Goal: Information Seeking & Learning: Learn about a topic

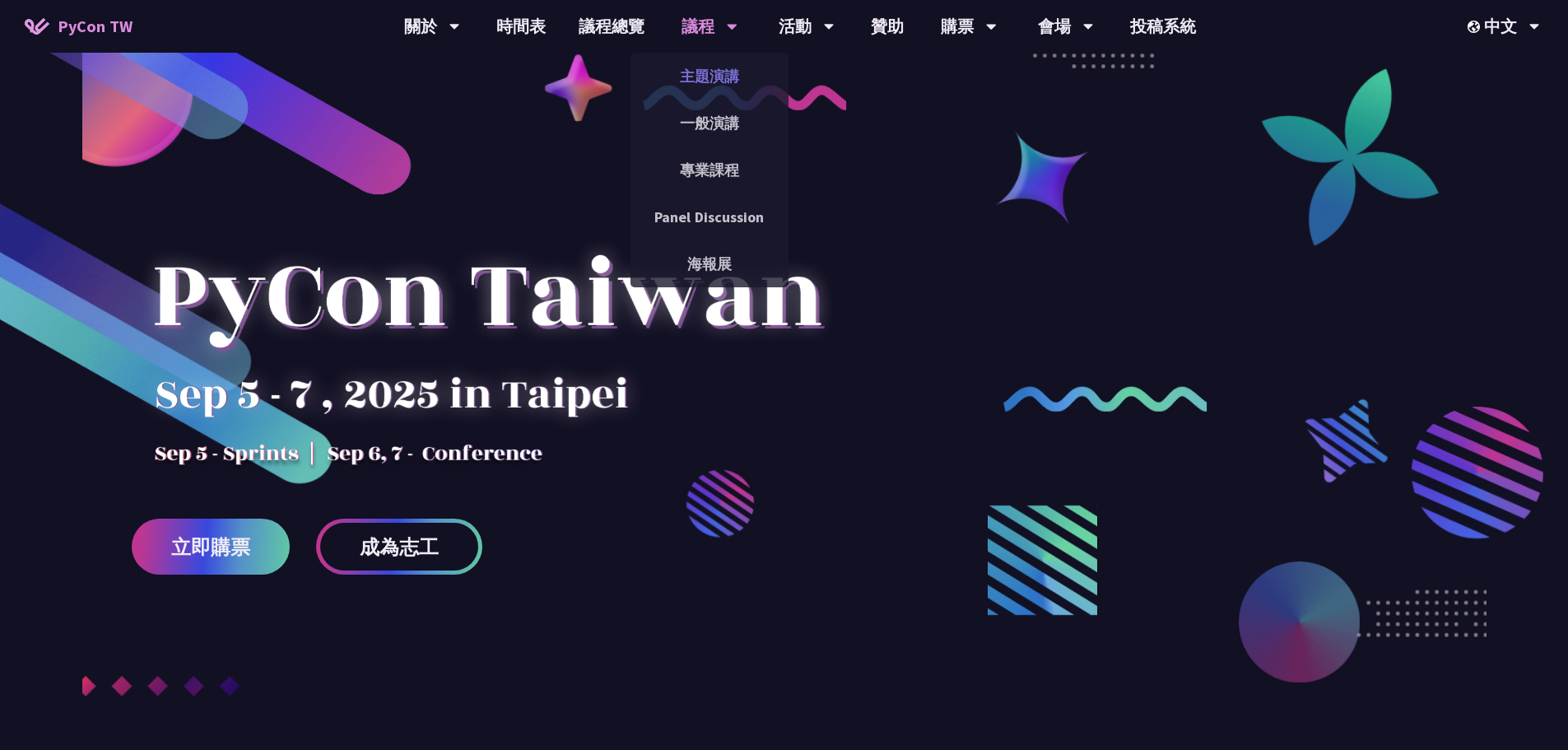
click at [706, 83] on link "主題演講" at bounding box center [710, 75] width 158 height 39
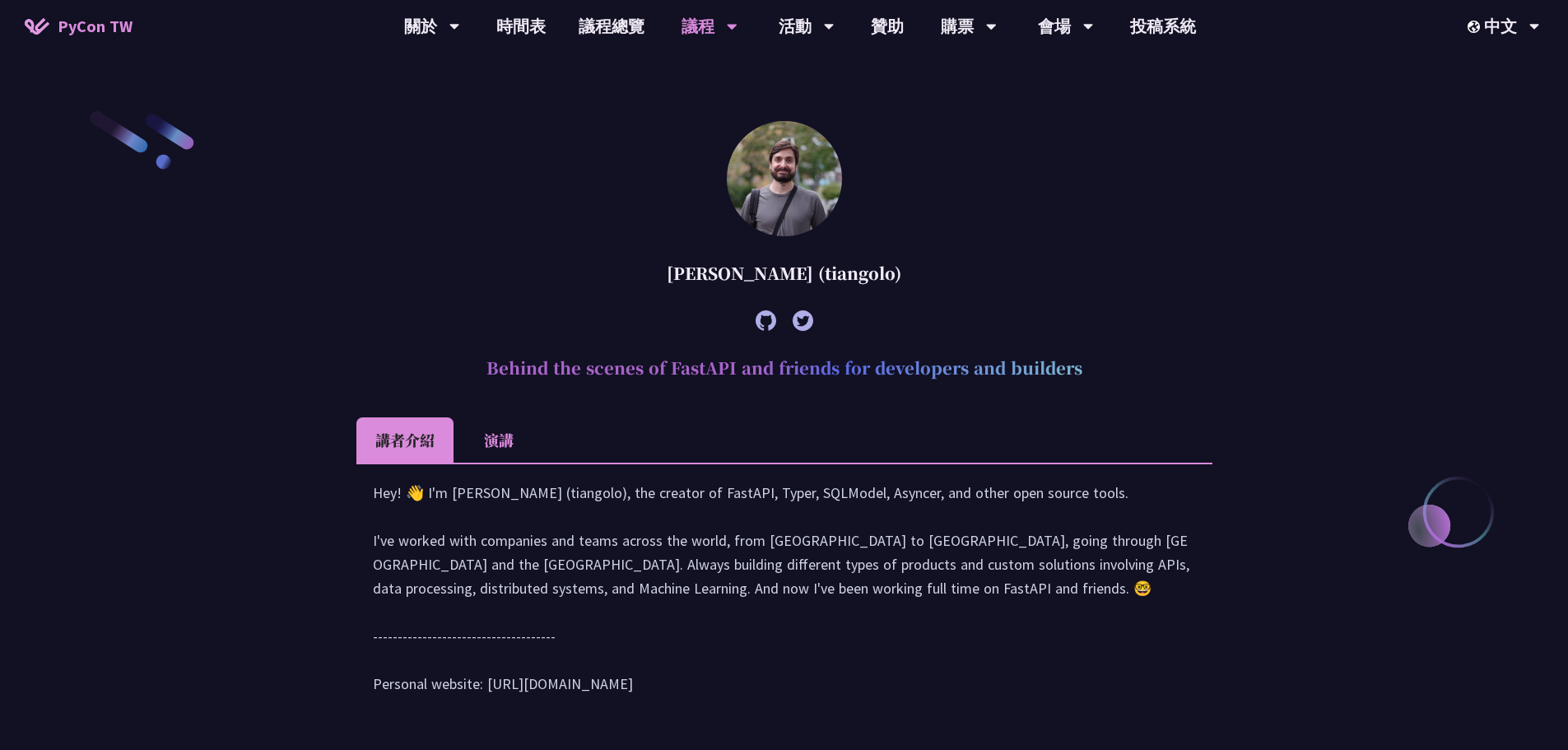
scroll to position [659, 0]
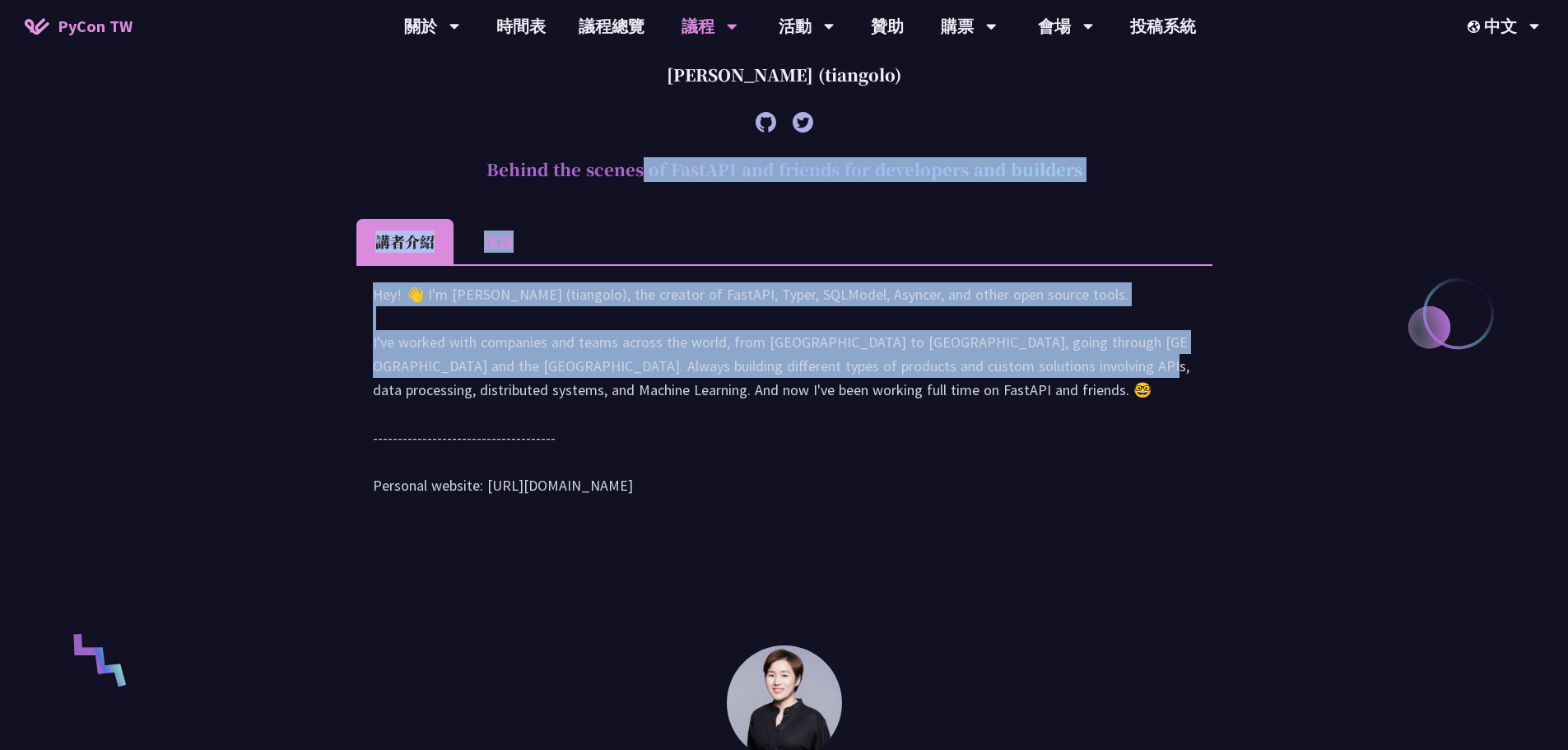
drag, startPoint x: 474, startPoint y: 167, endPoint x: 871, endPoint y: 380, distance: 450.5
click at [871, 380] on article "[PERSON_NAME] (tiangolo) Behind the scenes of FastAPI and friends for developer…" at bounding box center [784, 227] width 856 height 608
click at [871, 380] on div "Hey! 👋 I'm Sebastián Ramírez (tiangolo), the creator of FastAPI, Typer, SQLMode…" at bounding box center [784, 398] width 823 height 231
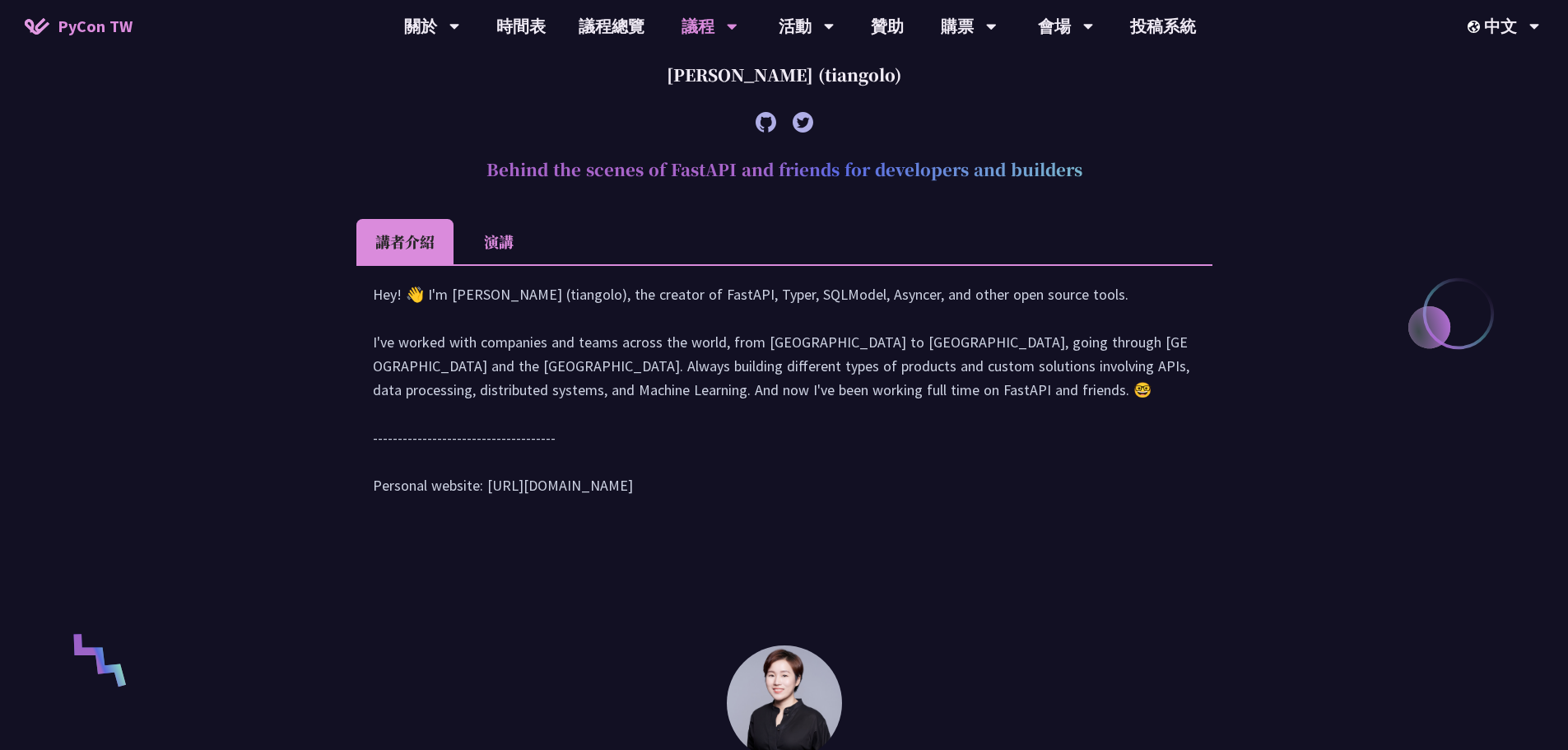
click at [491, 237] on li "演講" at bounding box center [498, 241] width 90 height 46
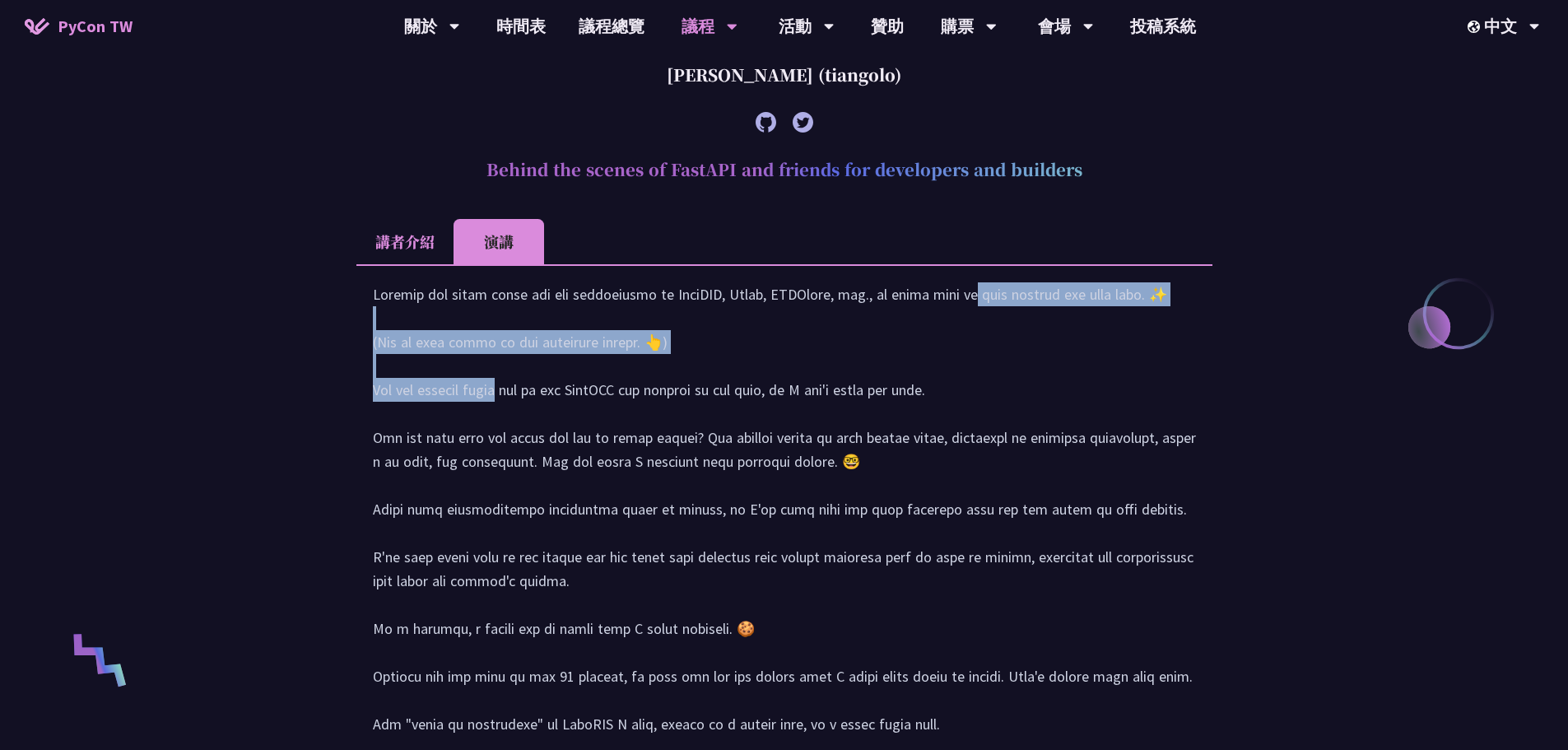
drag, startPoint x: 818, startPoint y: 313, endPoint x: 1085, endPoint y: 358, distance: 270.8
click at [985, 358] on div at bounding box center [784, 613] width 823 height 661
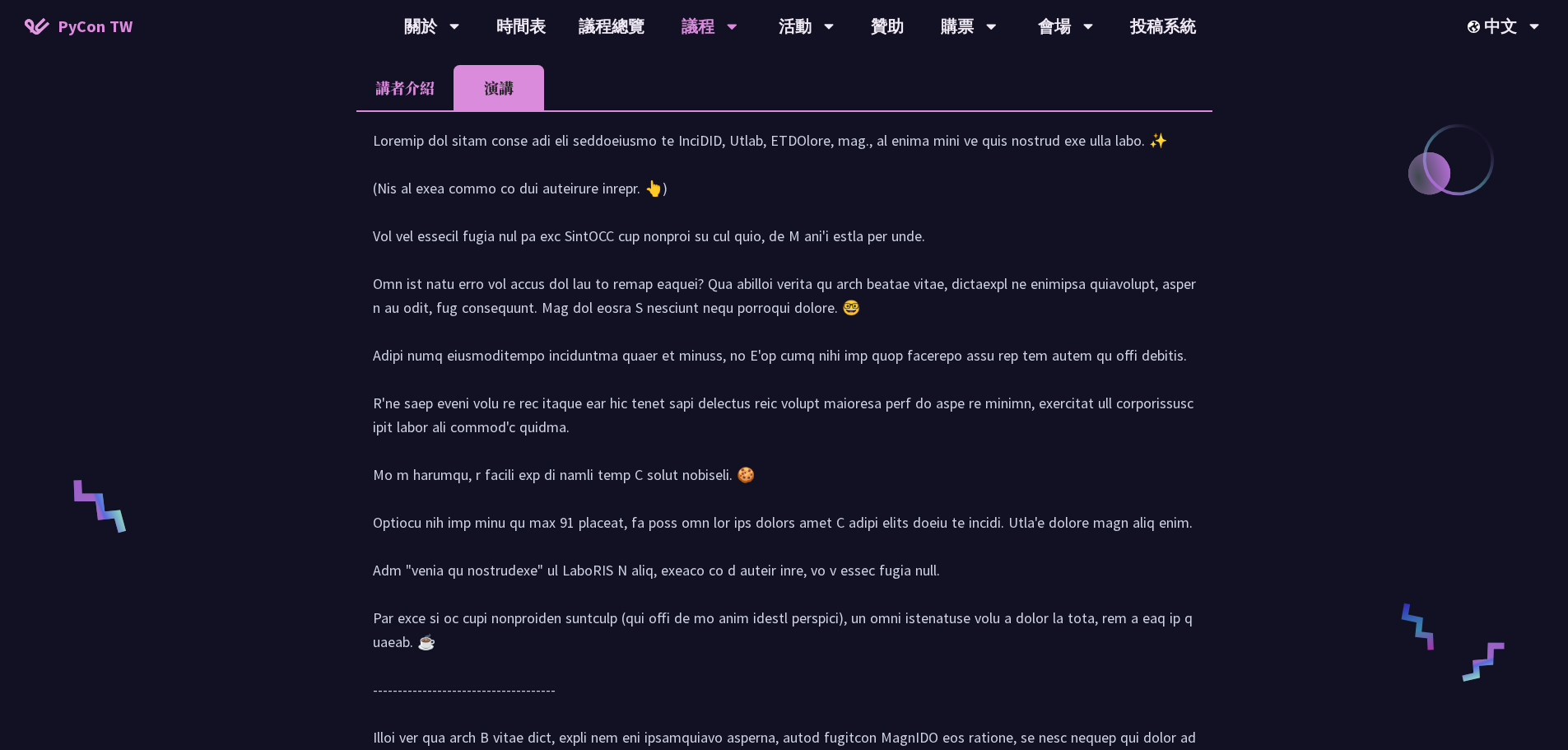
scroll to position [823, 0]
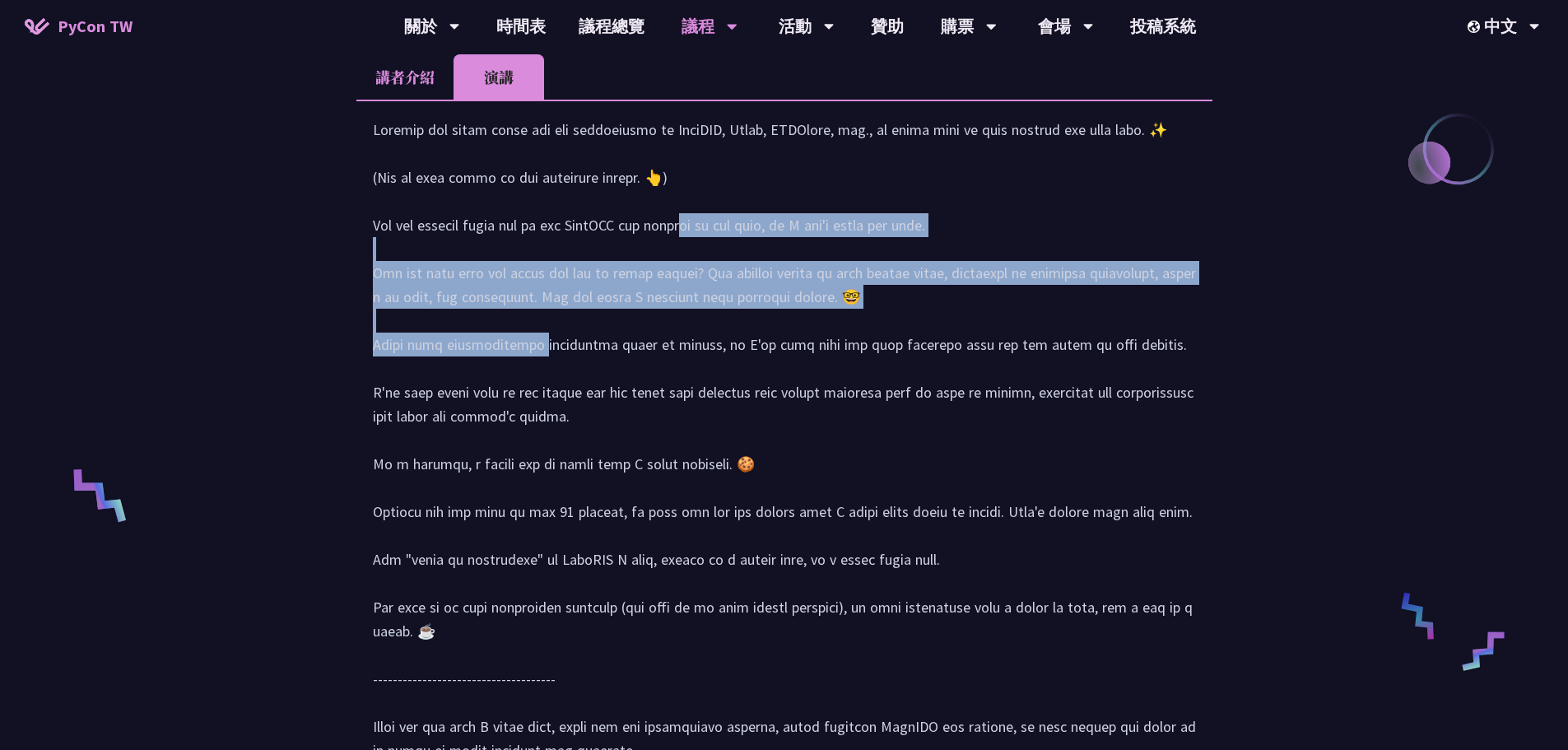
drag, startPoint x: 535, startPoint y: 244, endPoint x: 994, endPoint y: 344, distance: 469.8
click at [985, 344] on div at bounding box center [784, 448] width 823 height 661
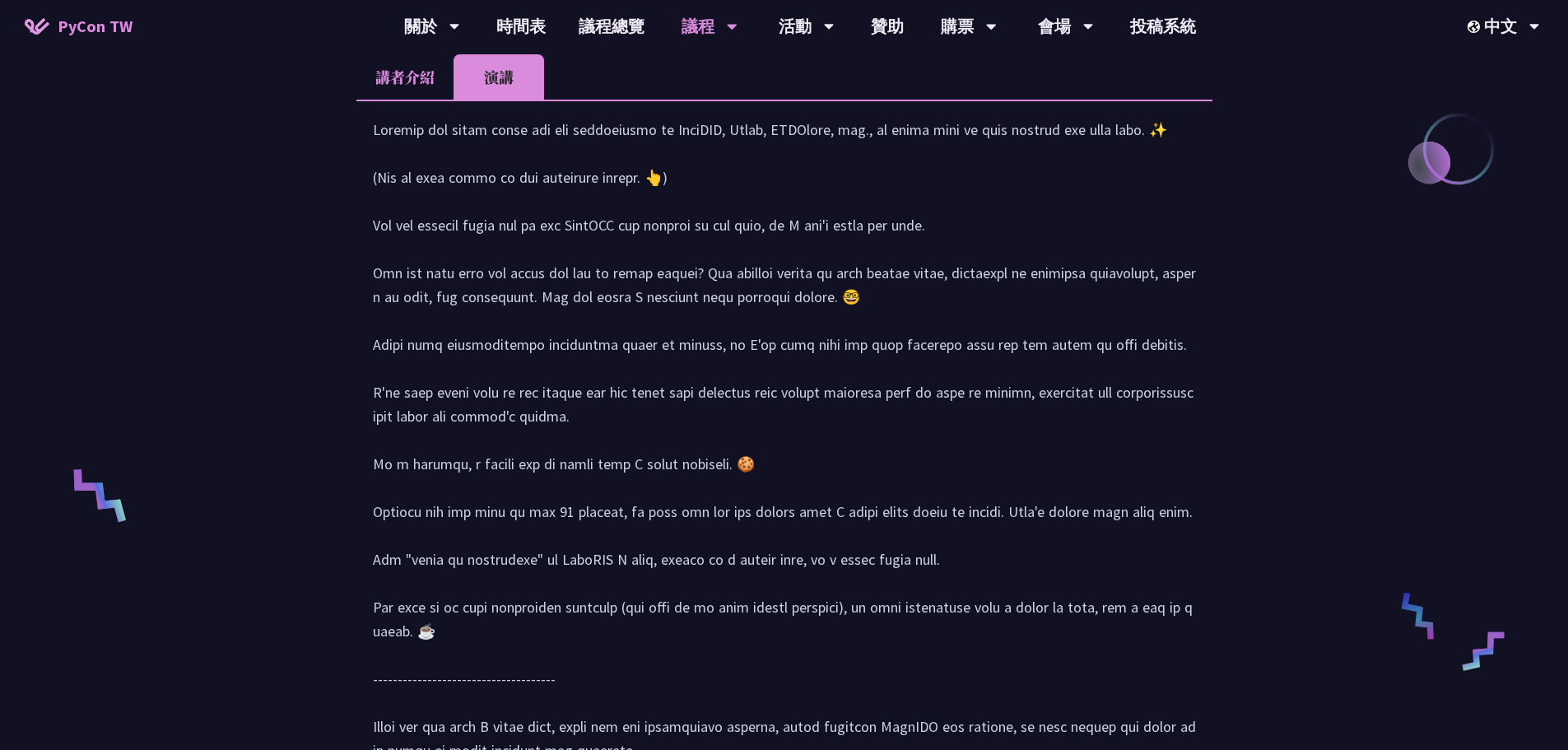
click at [985, 302] on div at bounding box center [784, 448] width 823 height 661
click at [541, 321] on div at bounding box center [784, 448] width 823 height 661
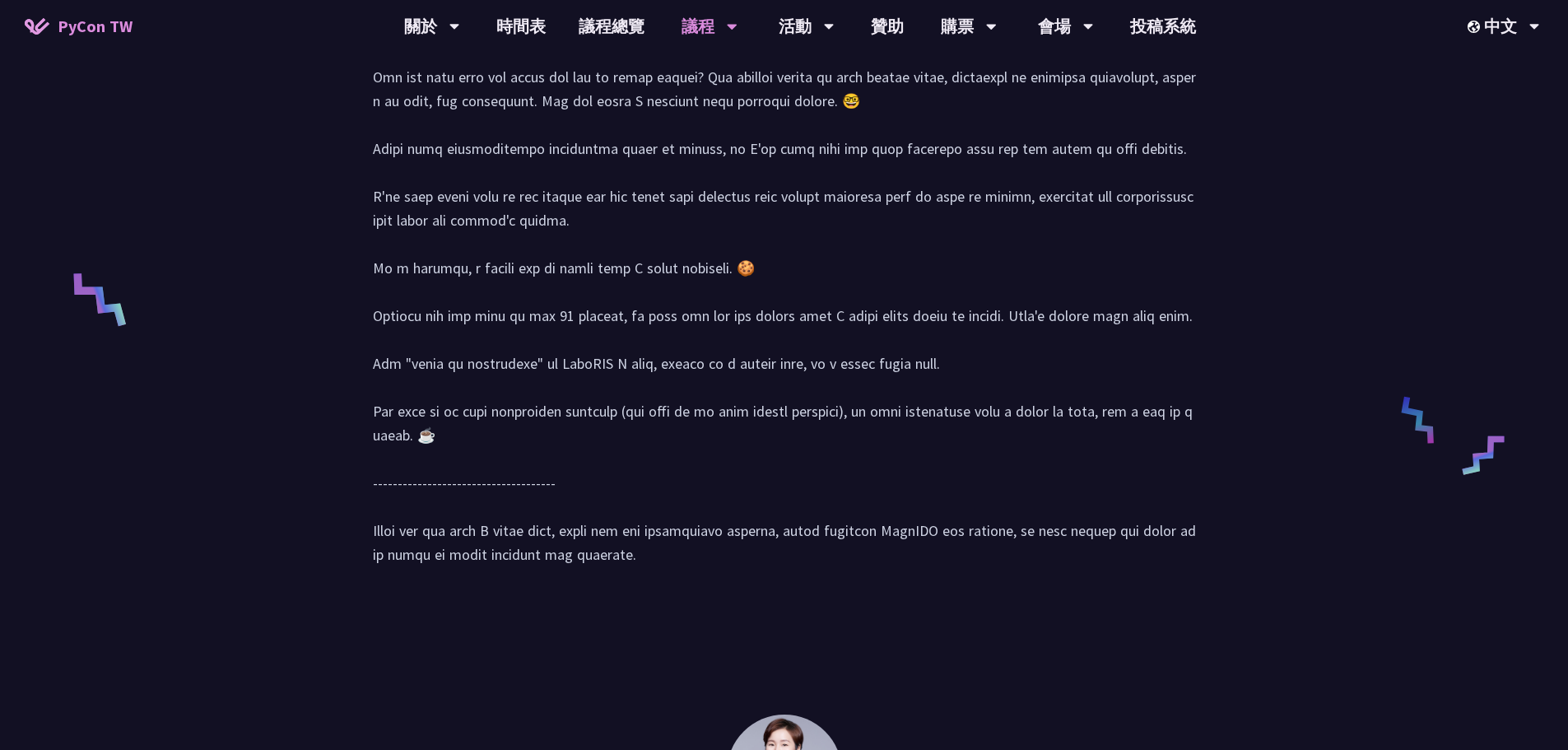
scroll to position [1070, 0]
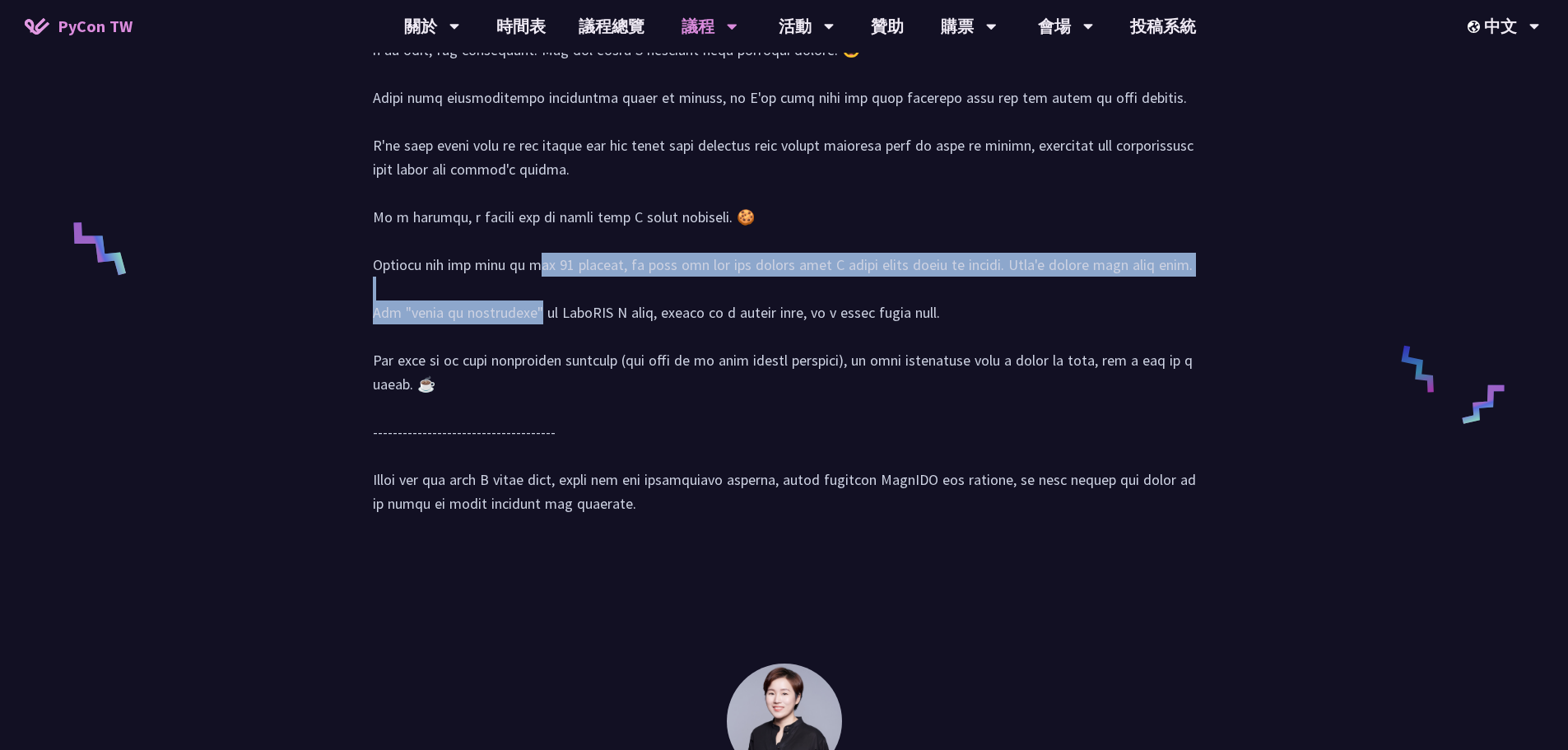
drag, startPoint x: 362, startPoint y: 292, endPoint x: 813, endPoint y: 309, distance: 451.3
click at [813, 309] on div at bounding box center [784, 201] width 856 height 695
click at [813, 309] on div at bounding box center [784, 202] width 823 height 661
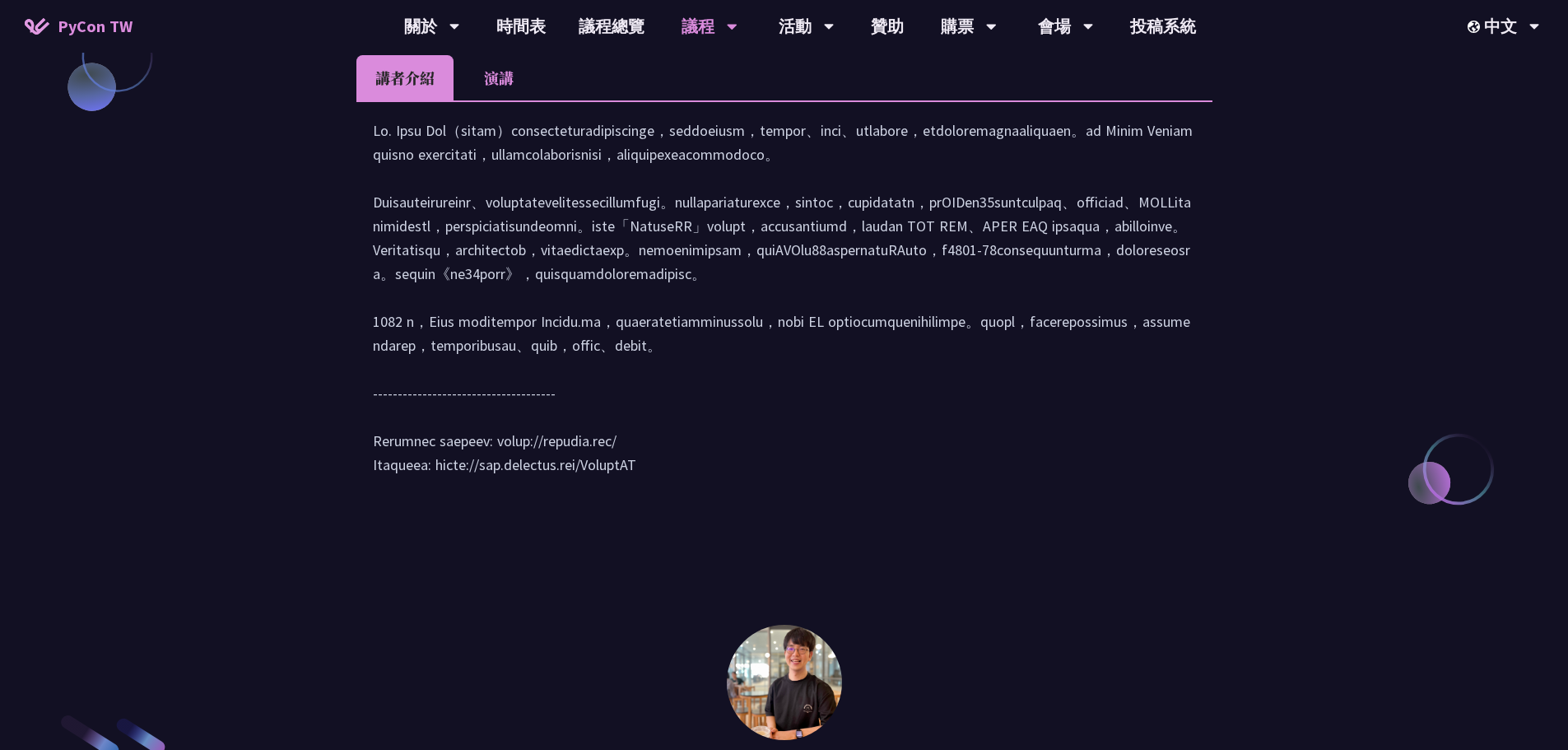
scroll to position [1976, 0]
click at [498, 99] on li "演講" at bounding box center [498, 77] width 90 height 46
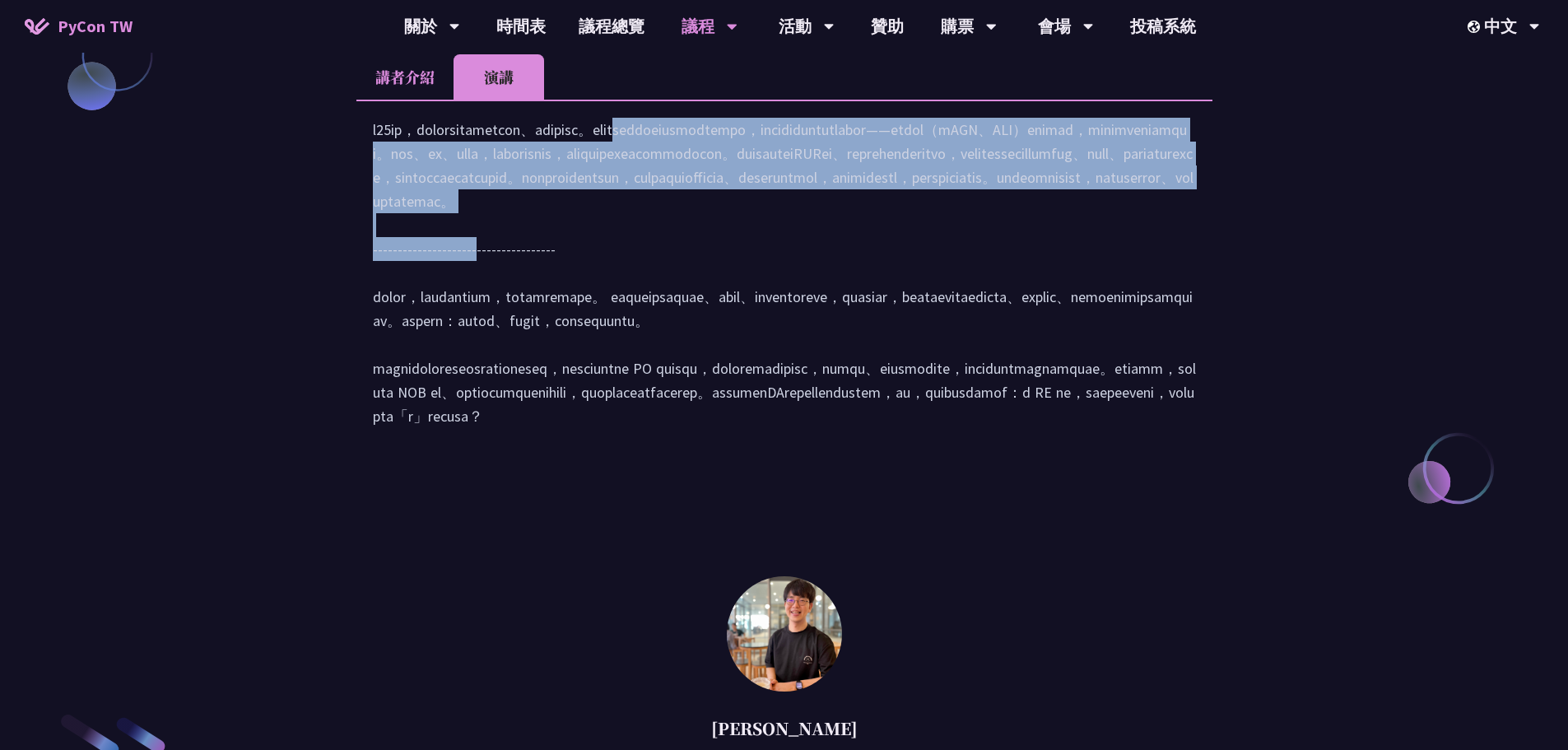
drag, startPoint x: 487, startPoint y: 172, endPoint x: 967, endPoint y: 322, distance: 502.9
click at [967, 322] on div at bounding box center [784, 280] width 823 height 327
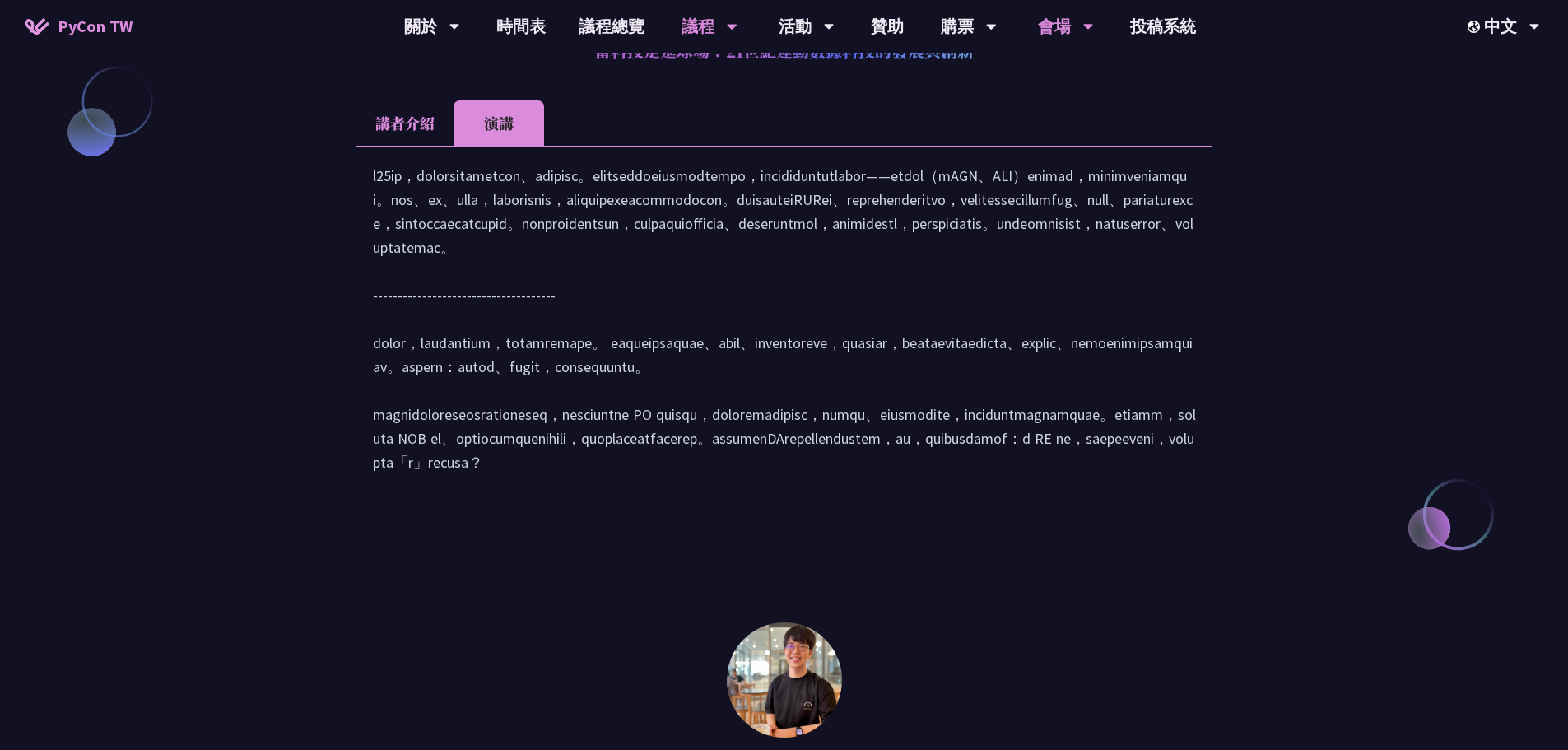
scroll to position [0, 0]
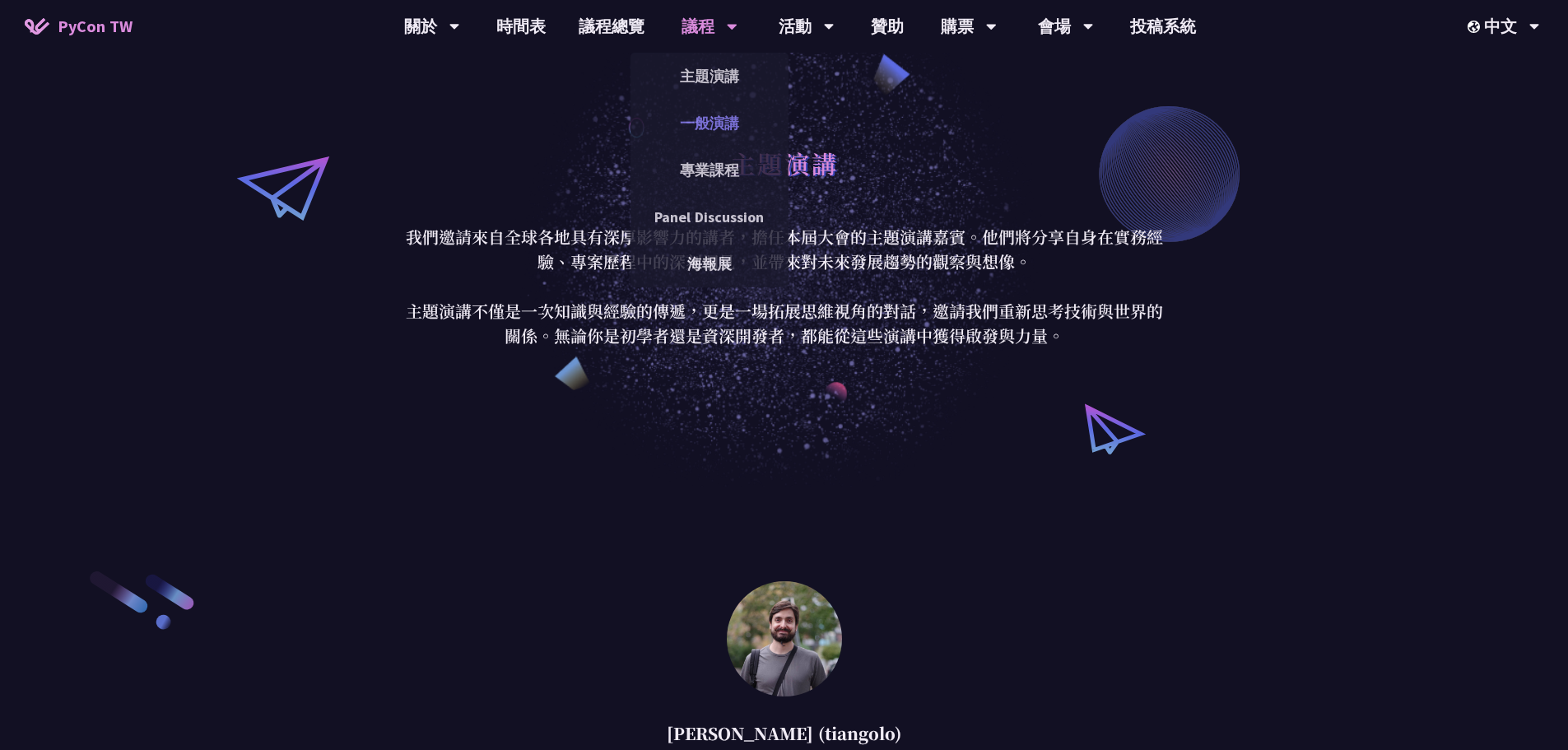
click at [713, 124] on link "一般演講" at bounding box center [710, 123] width 158 height 39
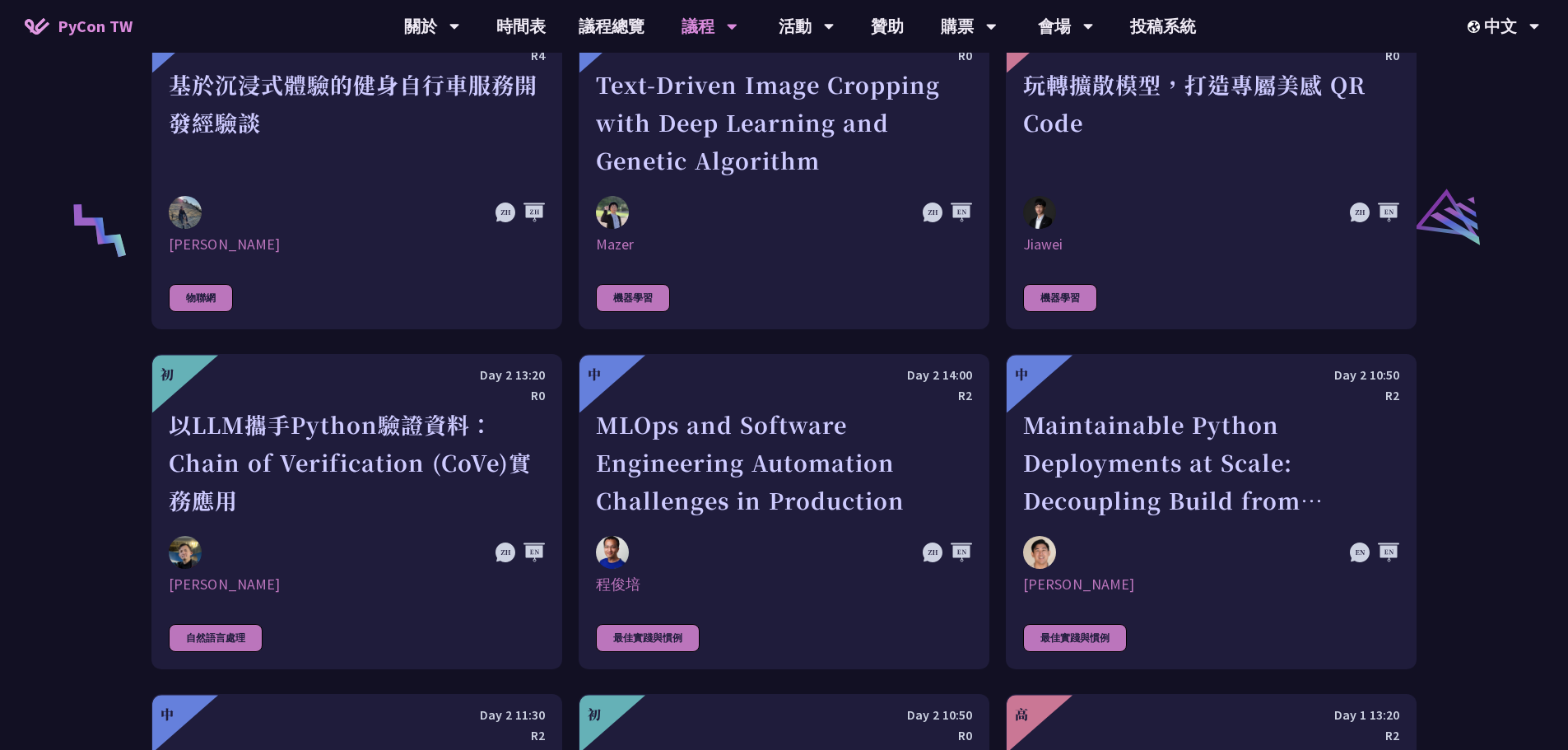
scroll to position [3458, 0]
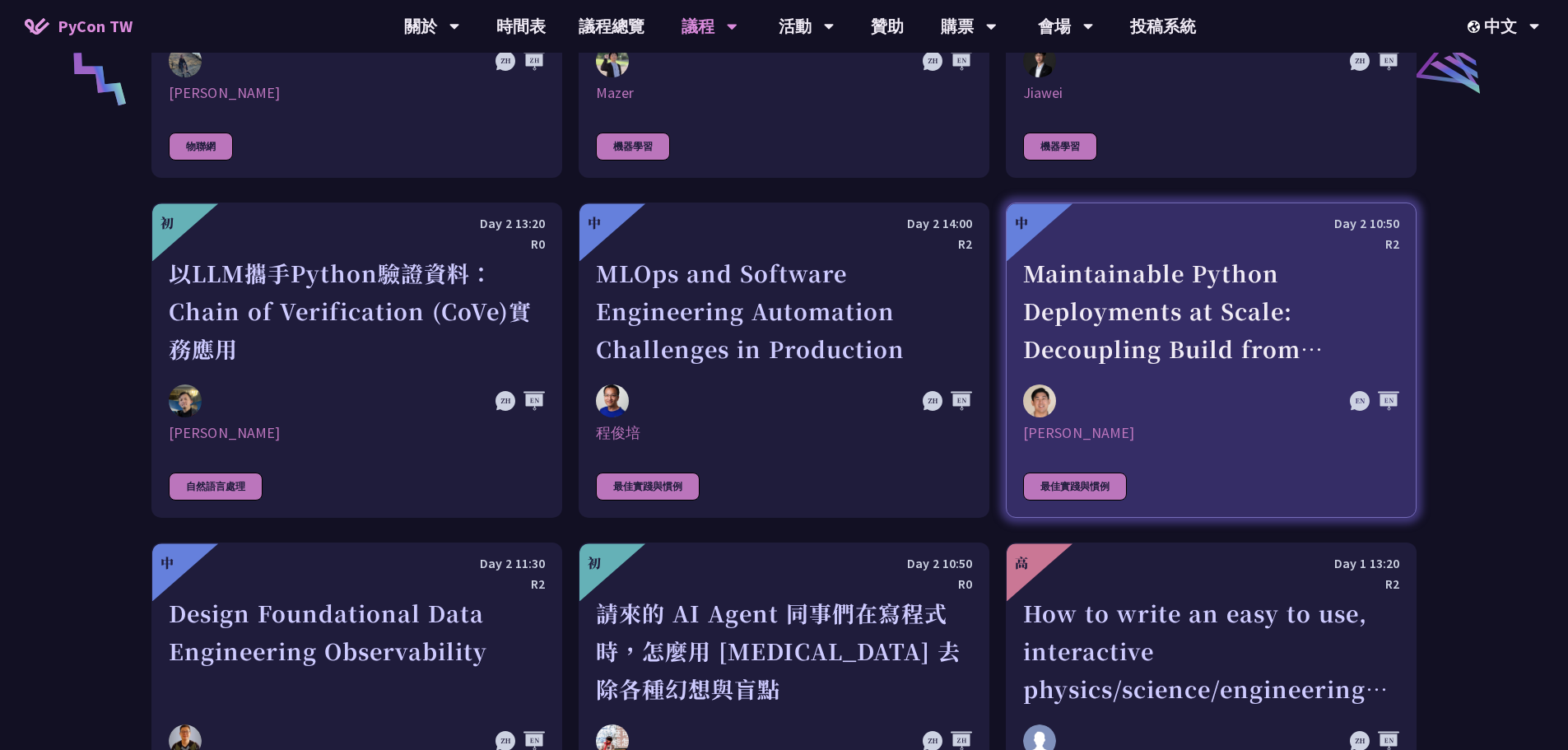
click at [985, 383] on link "中 Day 2 10:50 R2 Maintainable Python Deployments at Scale: Decoupling Build fro…" at bounding box center [1211, 360] width 410 height 315
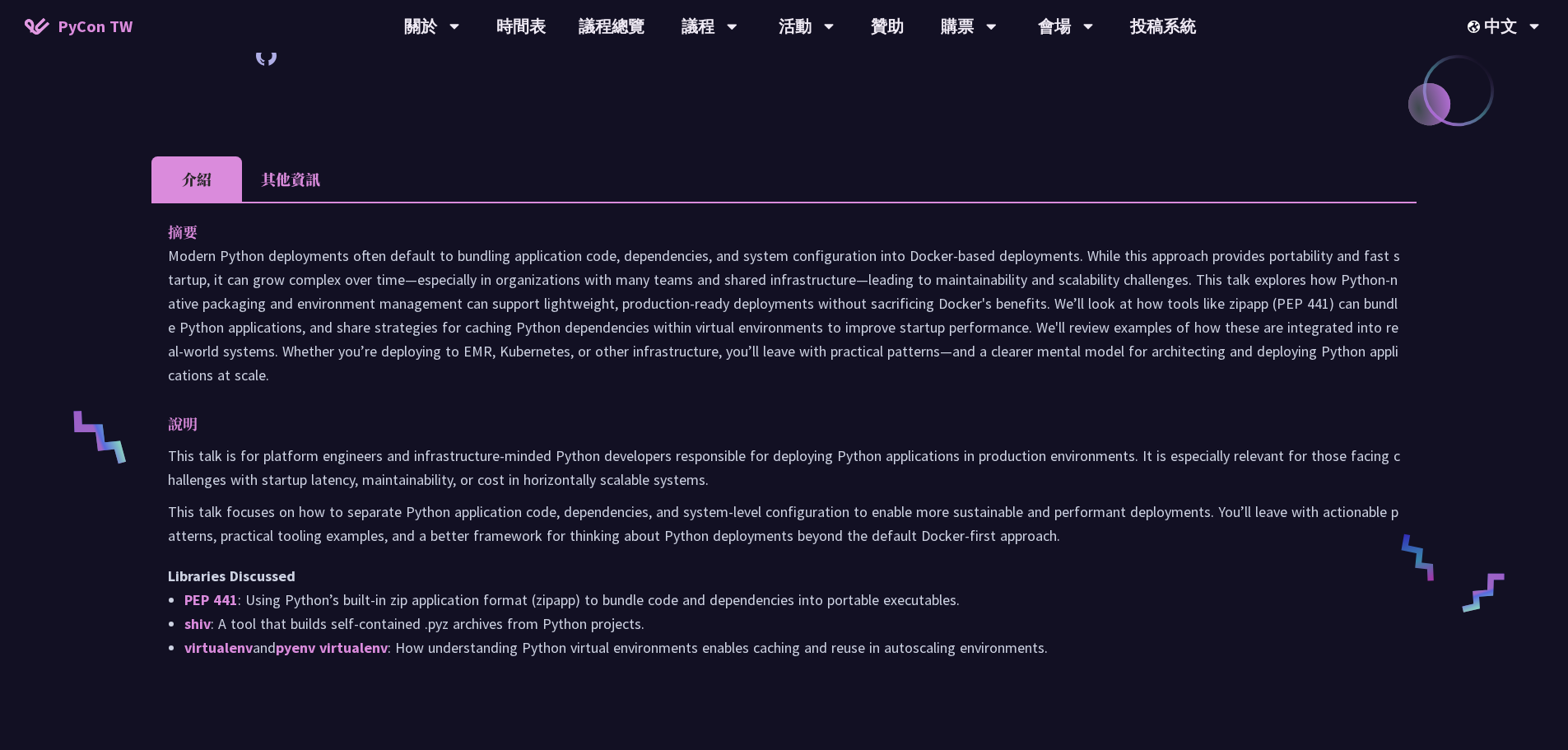
scroll to position [411, 0]
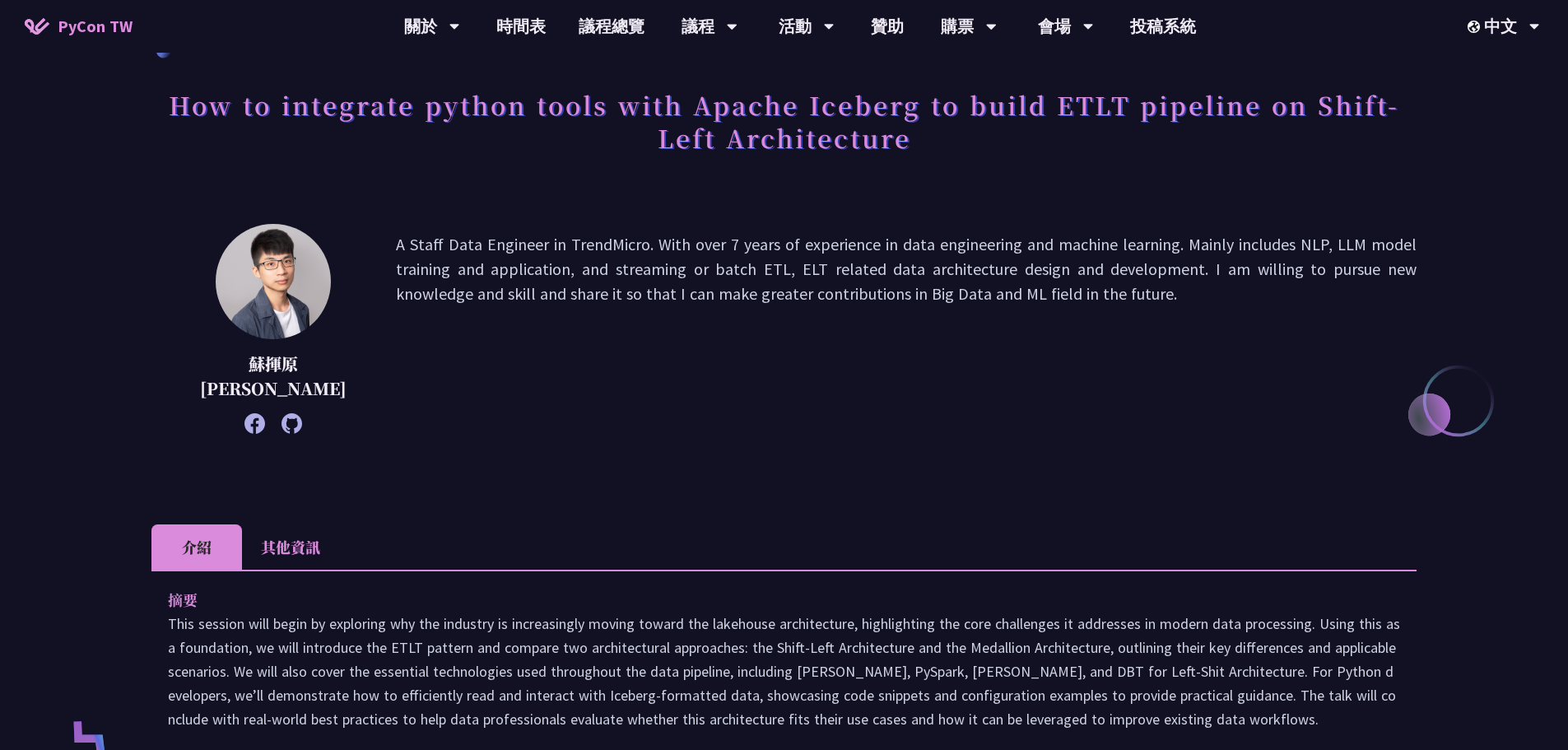
scroll to position [329, 0]
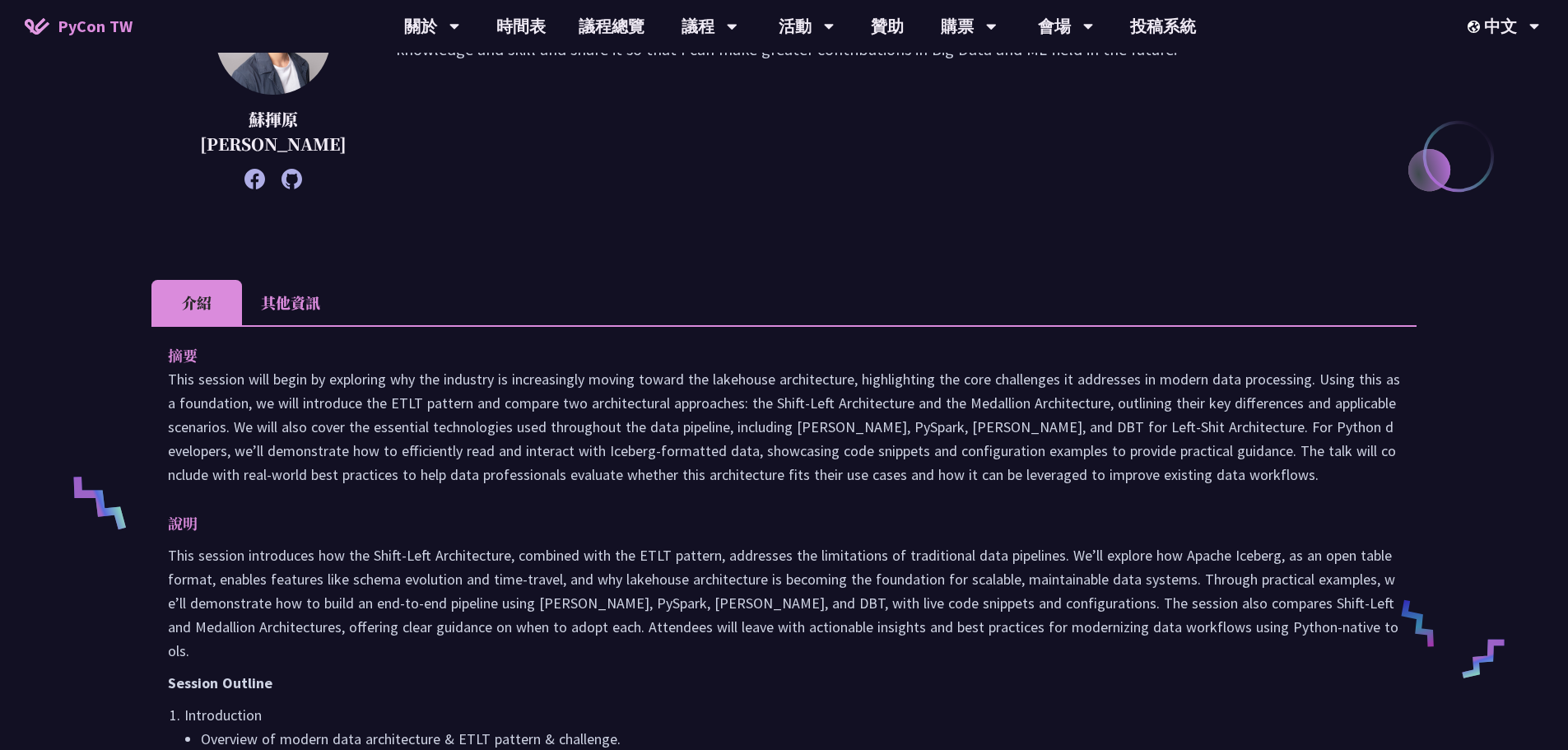
click at [327, 308] on li "其他資訊" at bounding box center [290, 302] width 97 height 46
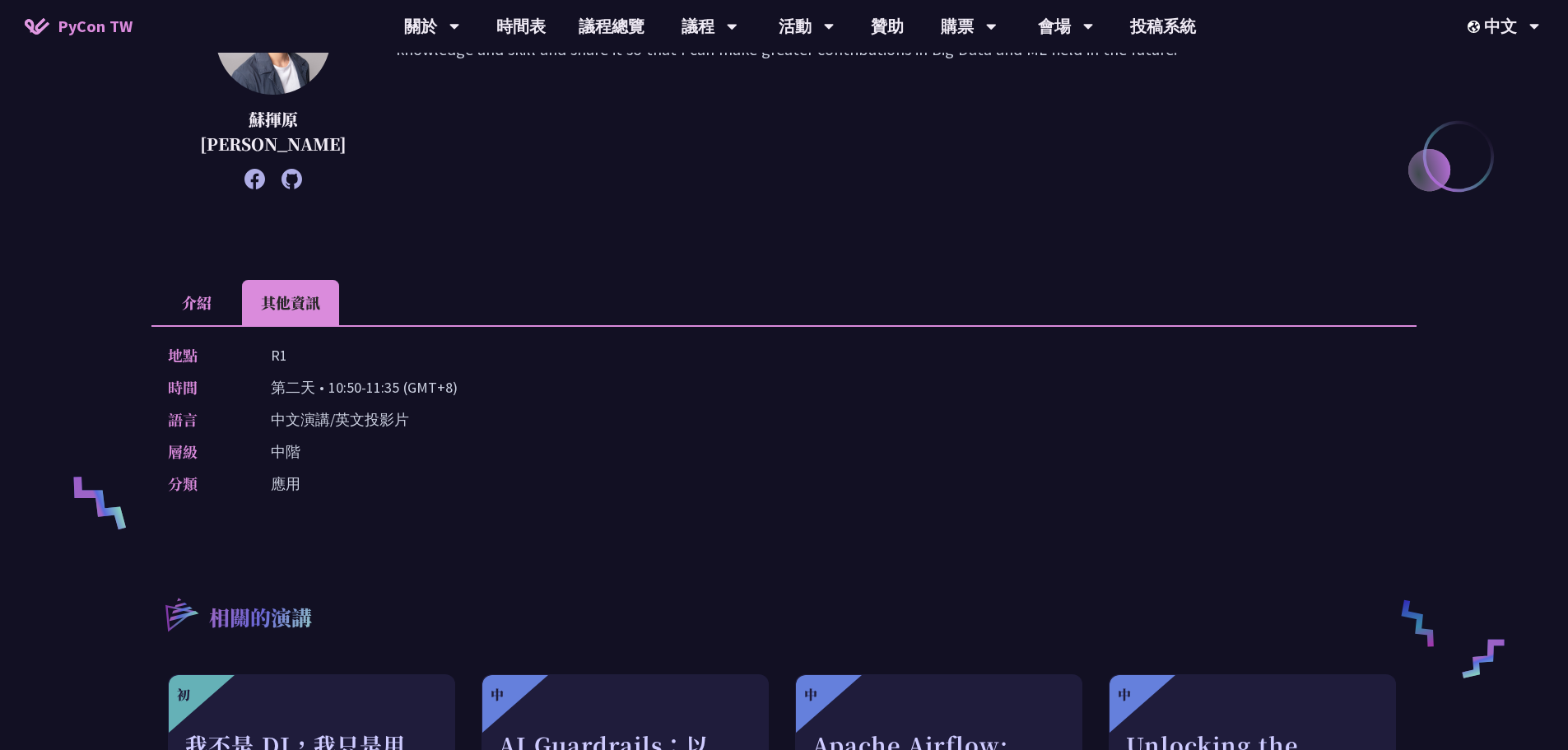
click at [214, 298] on li "介紹" at bounding box center [196, 302] width 90 height 46
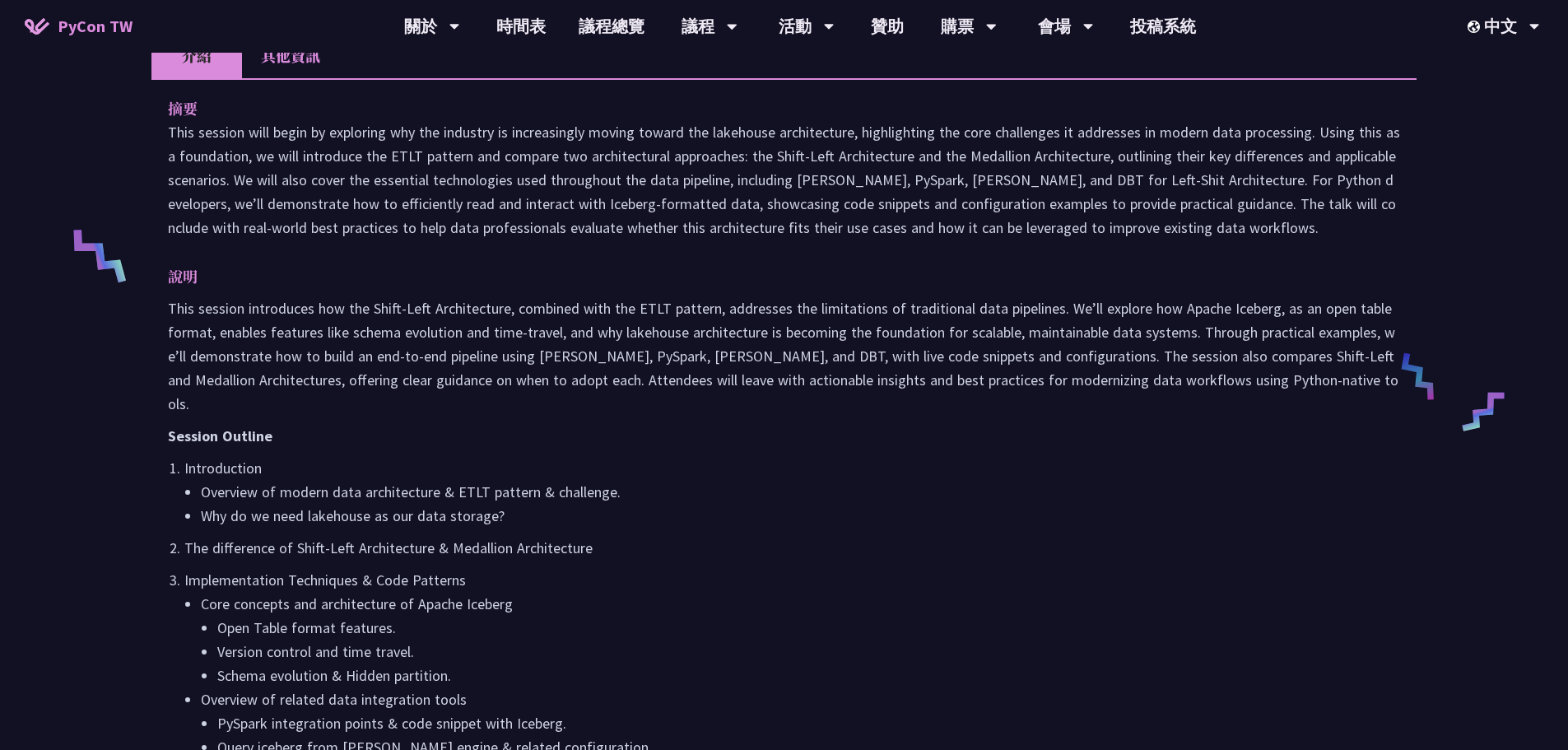
scroll to position [823, 0]
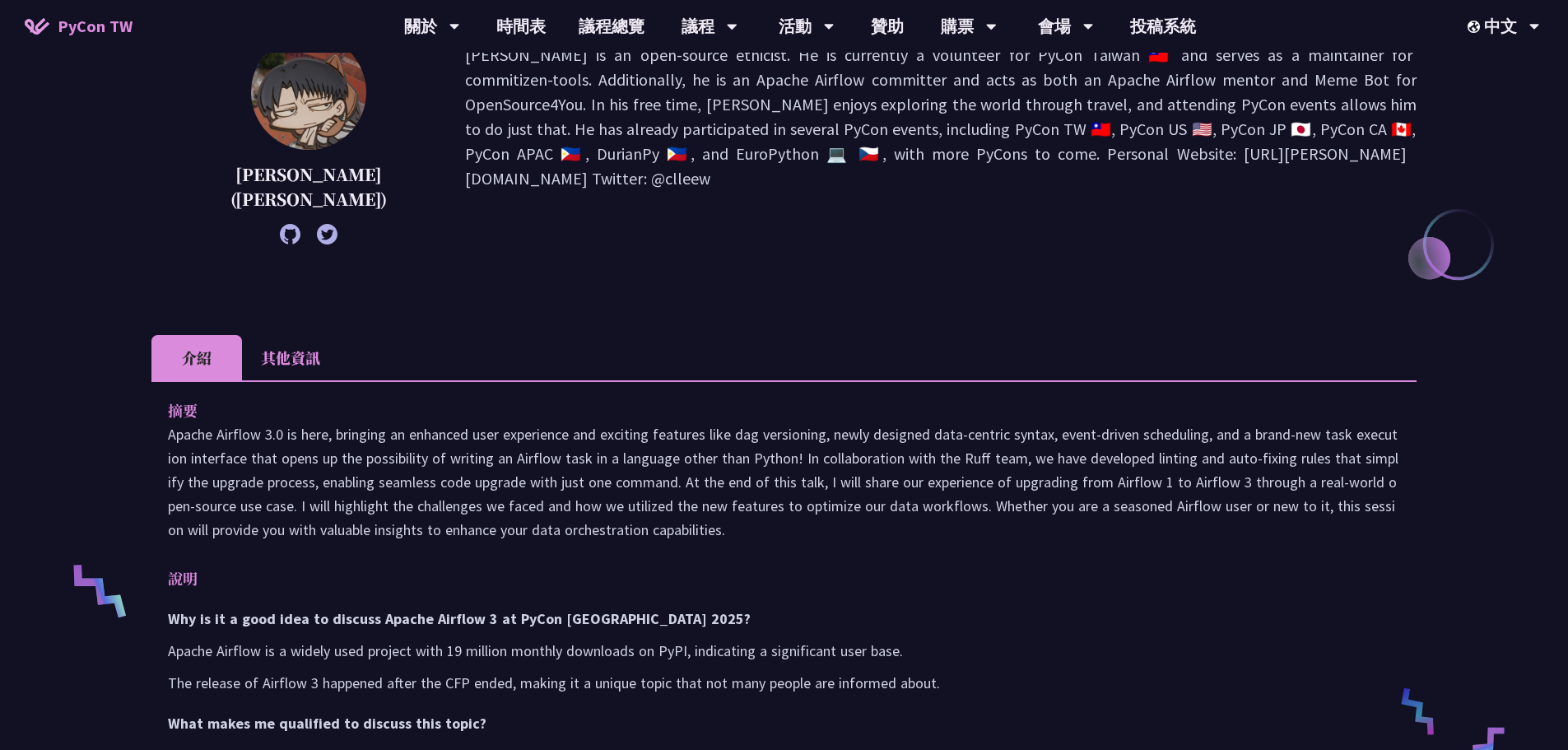
scroll to position [247, 0]
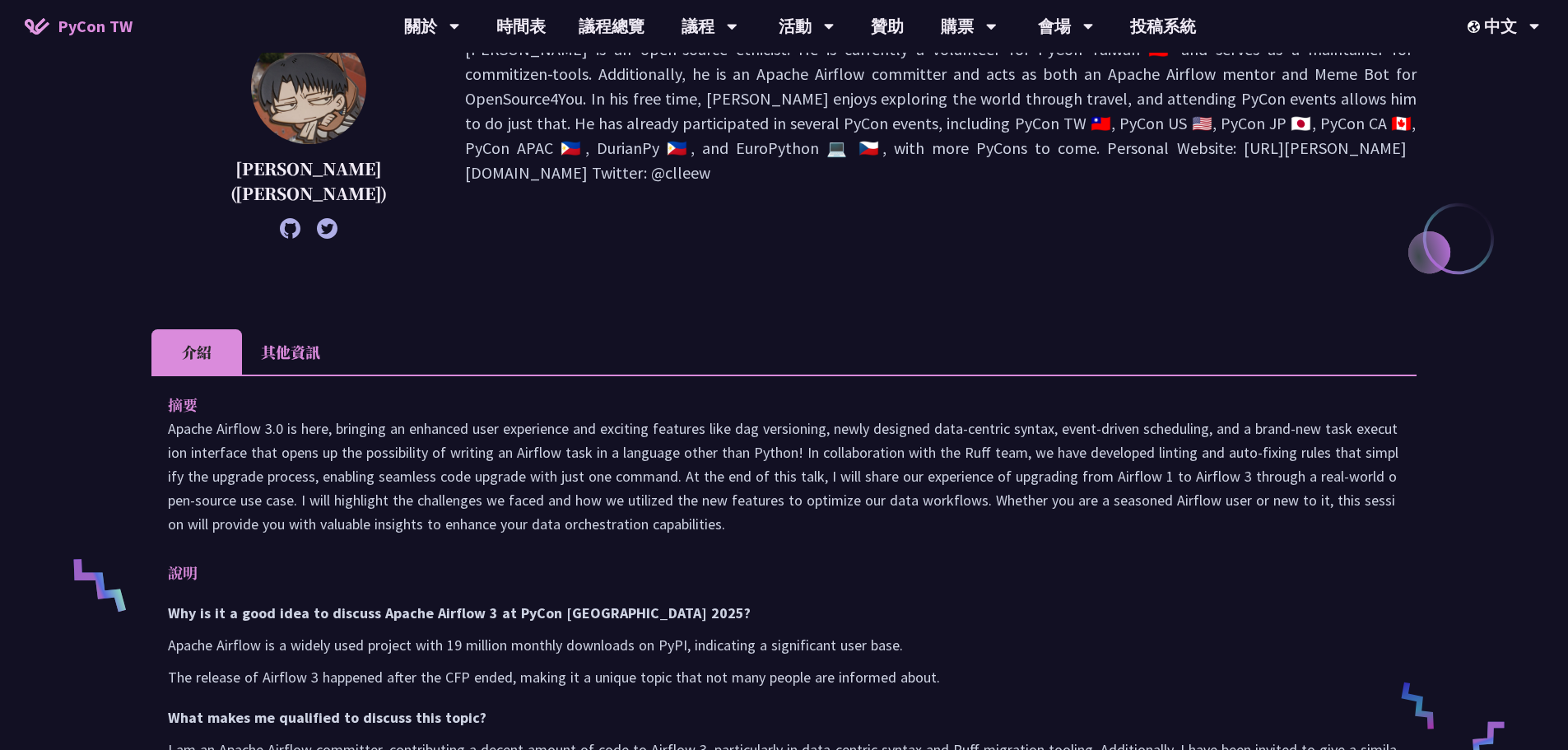
click at [297, 374] on li "其他資訊" at bounding box center [290, 351] width 97 height 46
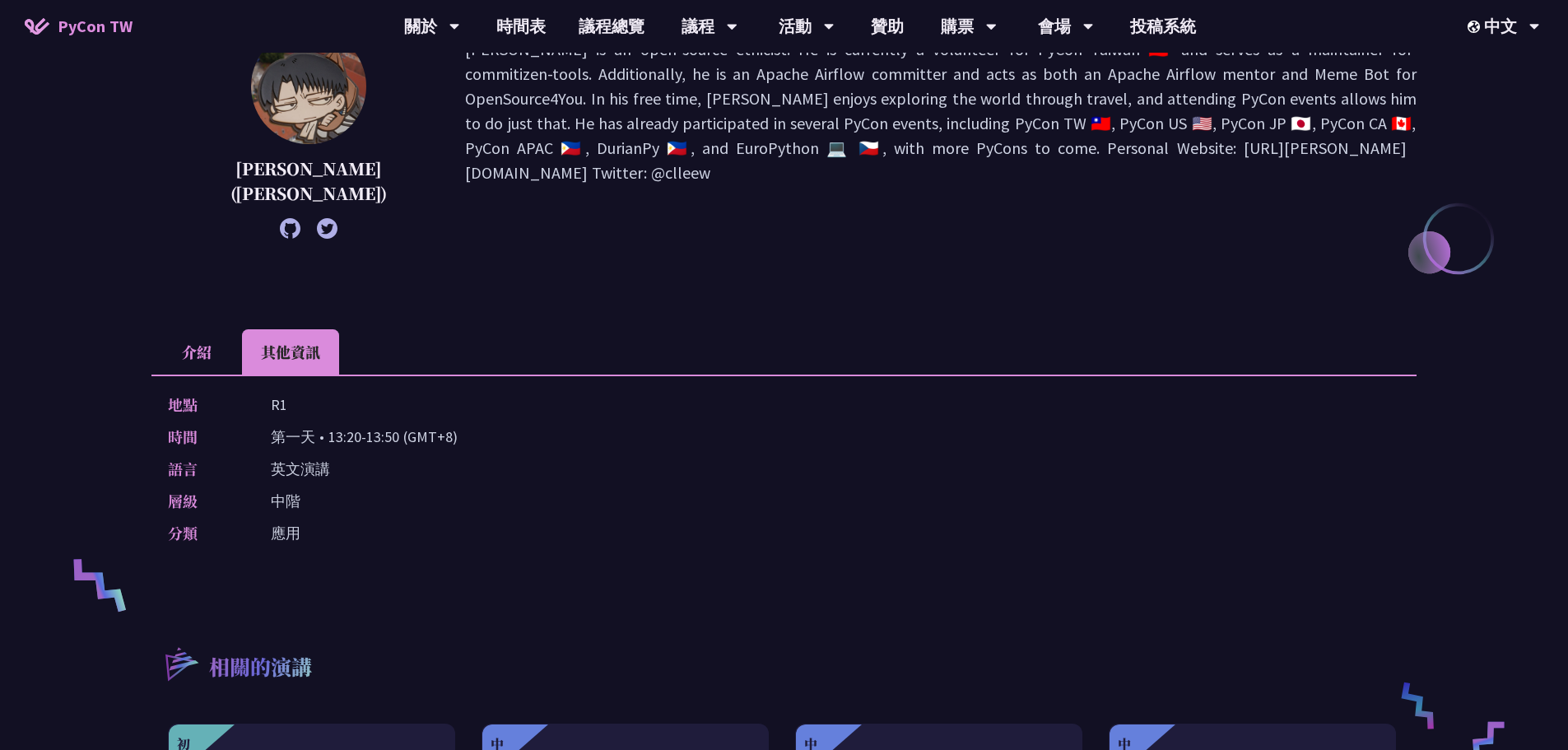
click at [193, 348] on li "介紹" at bounding box center [196, 351] width 90 height 46
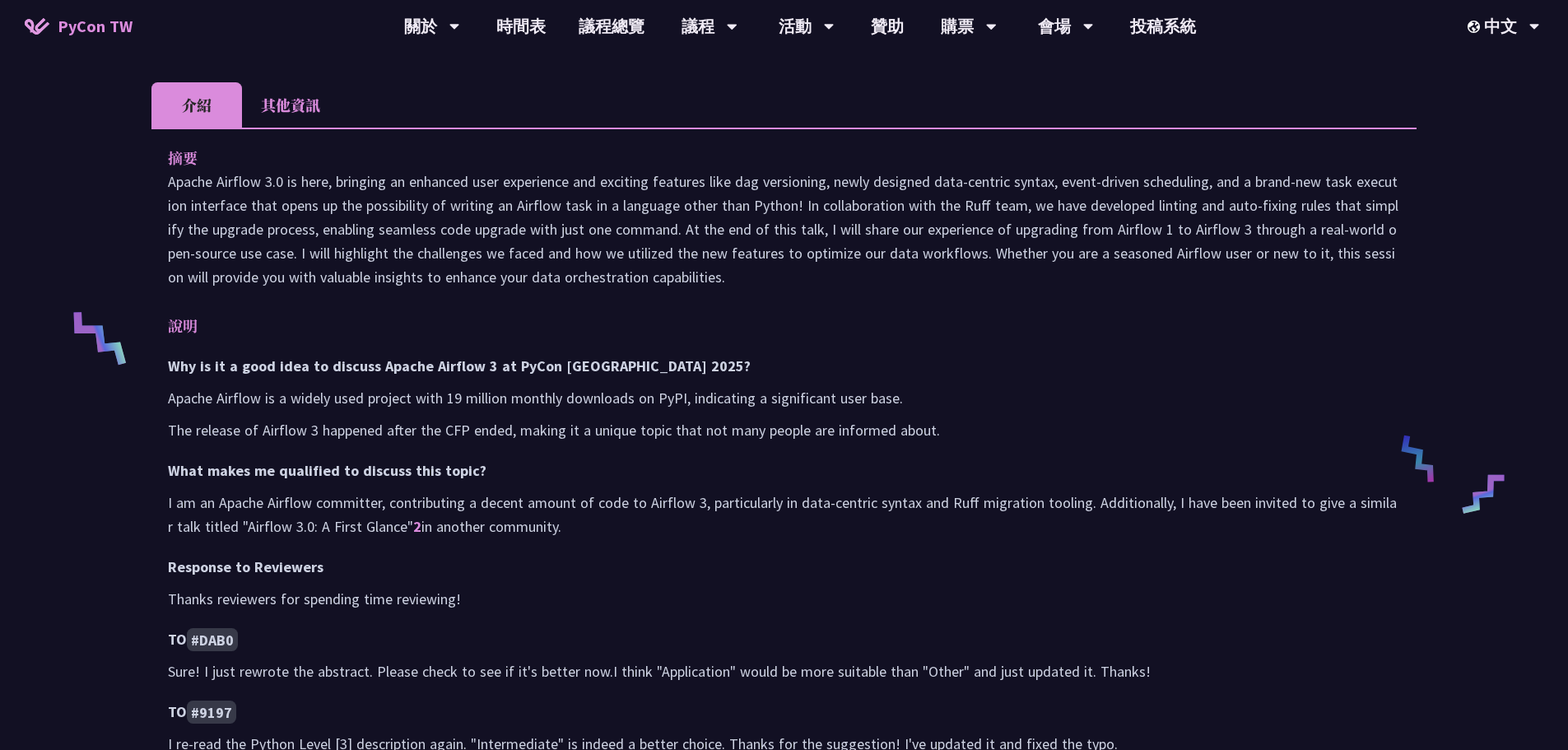
scroll to position [741, 0]
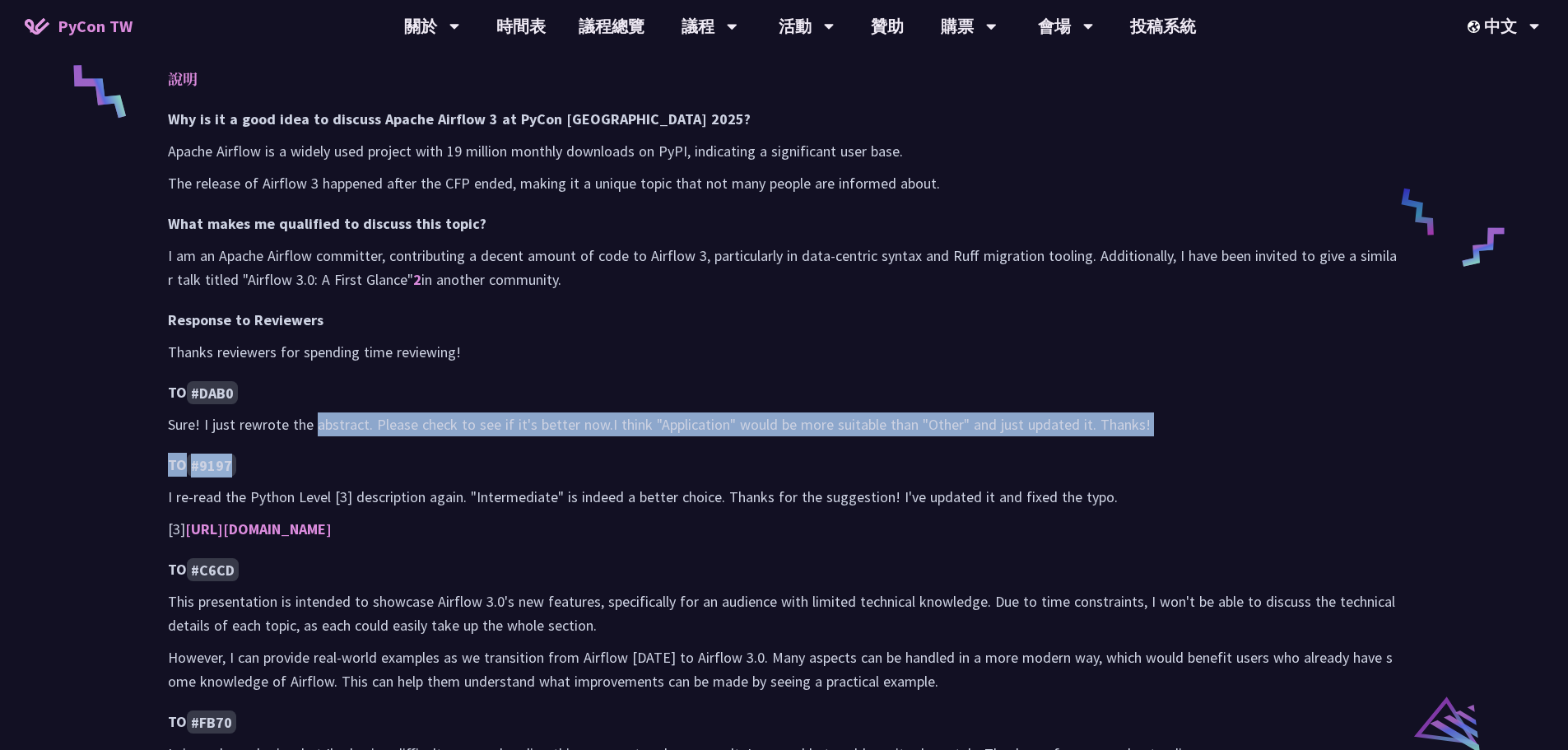
drag, startPoint x: 317, startPoint y: 422, endPoint x: 435, endPoint y: 453, distance: 122.0
click at [435, 453] on div "Why is it a good idea to discuss Apache Airflow 3 at PyCon Taiwan 2025? Apache …" at bounding box center [783, 435] width 1232 height 659
click at [435, 453] on h4 "TO #9197" at bounding box center [783, 464] width 1232 height 24
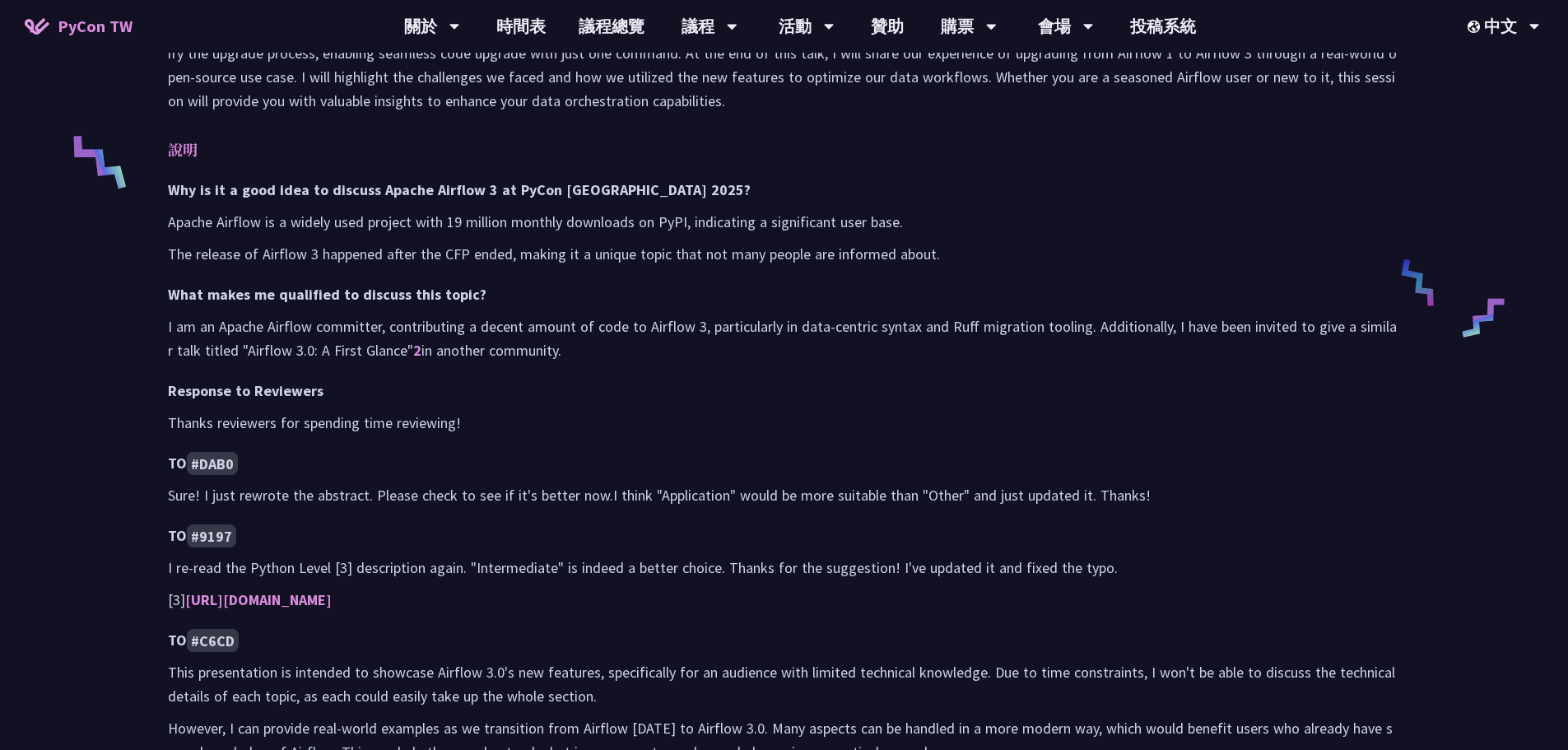
scroll to position [659, 0]
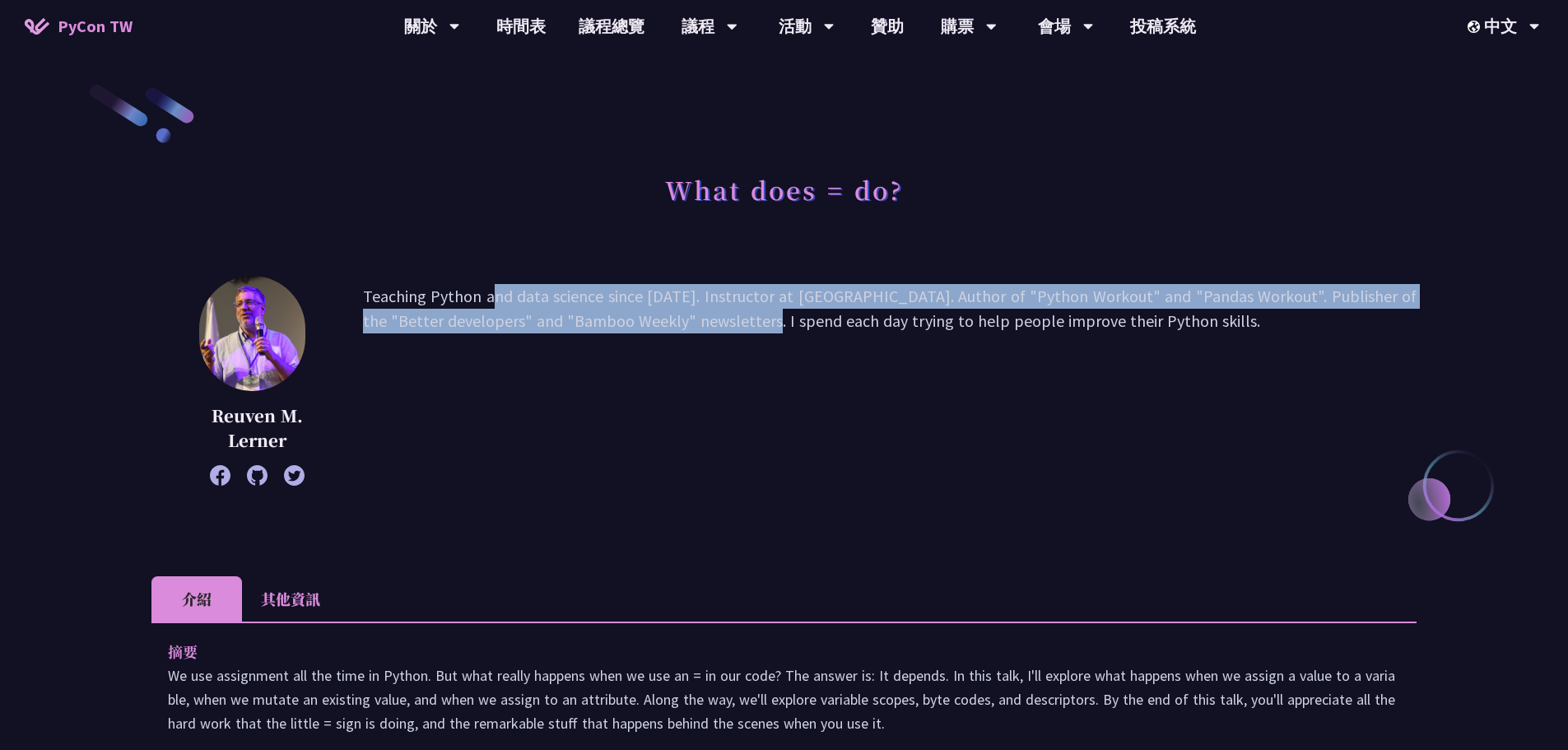
drag, startPoint x: 358, startPoint y: 292, endPoint x: 623, endPoint y: 339, distance: 269.1
click at [623, 339] on div "Reuven M. Lerner Teaching Python and data science since 1995. Instructor at Ler…" at bounding box center [784, 381] width 1265 height 210
click at [623, 339] on p "Teaching Python and data science since 1995. Instructor at LernerPython. Author…" at bounding box center [890, 381] width 1054 height 194
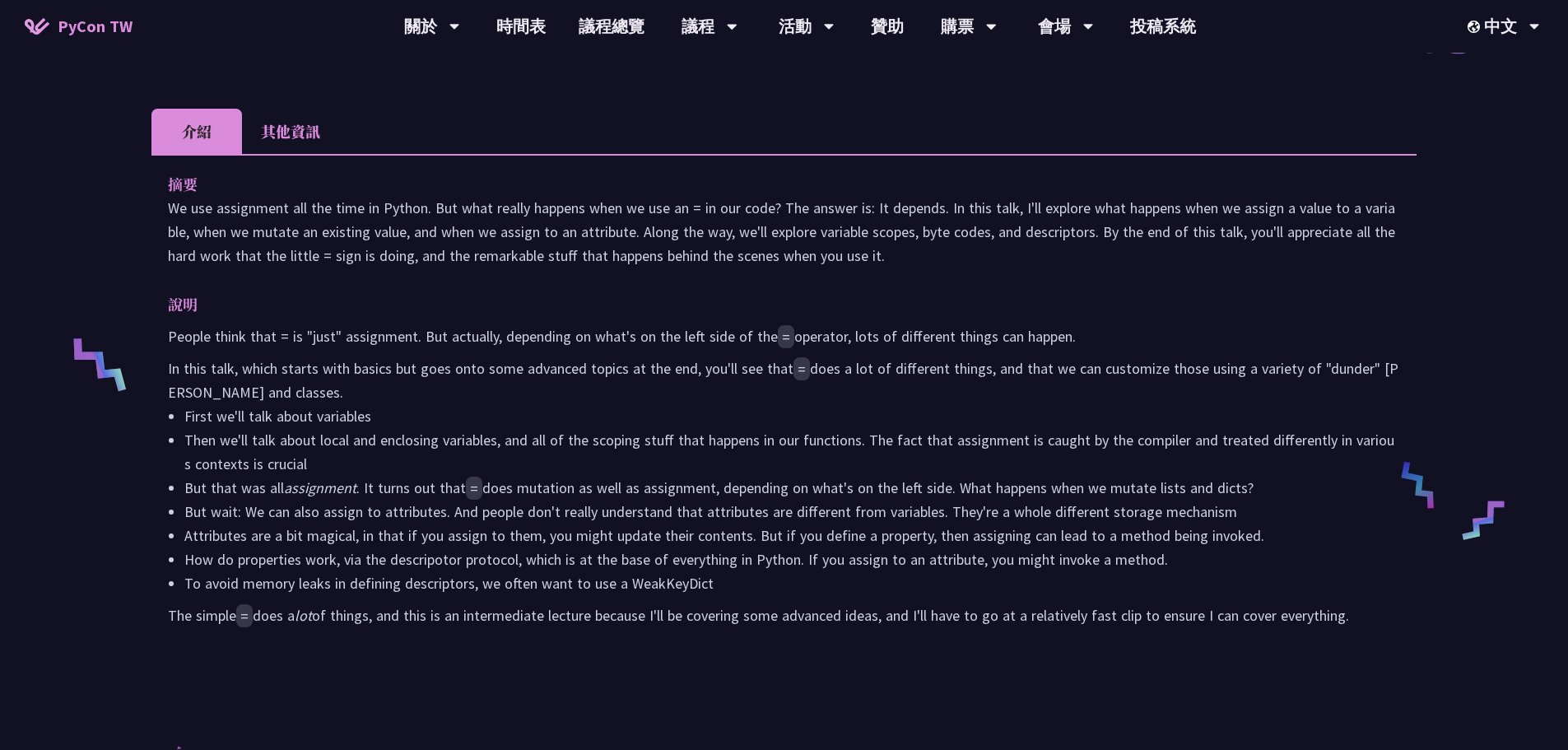
scroll to position [329, 0]
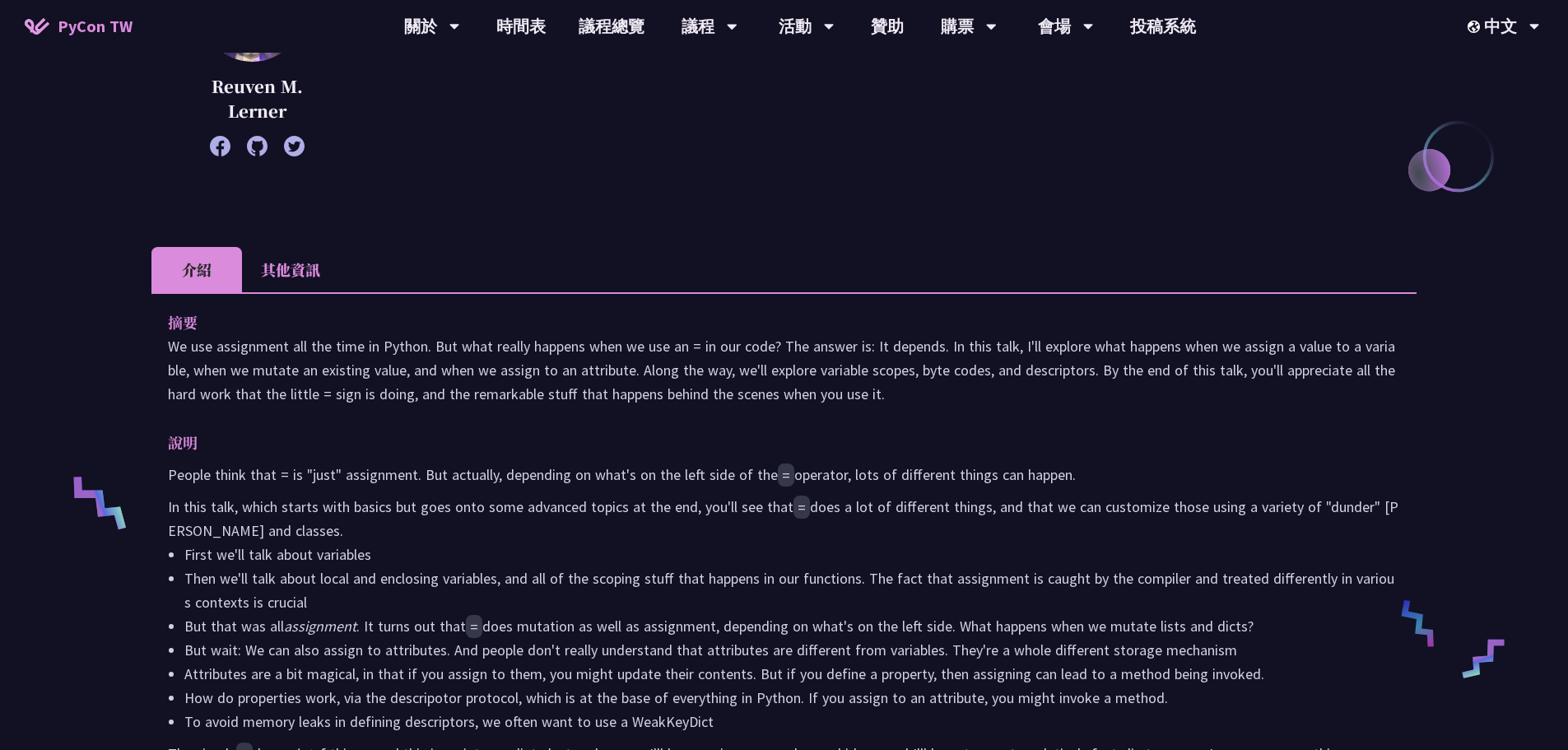
click at [305, 272] on li "其他資訊" at bounding box center [290, 270] width 97 height 46
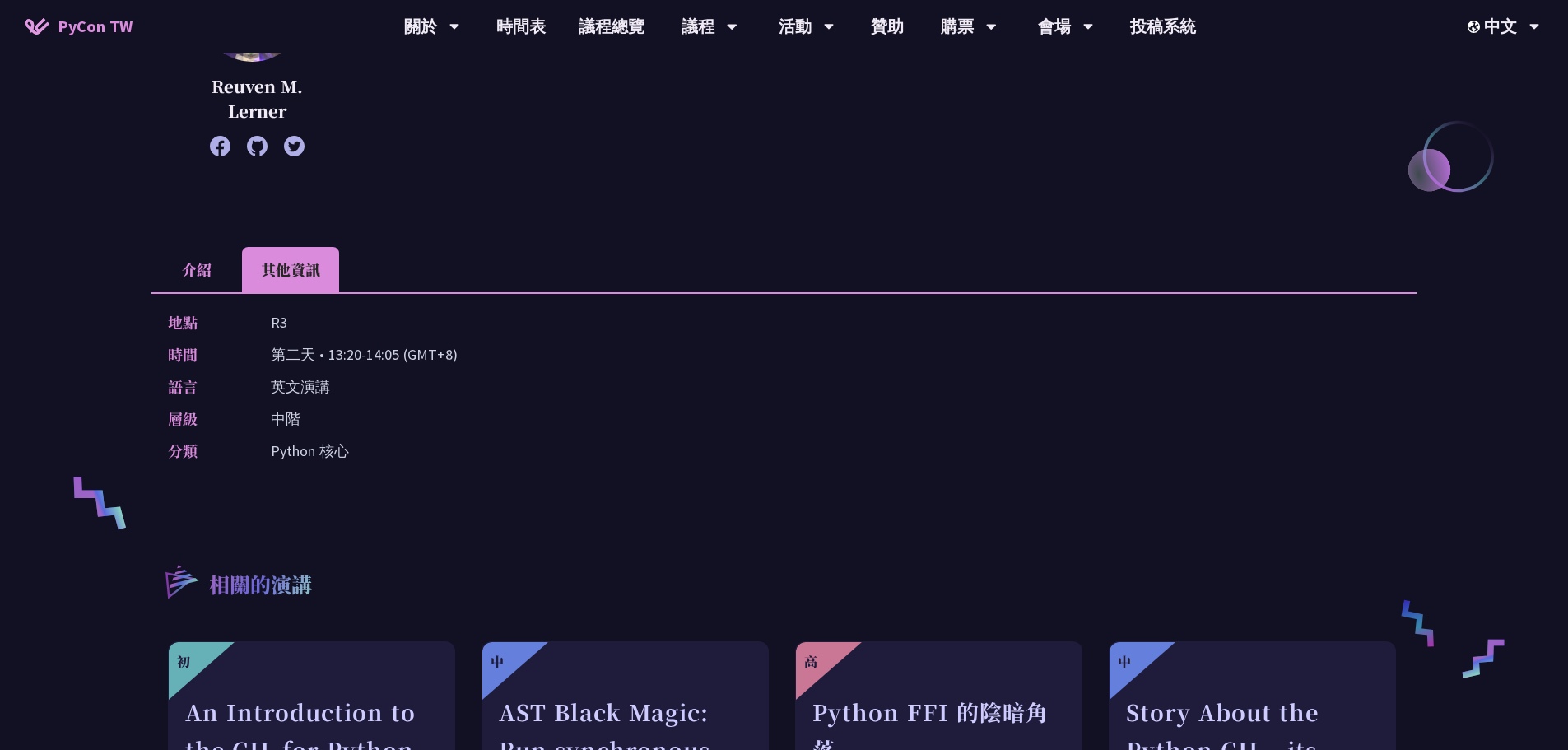
click at [199, 251] on li "介紹" at bounding box center [196, 270] width 90 height 46
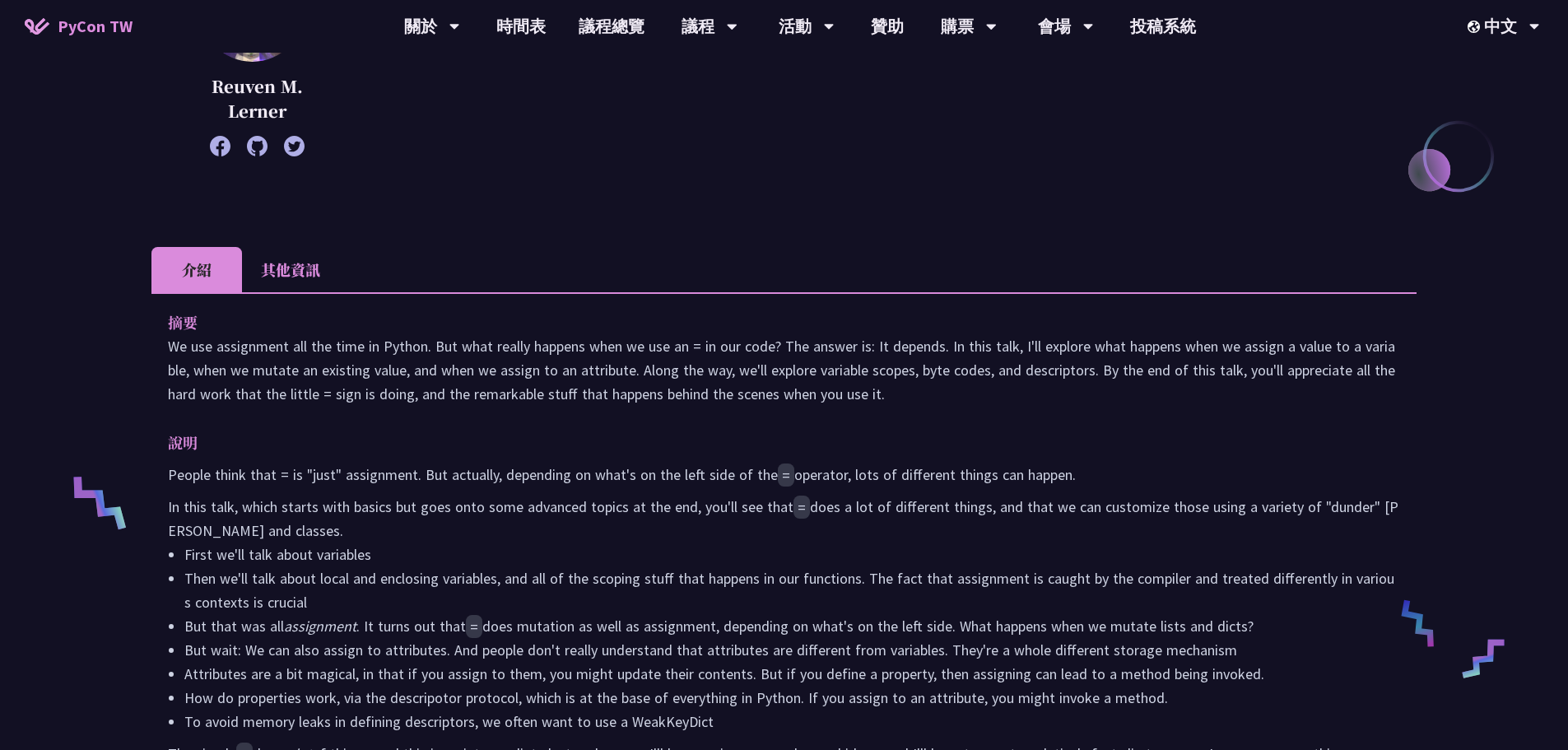
click at [302, 270] on li "其他資訊" at bounding box center [290, 270] width 97 height 46
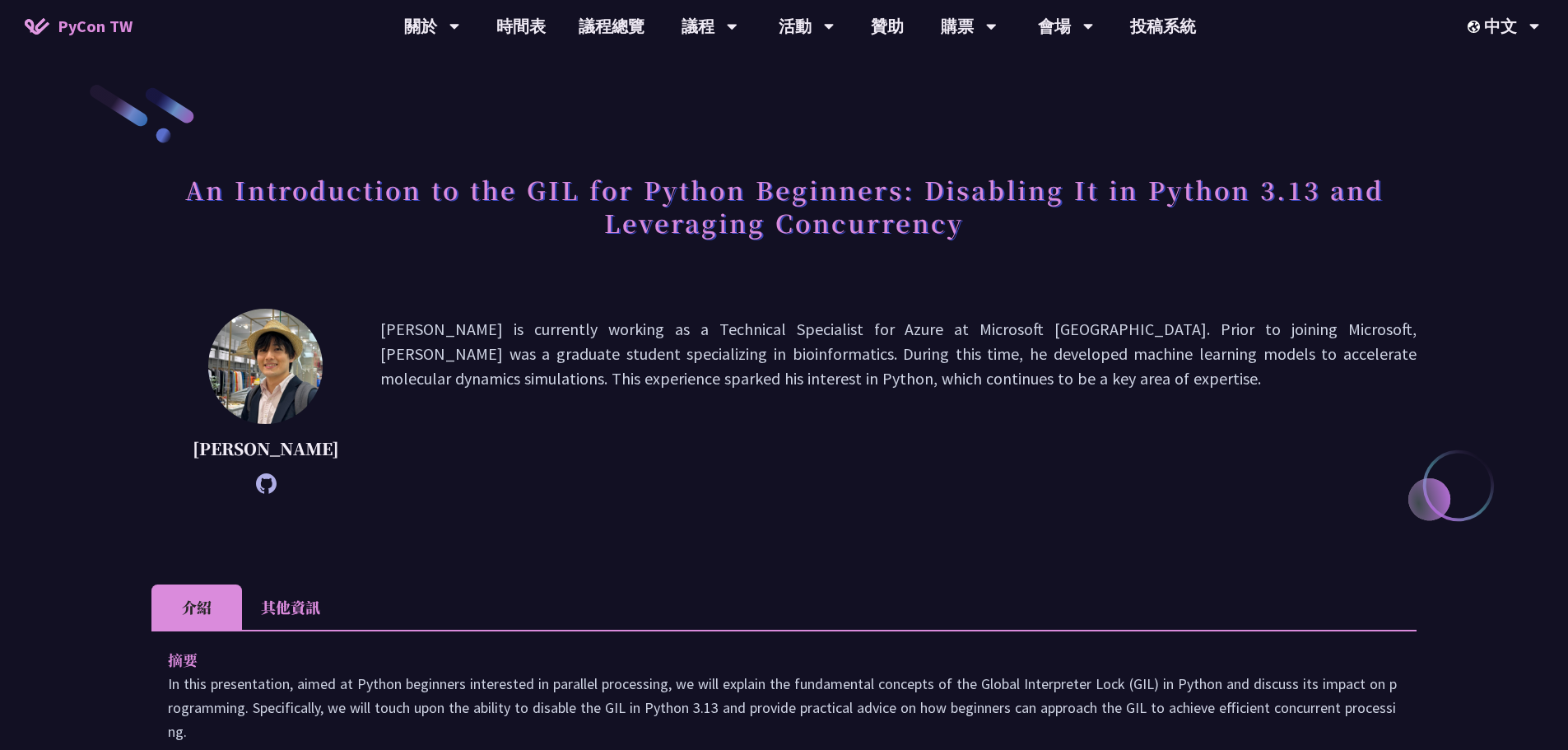
click at [311, 610] on li "其他資訊" at bounding box center [290, 607] width 97 height 46
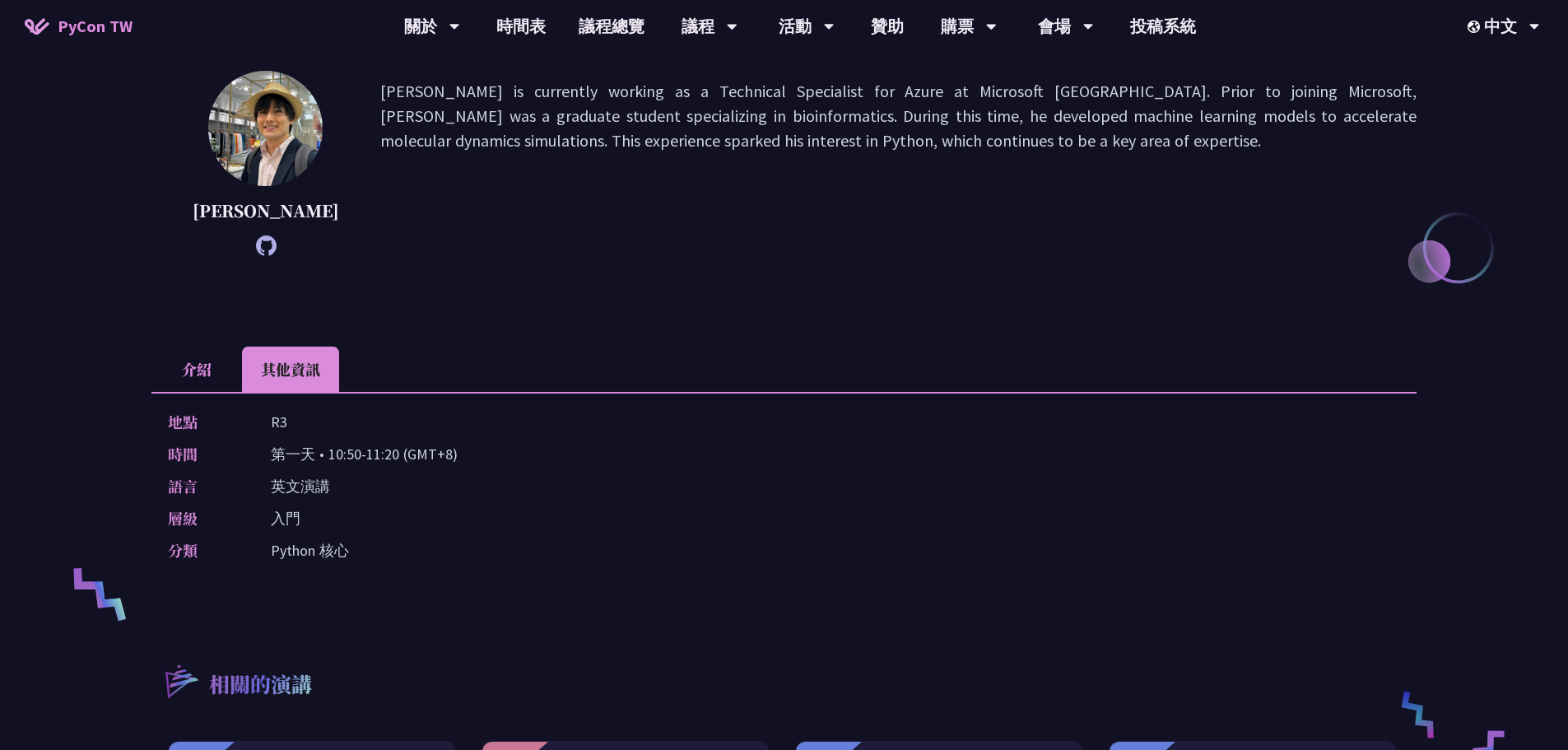
scroll to position [247, 0]
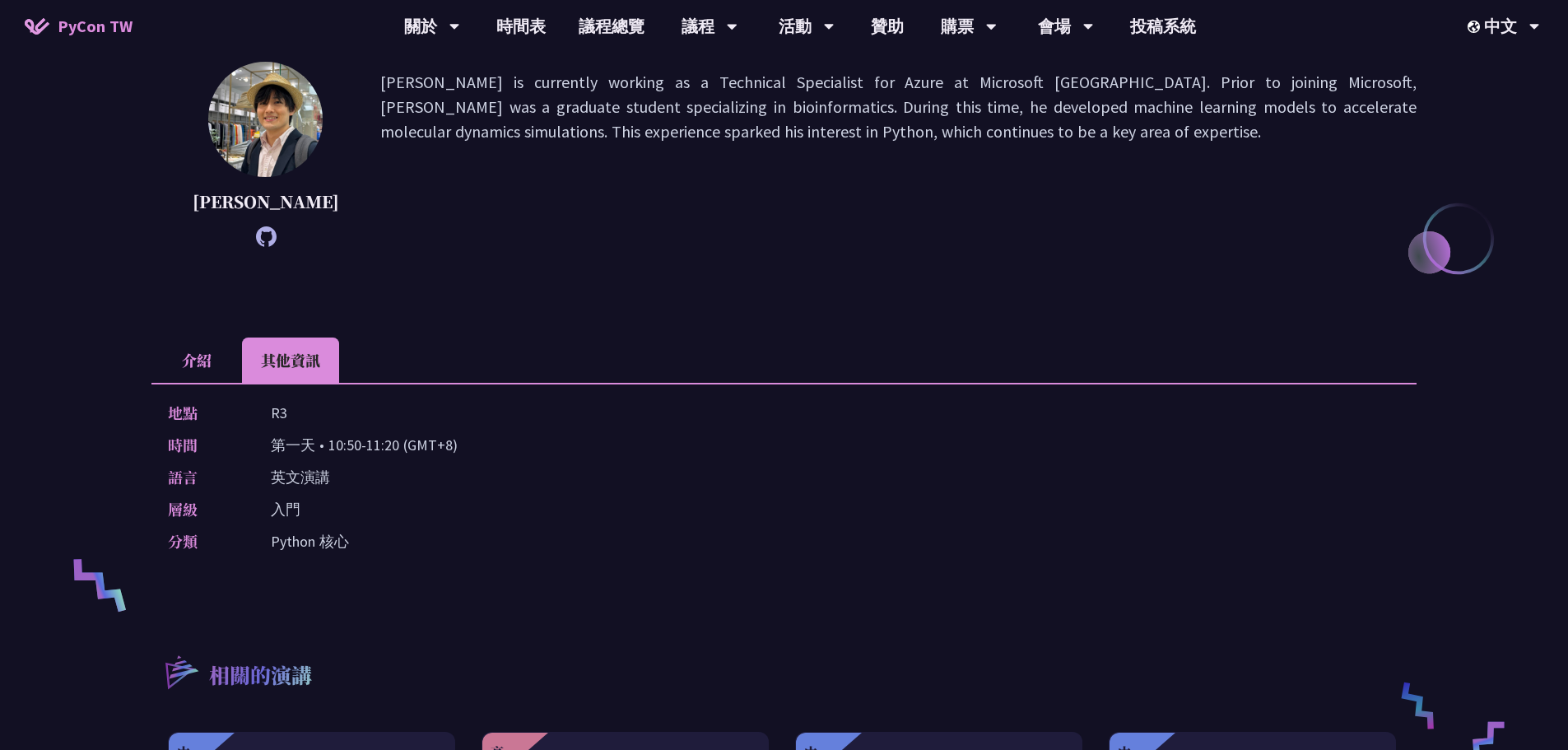
click at [171, 356] on li "介紹" at bounding box center [196, 360] width 90 height 46
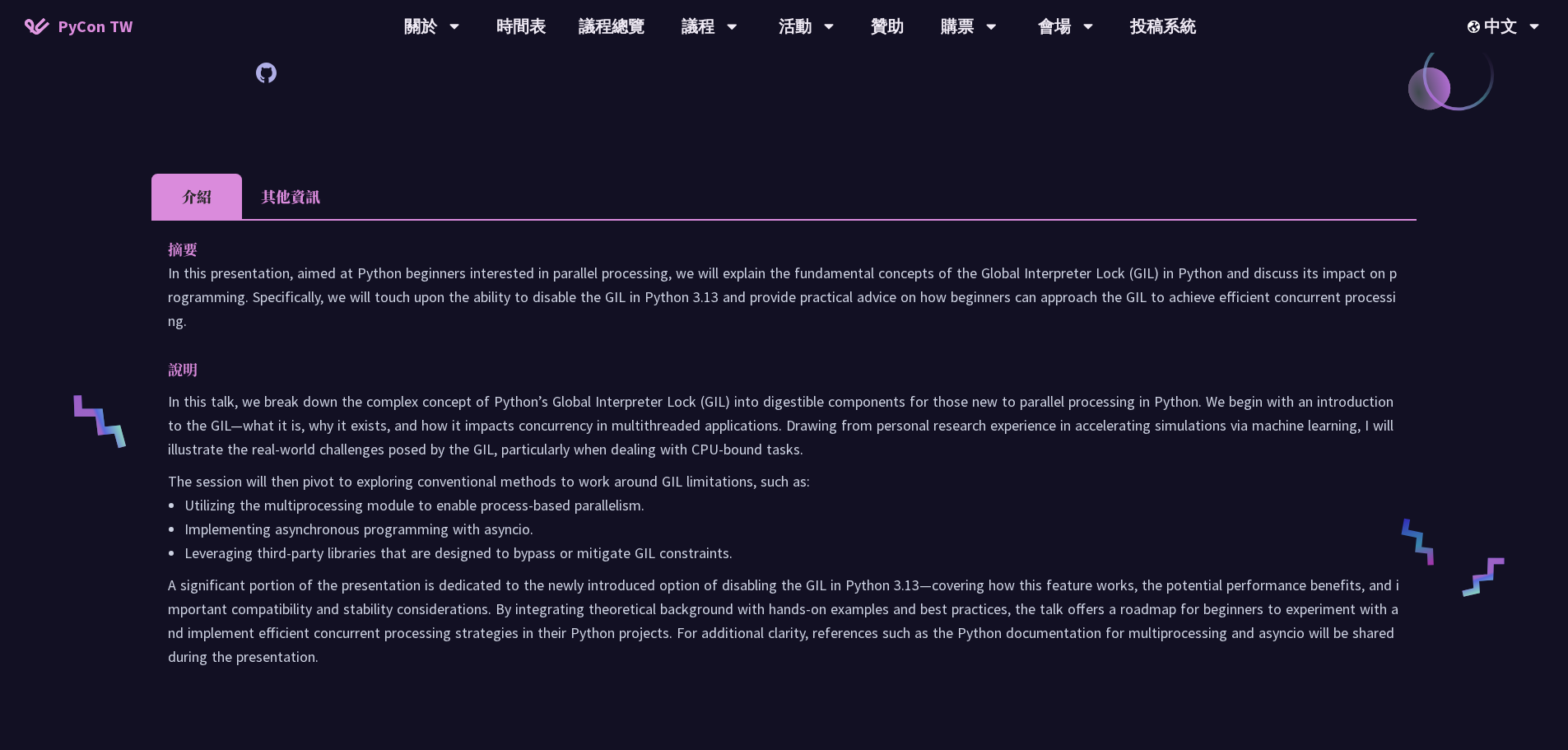
scroll to position [411, 0]
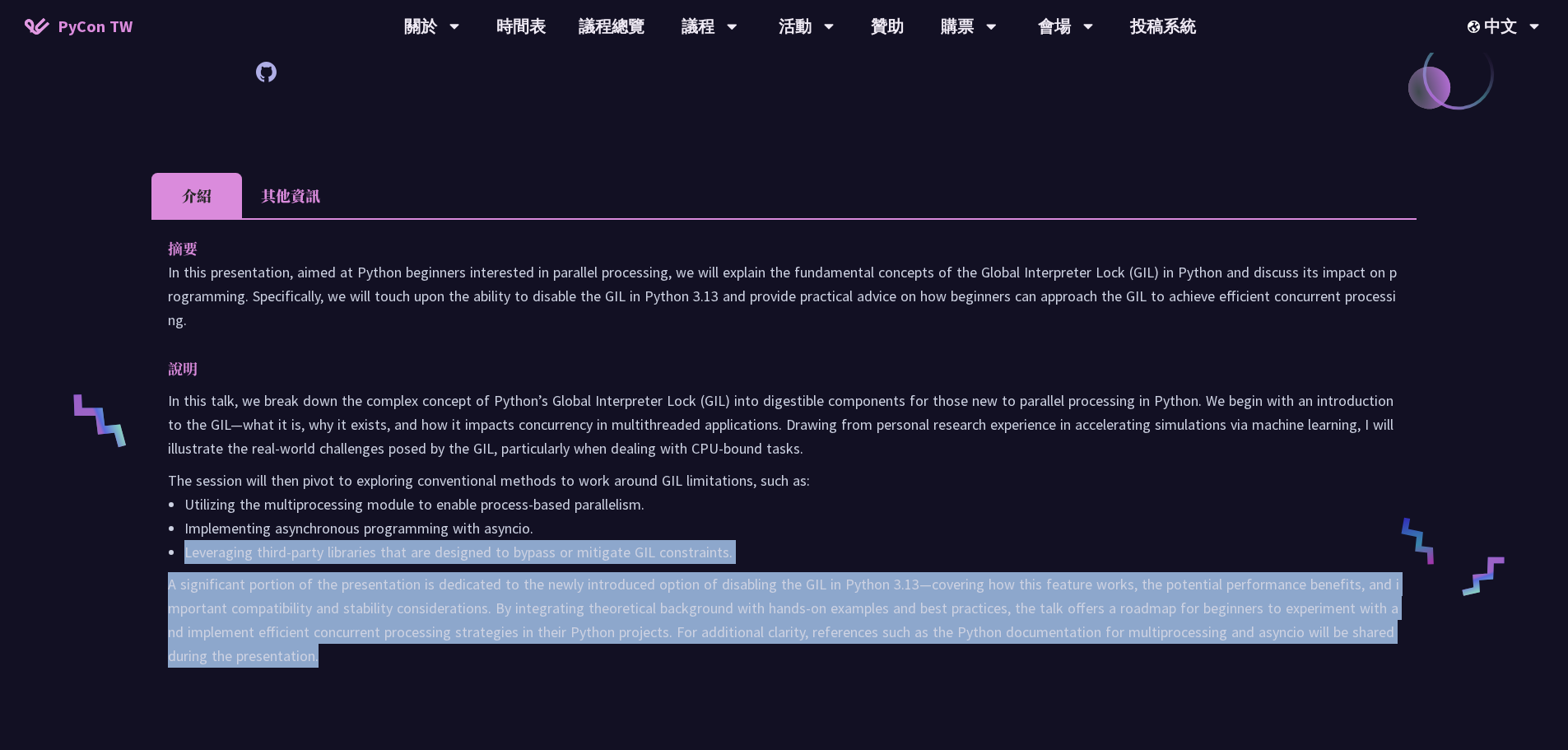
drag, startPoint x: 177, startPoint y: 543, endPoint x: 728, endPoint y: 687, distance: 569.5
click at [728, 687] on div "摘要 In this presentation, aimed at Python beginners interested in parallel proce…" at bounding box center [784, 463] width 1265 height 491
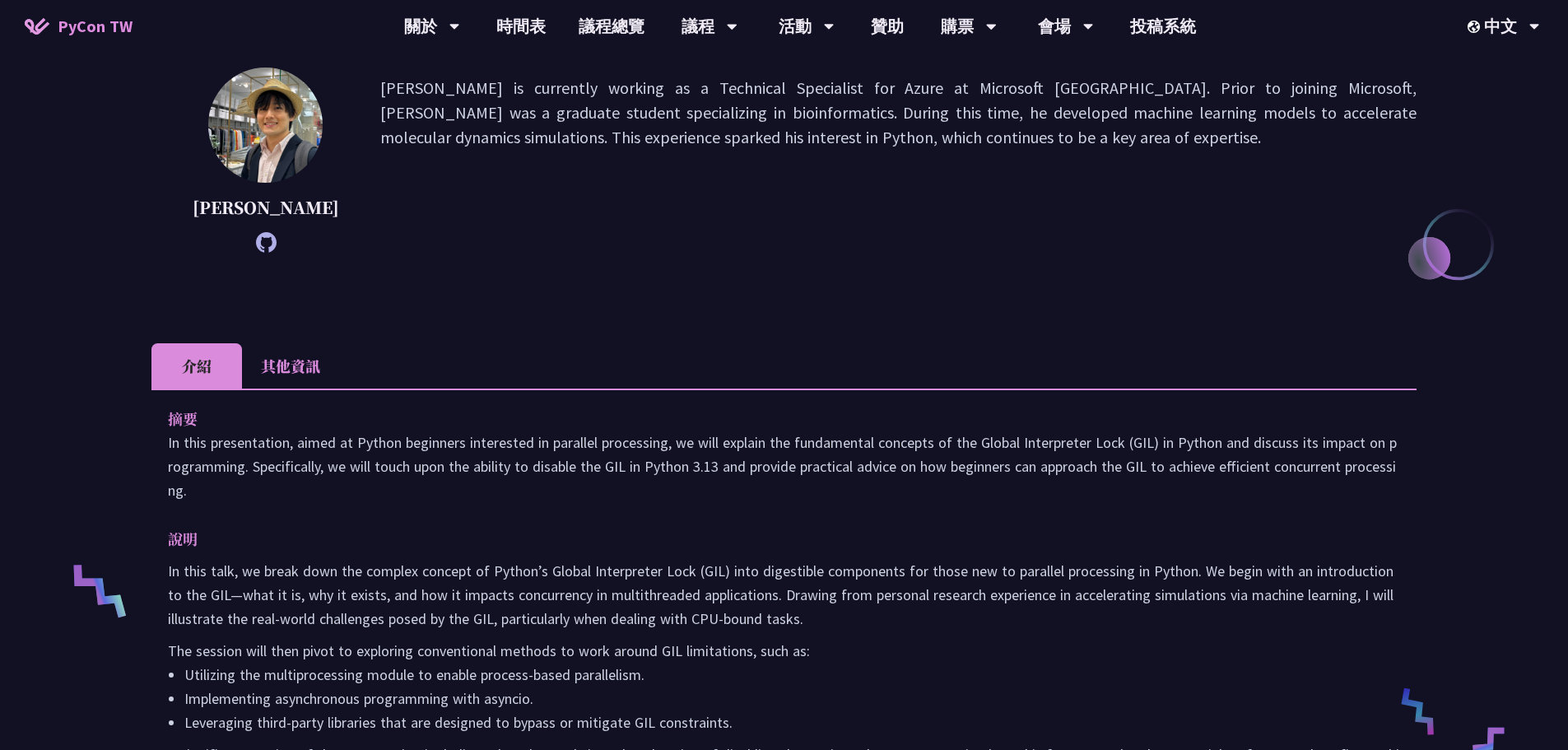
scroll to position [0, 0]
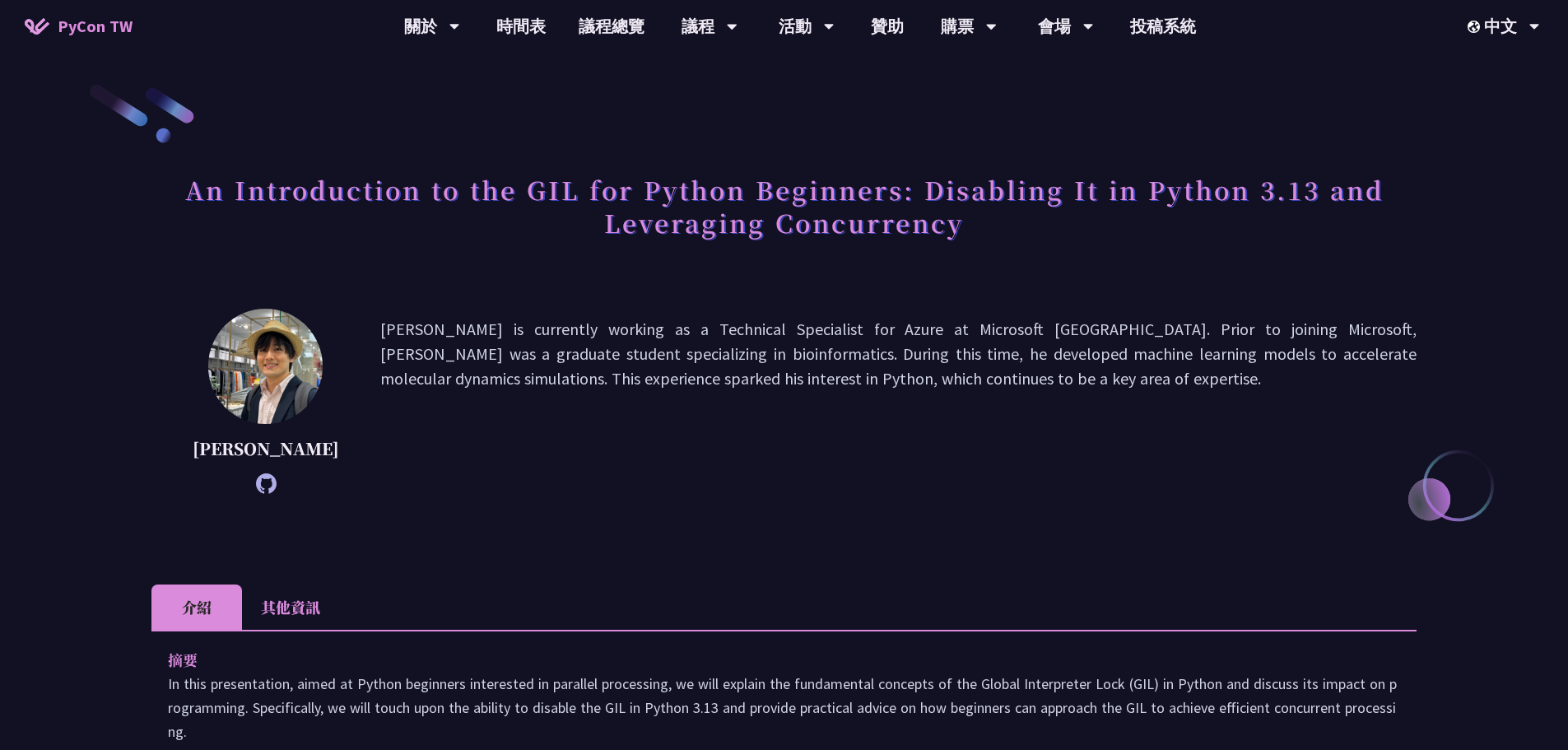
click at [257, 492] on icon at bounding box center [266, 483] width 21 height 21
click at [420, 349] on p "Yu Saito is currently working as a Technical Specialist for Azure at Microsoft …" at bounding box center [898, 401] width 1037 height 168
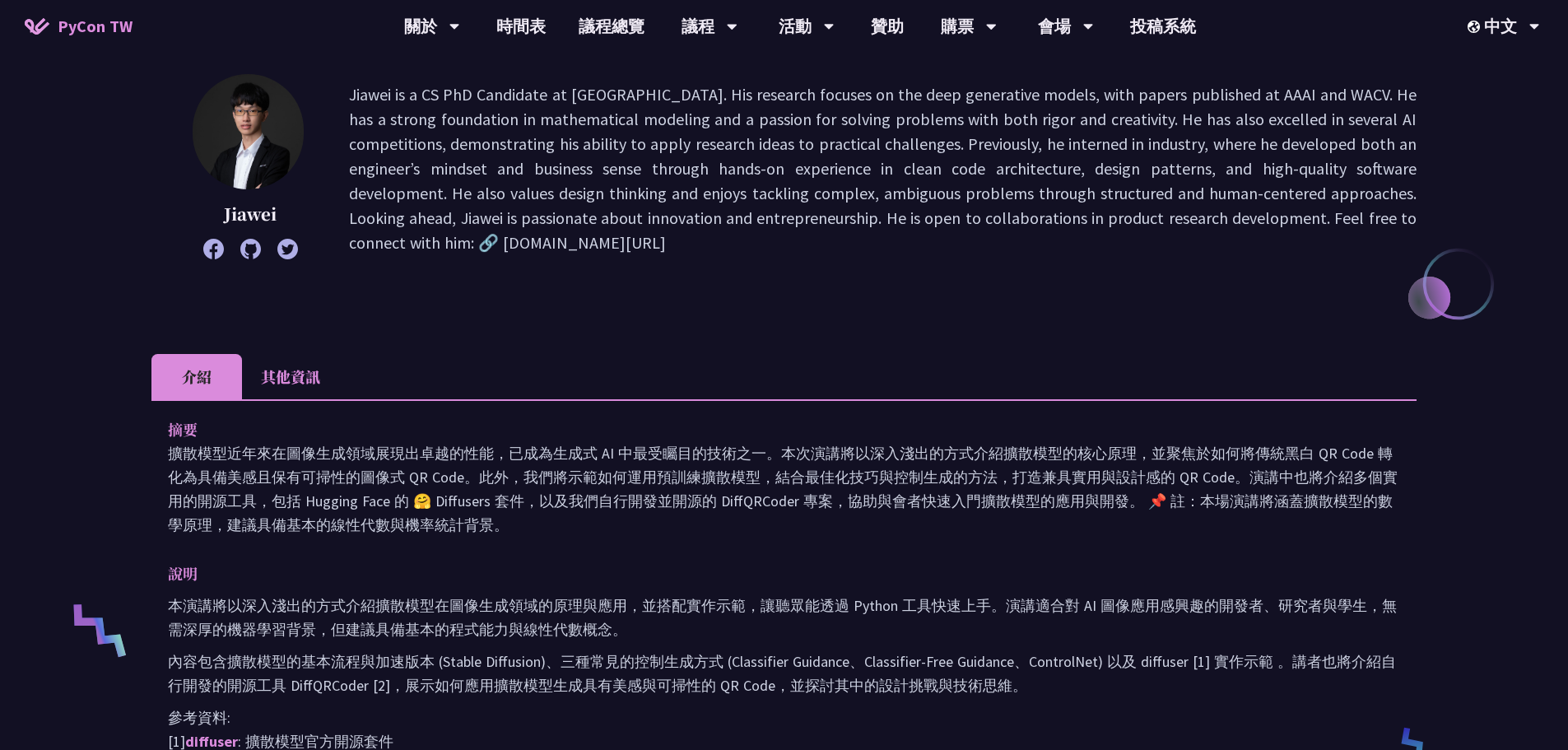
scroll to position [247, 0]
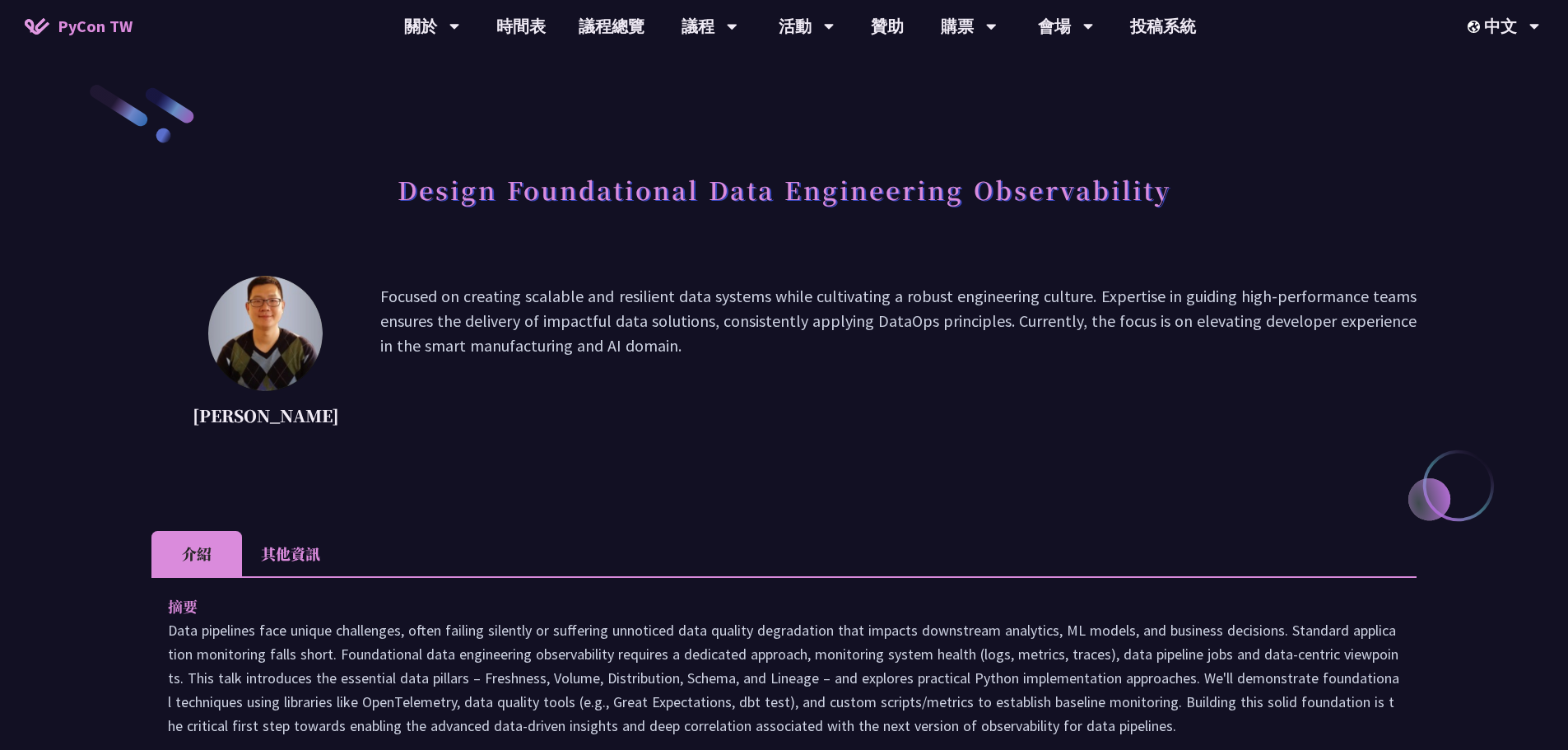
drag, startPoint x: 502, startPoint y: 289, endPoint x: 725, endPoint y: 358, distance: 233.4
click at [725, 358] on p "Focused on creating scalable and resilient data systems while cultivating a rob…" at bounding box center [898, 358] width 1037 height 148
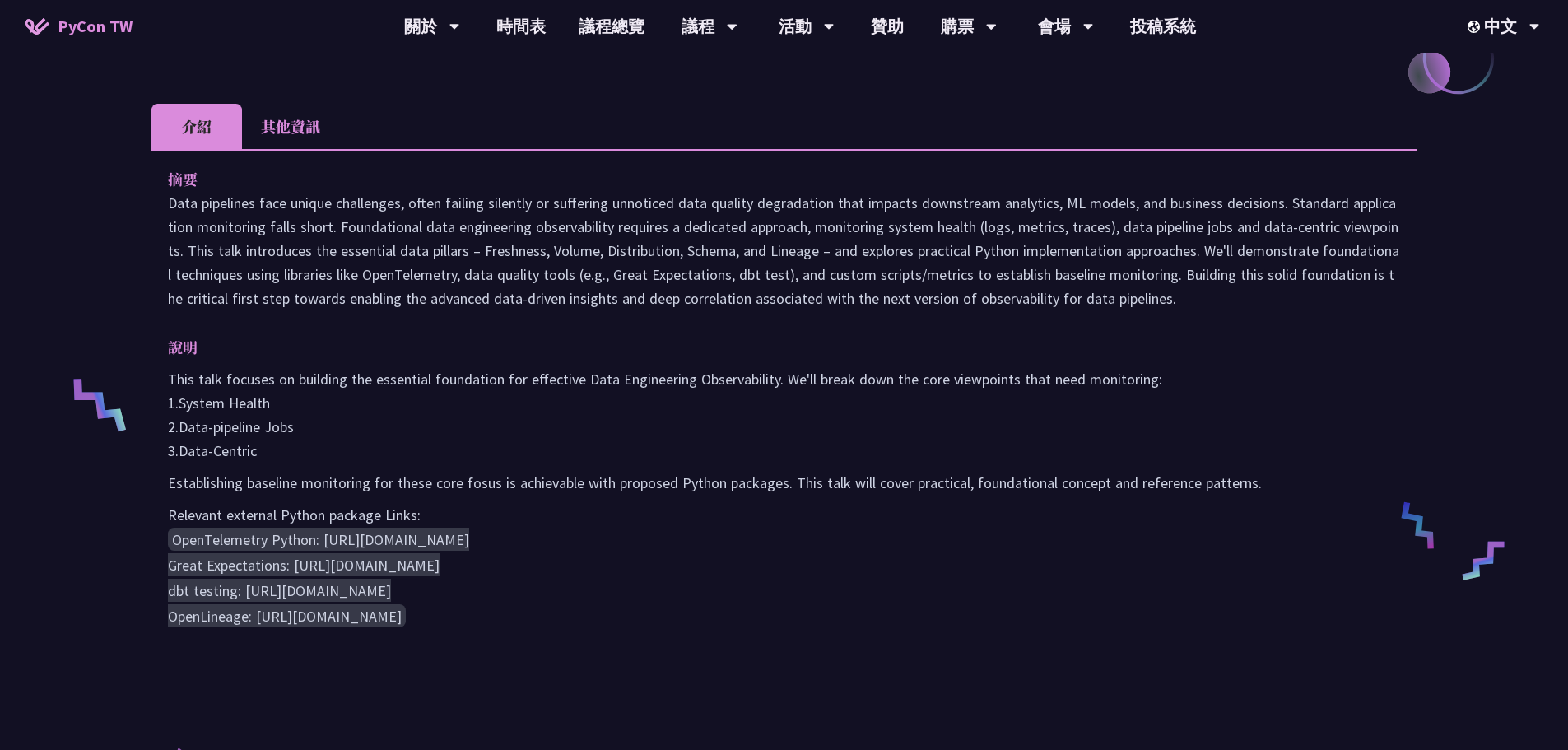
scroll to position [494, 0]
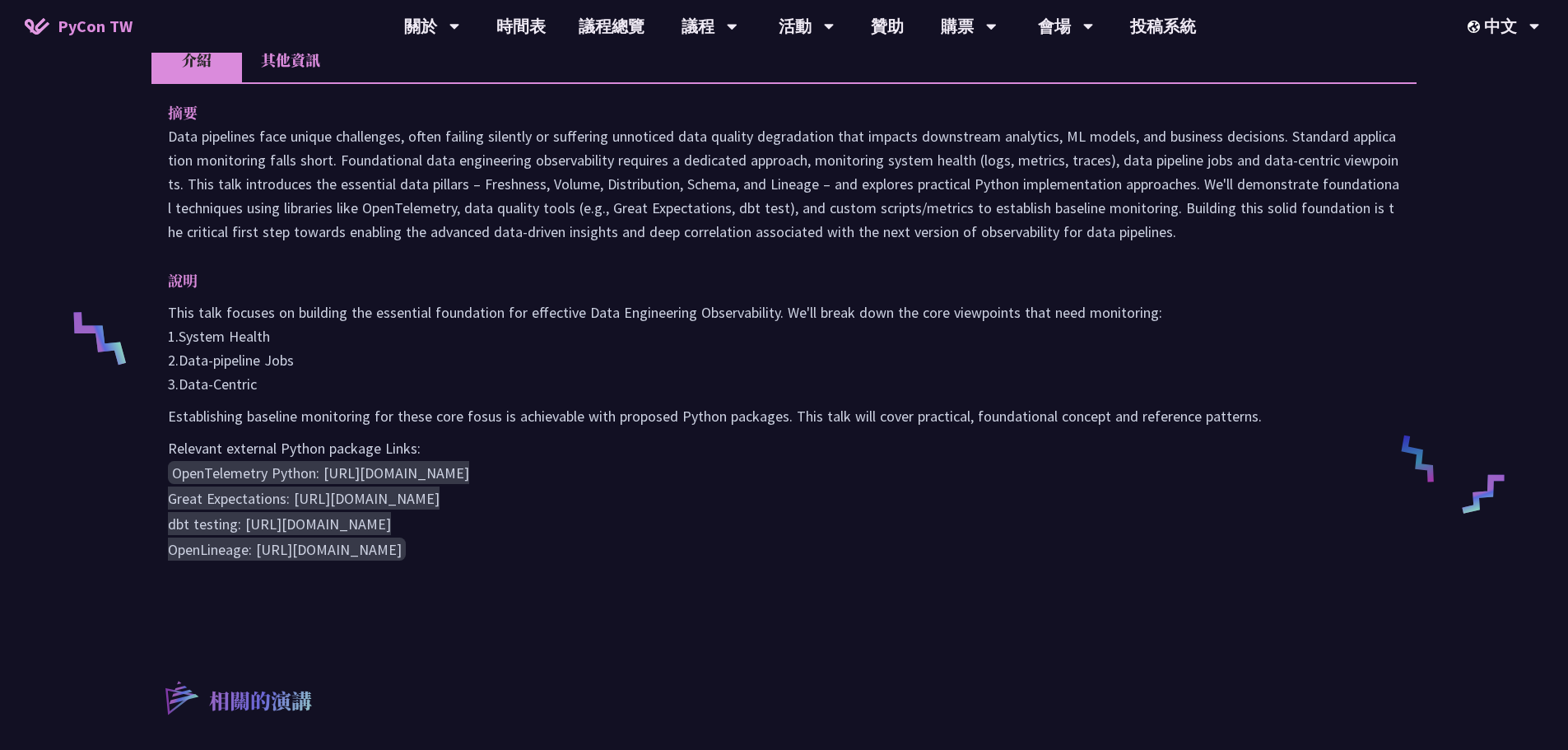
click at [269, 69] on li "其他資訊" at bounding box center [290, 59] width 97 height 46
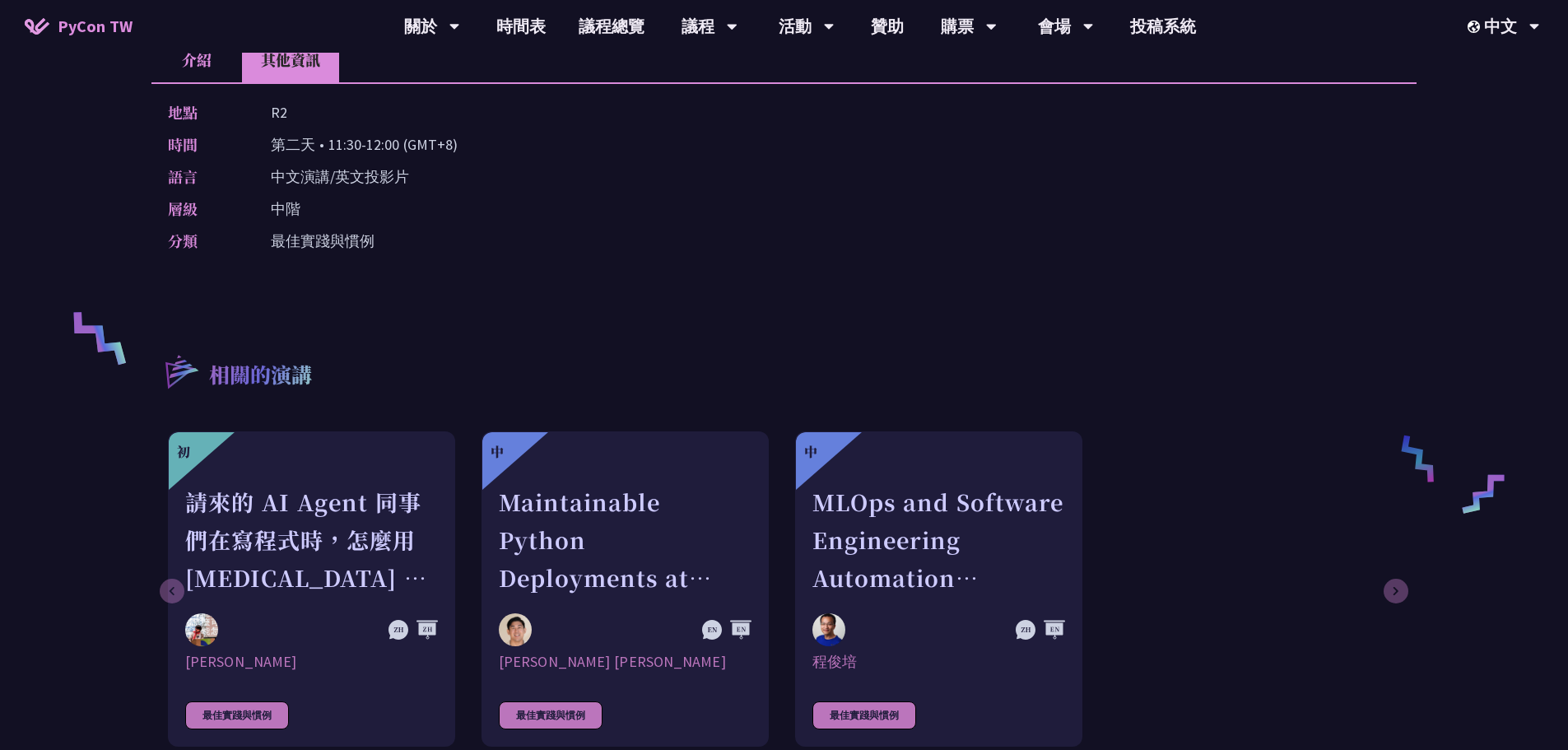
click at [185, 68] on li "介紹" at bounding box center [196, 59] width 90 height 46
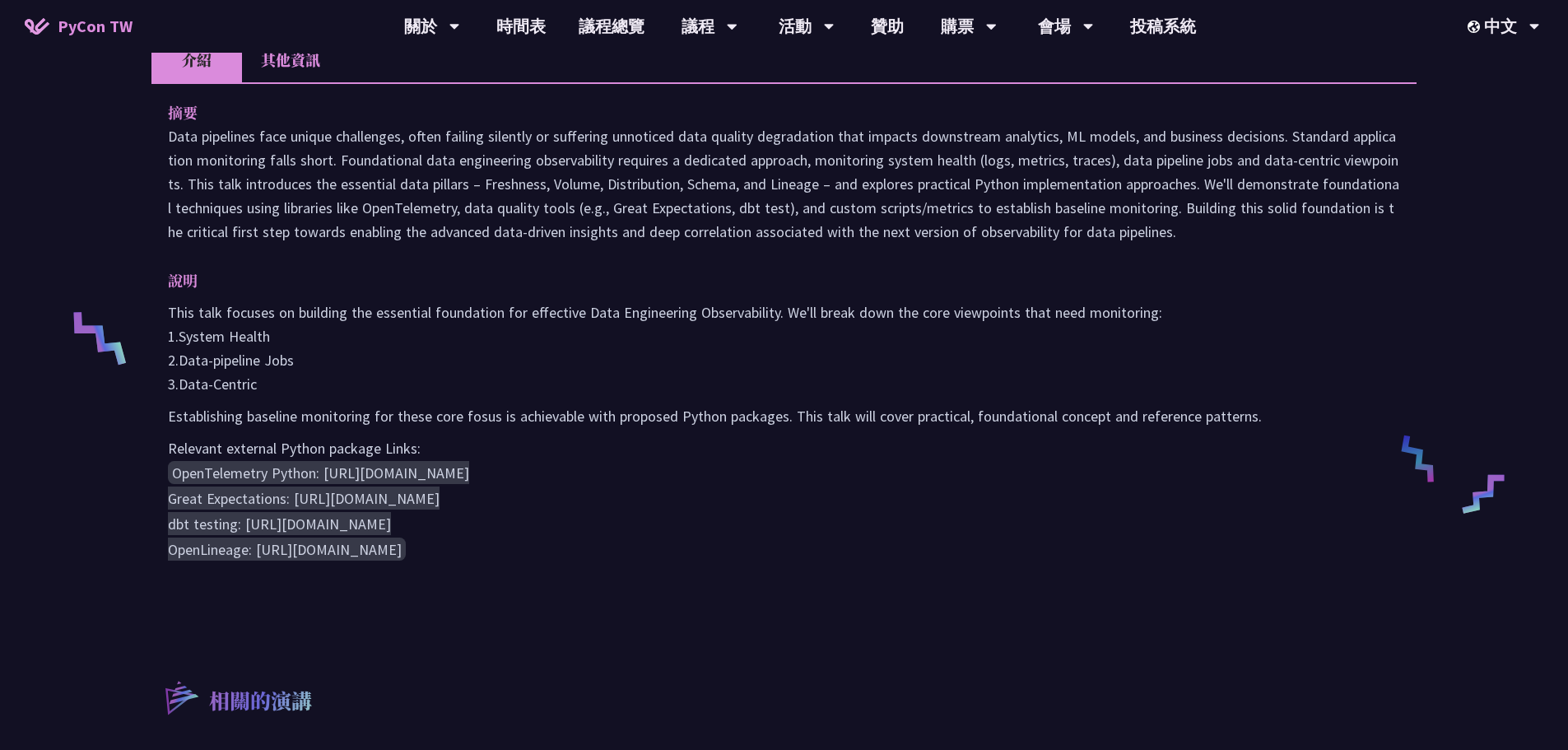
click at [426, 429] on div "This talk focuses on building the essential foundation for effective Data Engin…" at bounding box center [783, 431] width 1232 height 262
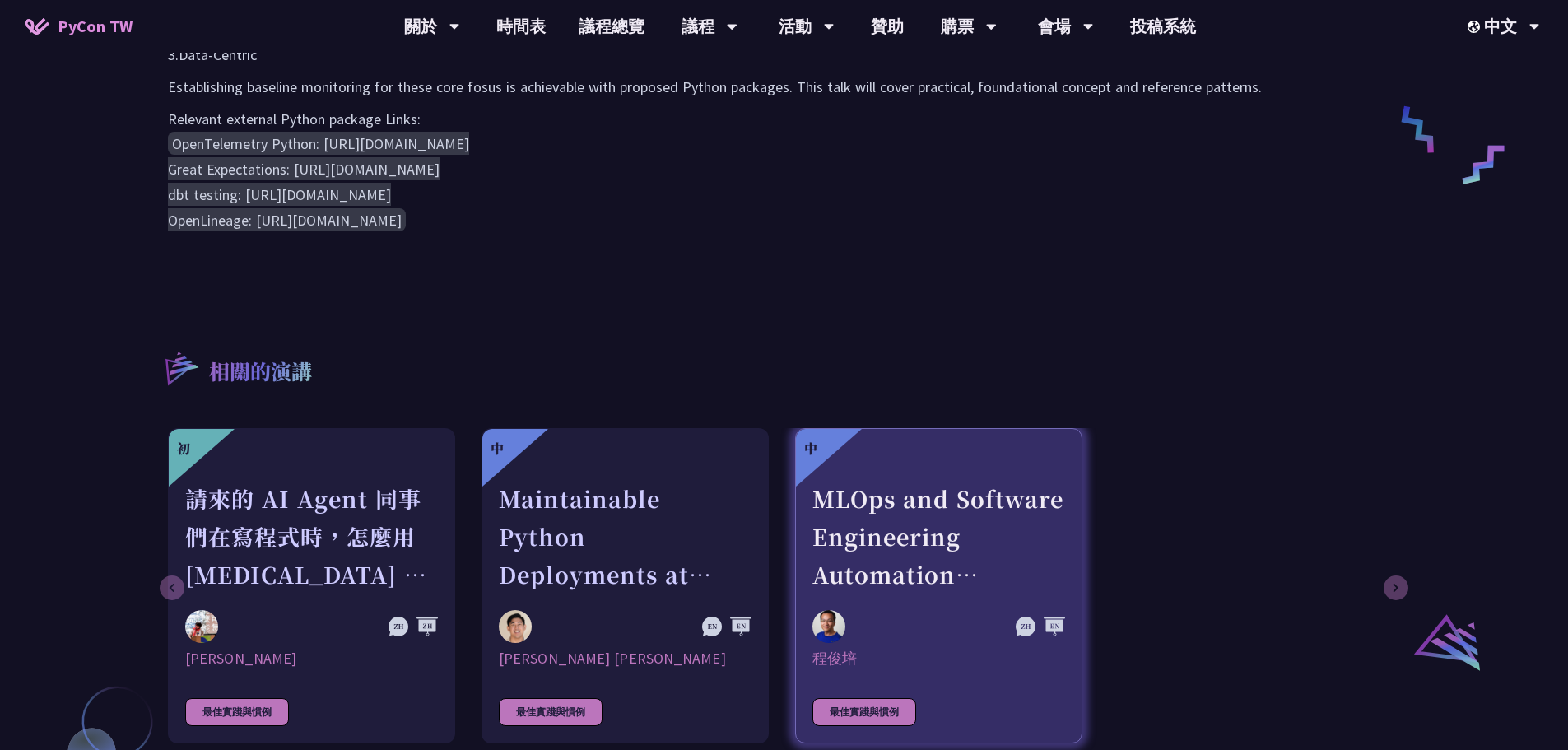
scroll to position [1152, 0]
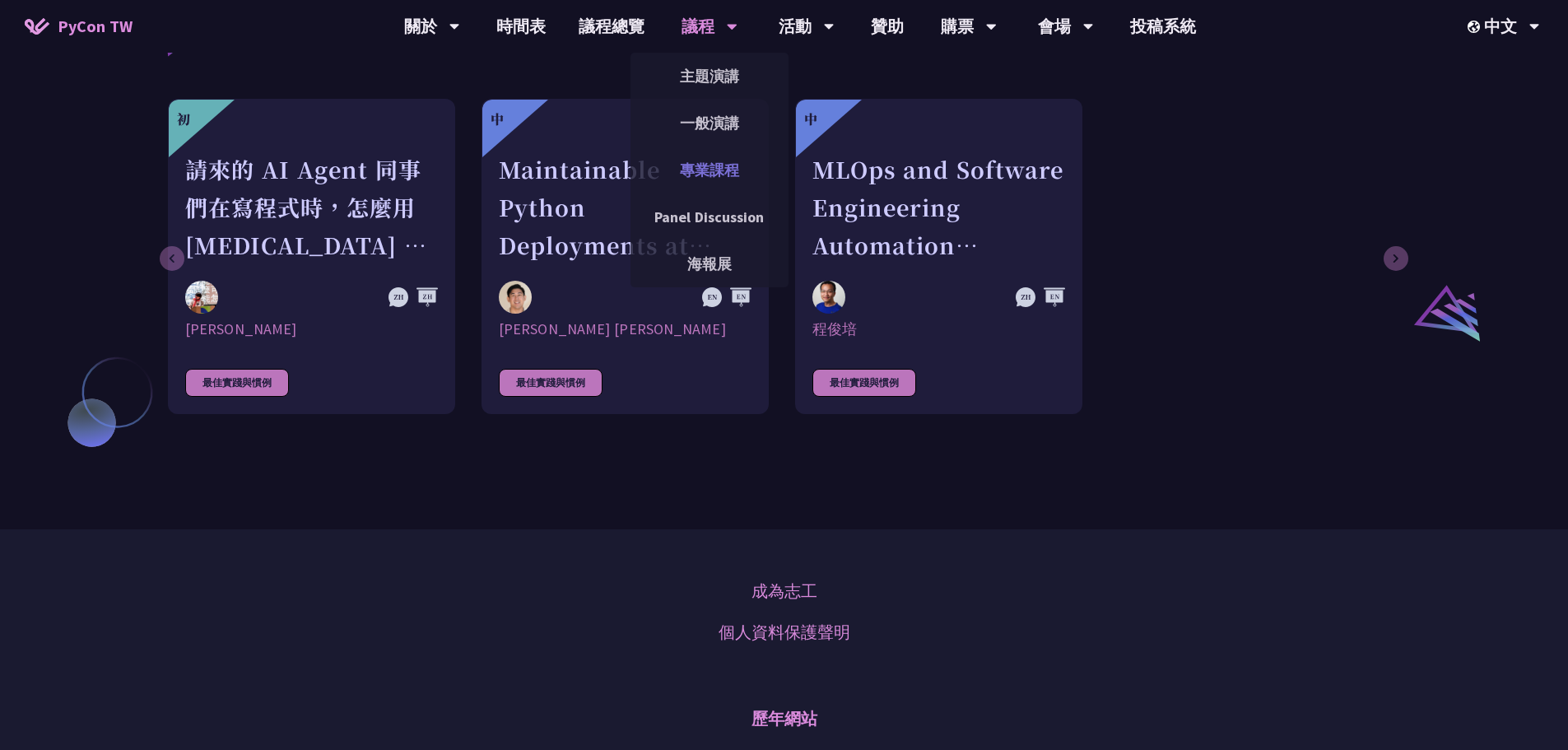
click at [730, 168] on link "專業課程" at bounding box center [710, 169] width 158 height 39
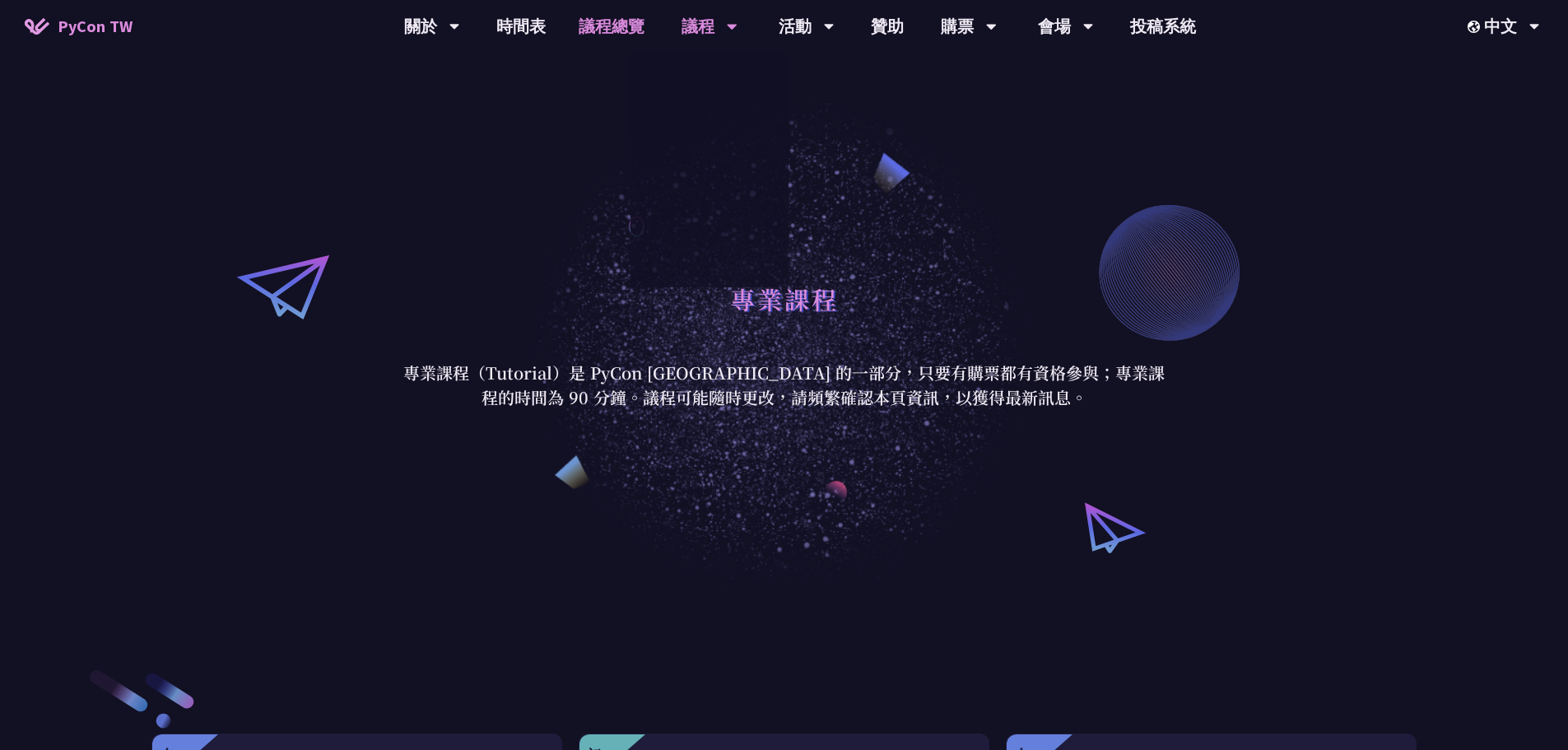
click at [598, 22] on link "議程總覽" at bounding box center [611, 26] width 99 height 53
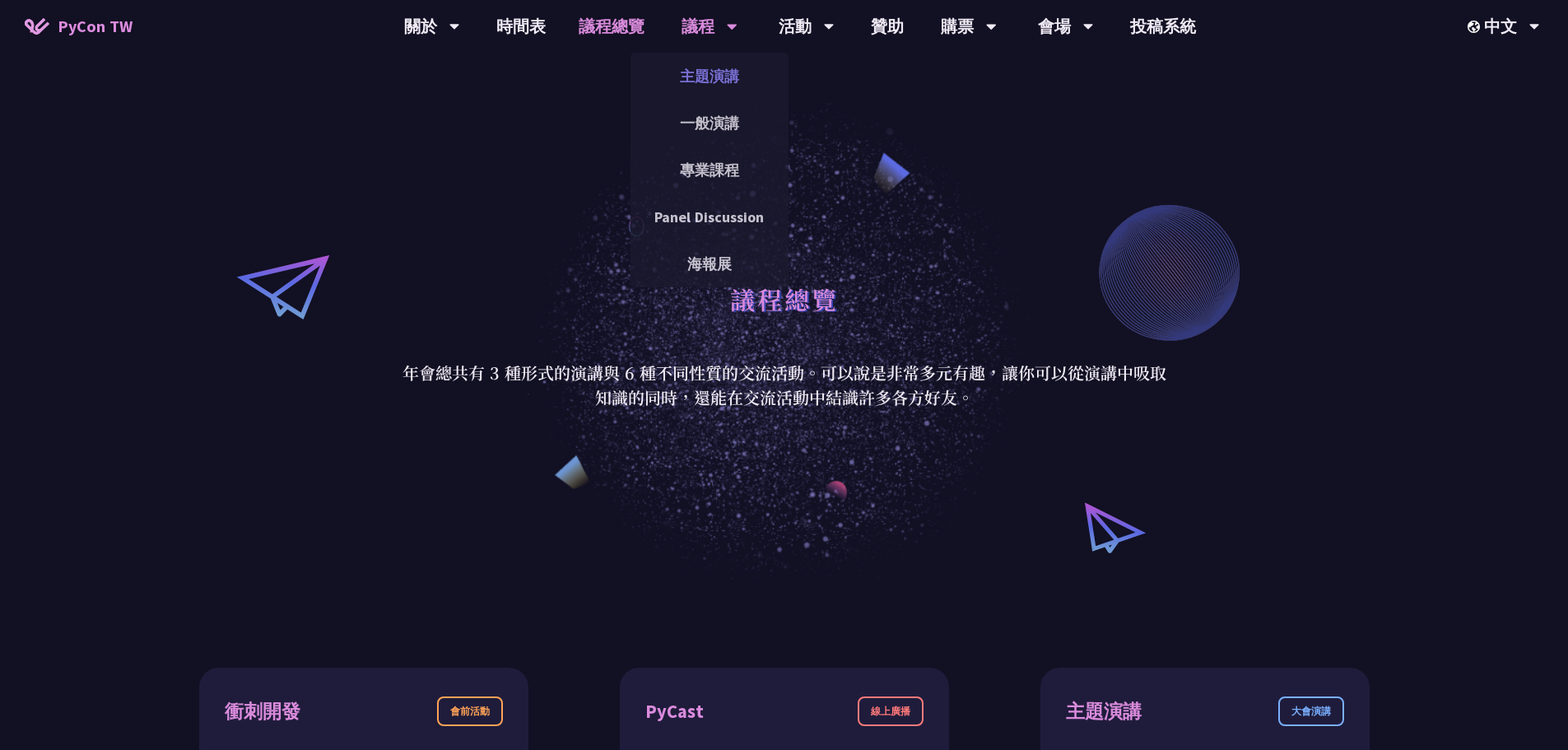
click at [715, 74] on link "主題演講" at bounding box center [710, 75] width 158 height 39
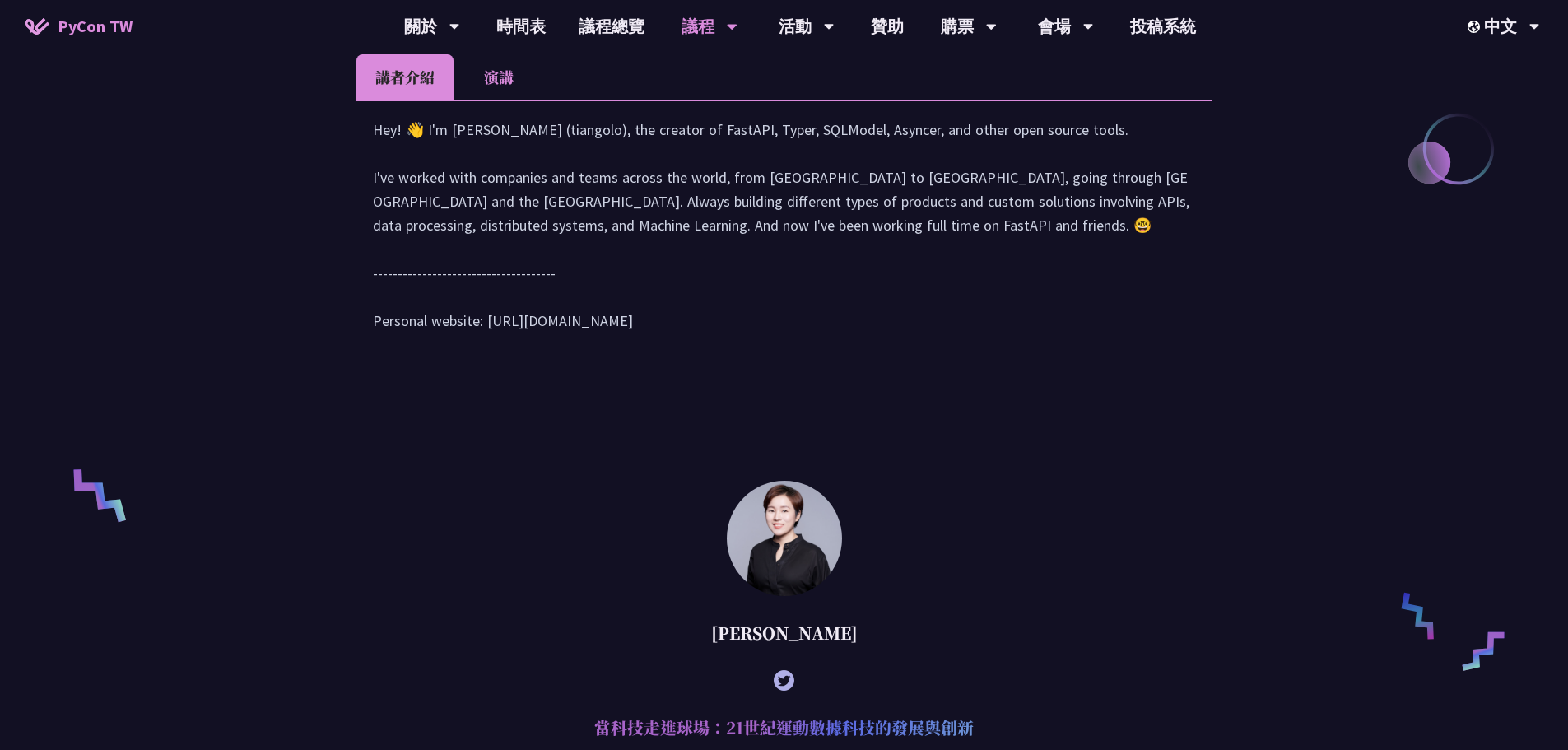
scroll to position [1400, 0]
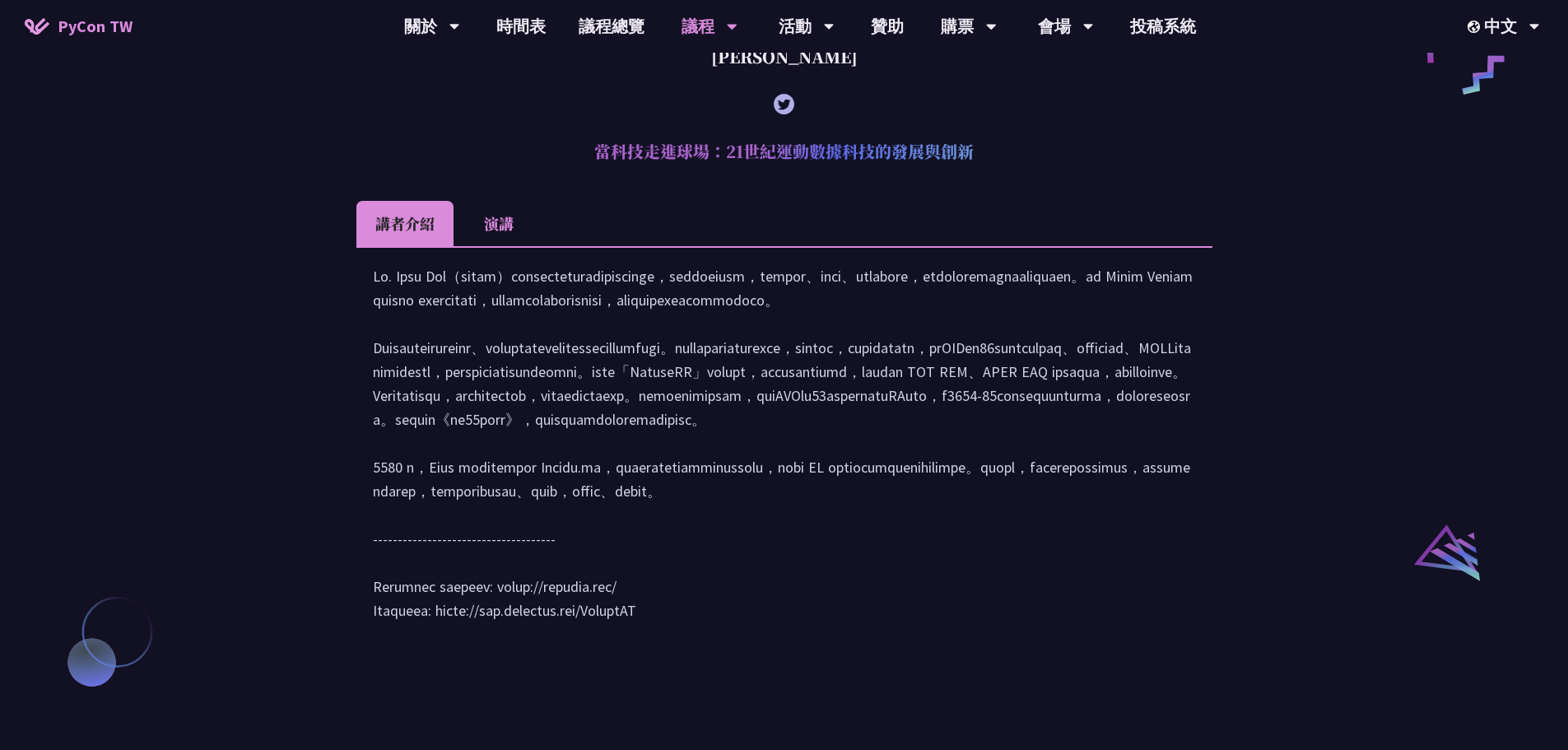
click at [495, 246] on li "演講" at bounding box center [498, 223] width 90 height 46
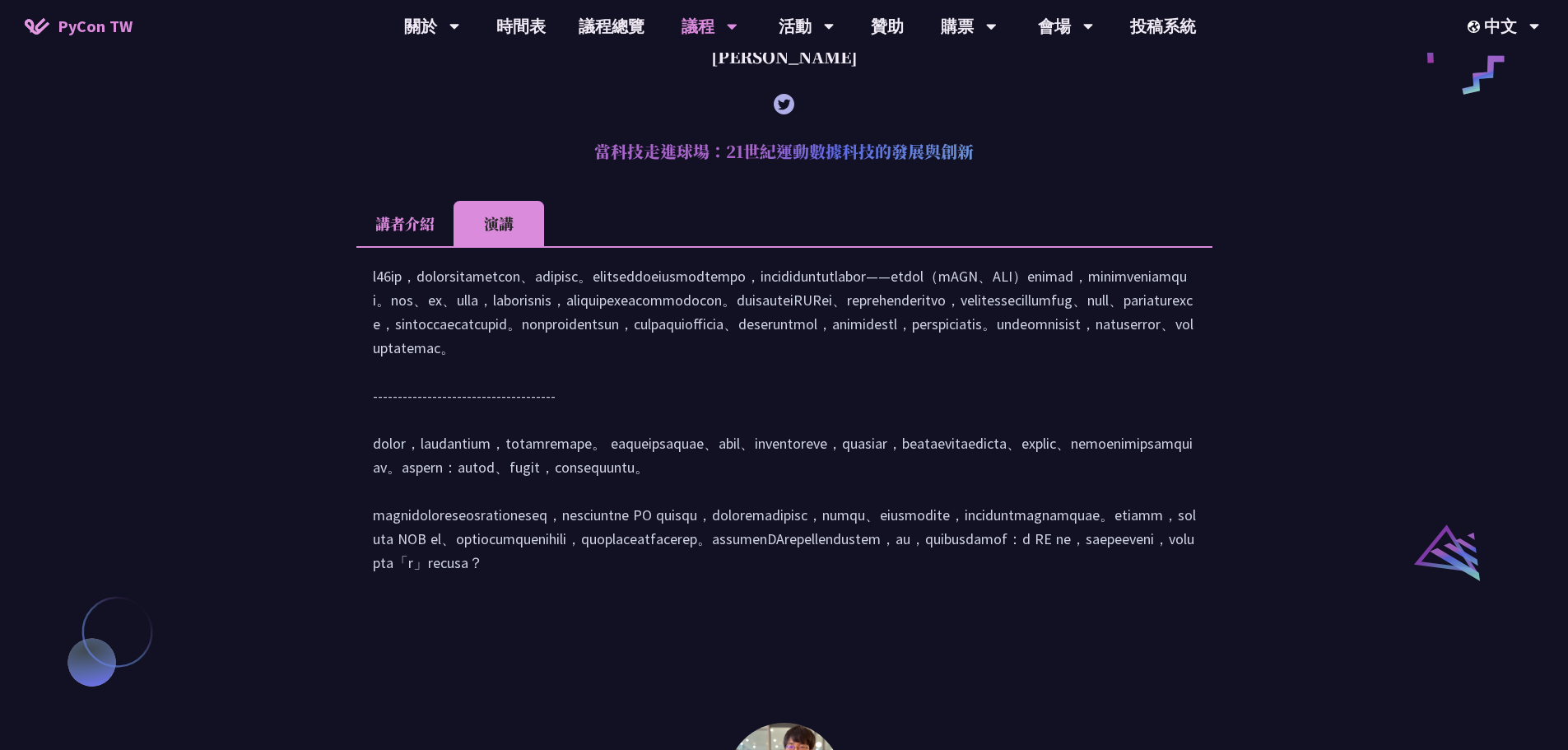
click at [418, 246] on li "講者介紹" at bounding box center [405, 223] width 97 height 46
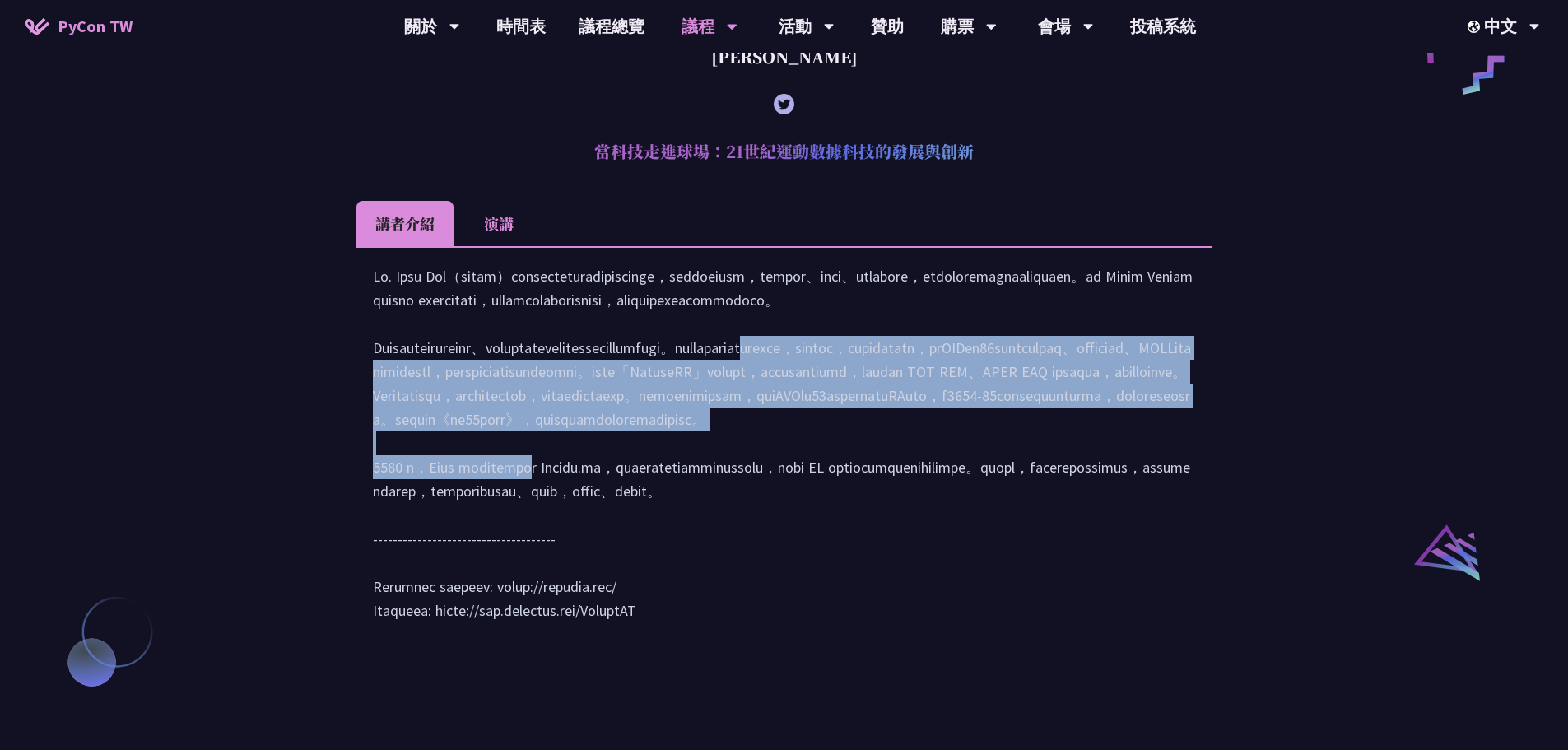
drag, startPoint x: 811, startPoint y: 418, endPoint x: 1018, endPoint y: 571, distance: 257.4
click at [1018, 571] on div at bounding box center [784, 452] width 823 height 375
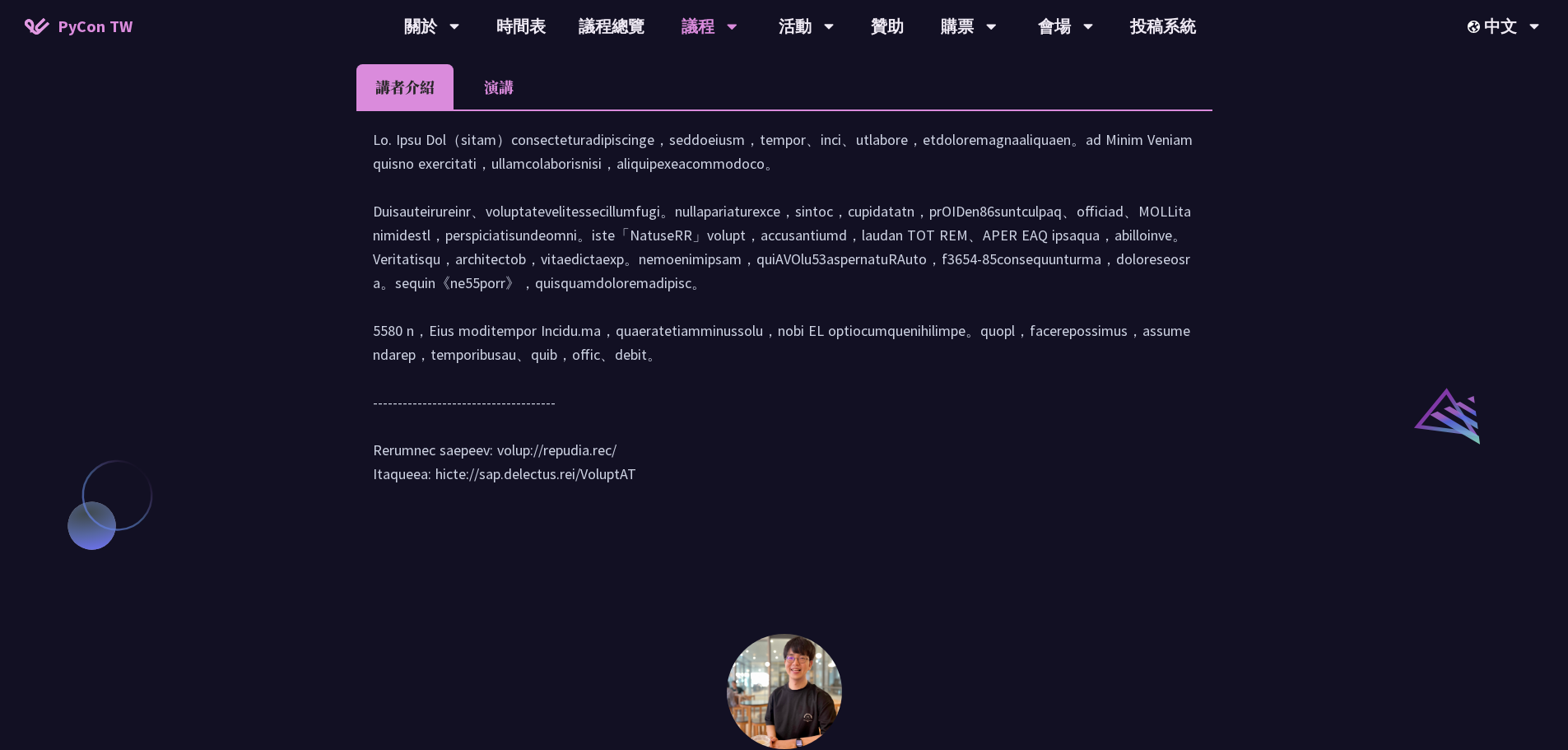
scroll to position [1565, 0]
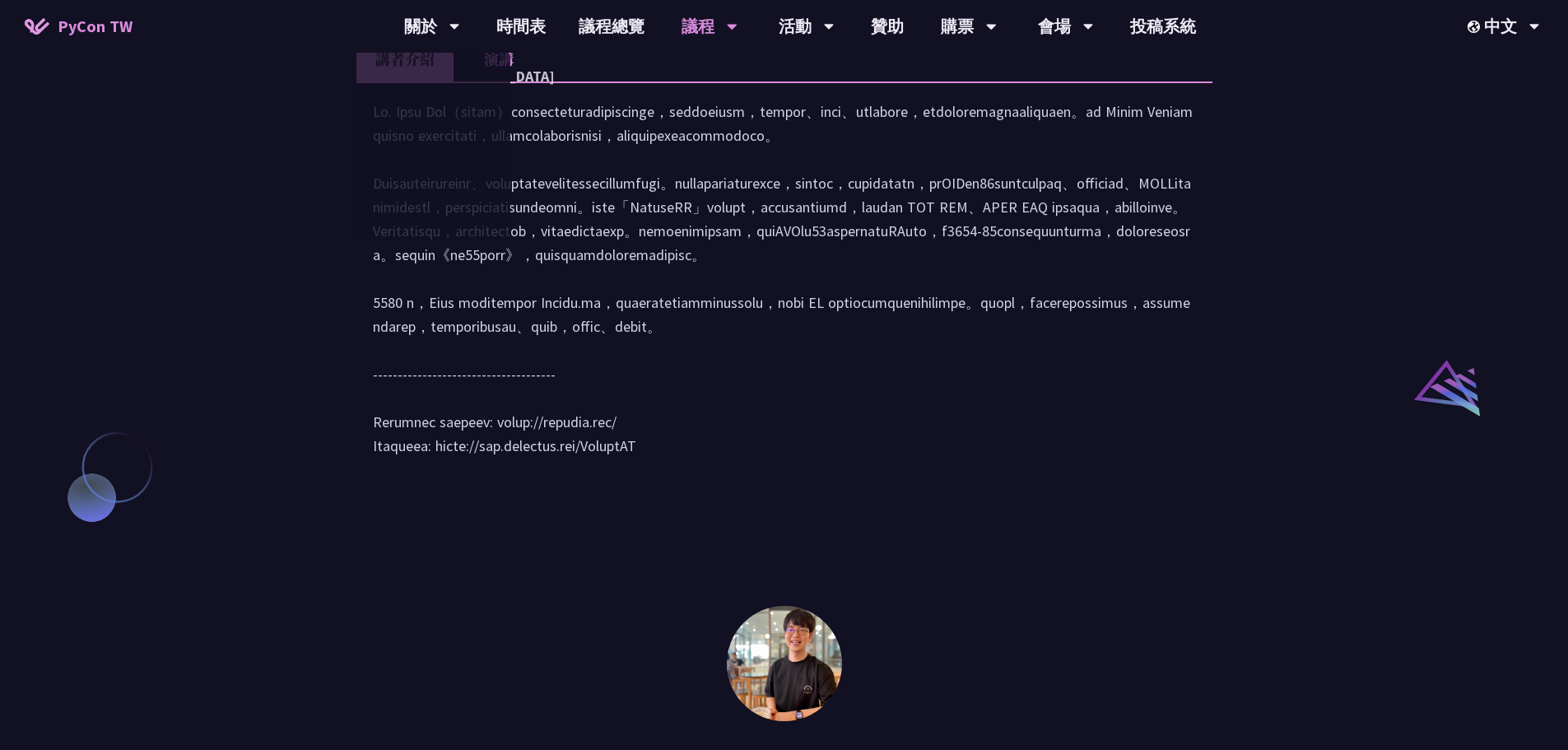
click at [769, 82] on ul "講者介紹 演講" at bounding box center [784, 58] width 856 height 46
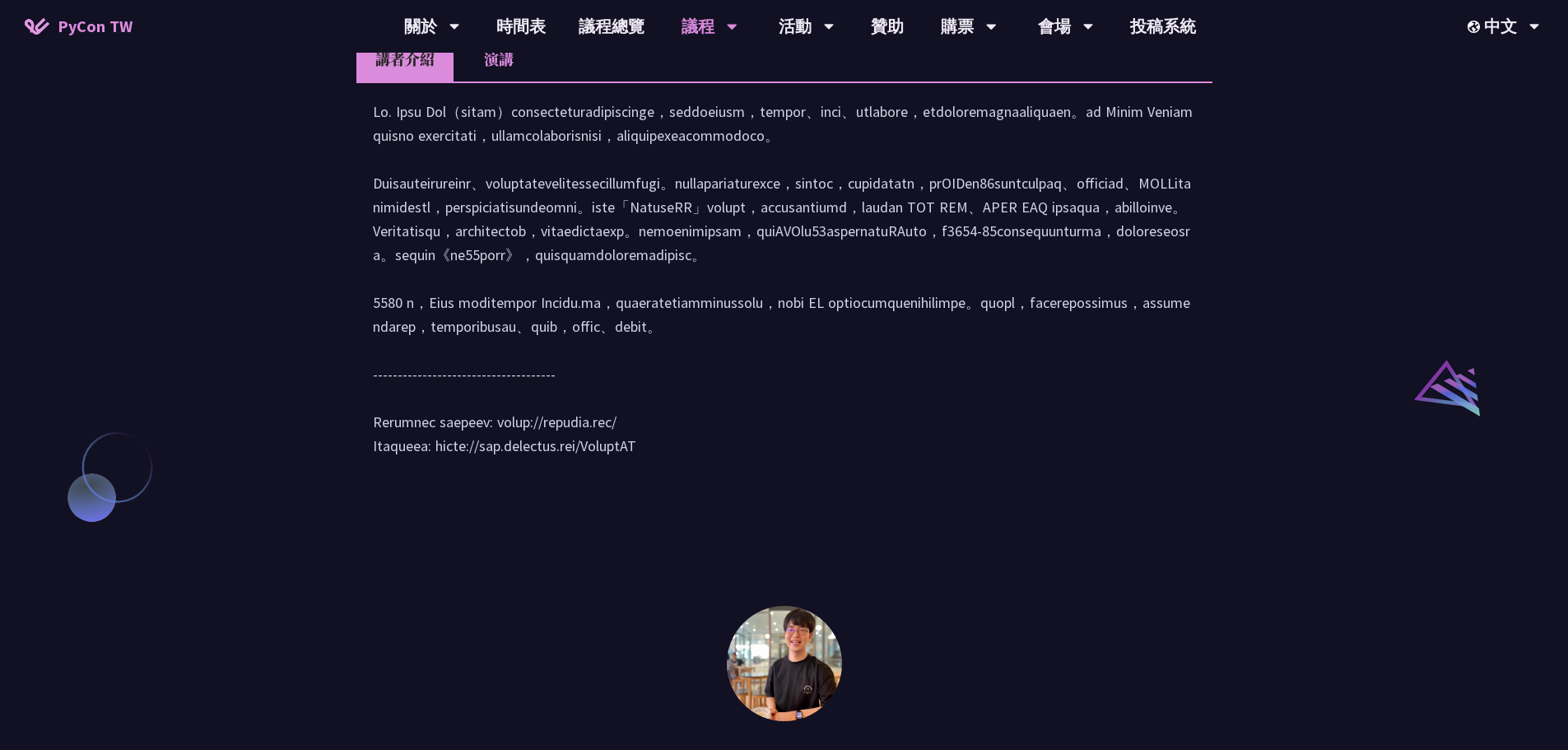
scroll to position [1482, 0]
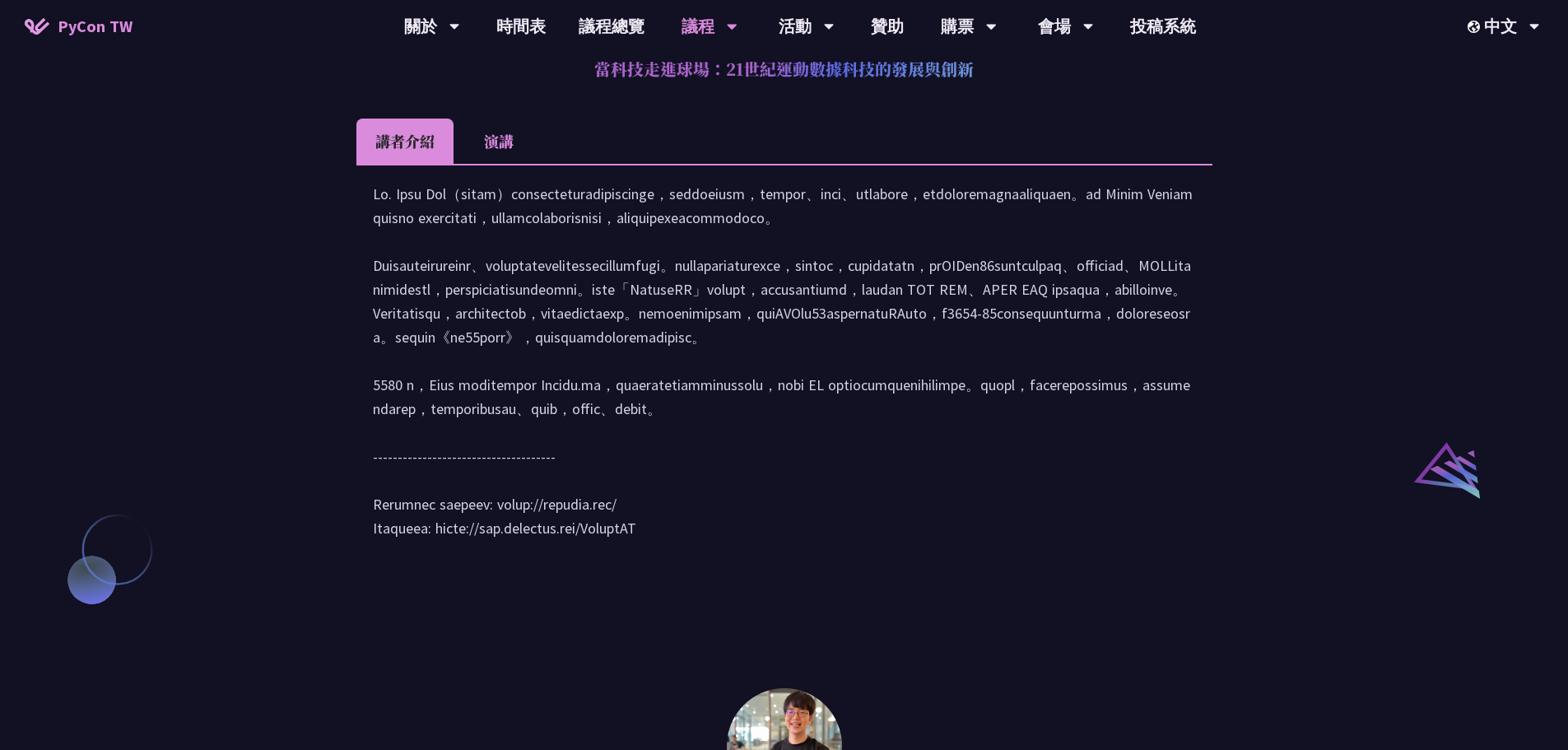
click at [482, 151] on li "演講" at bounding box center [498, 141] width 90 height 46
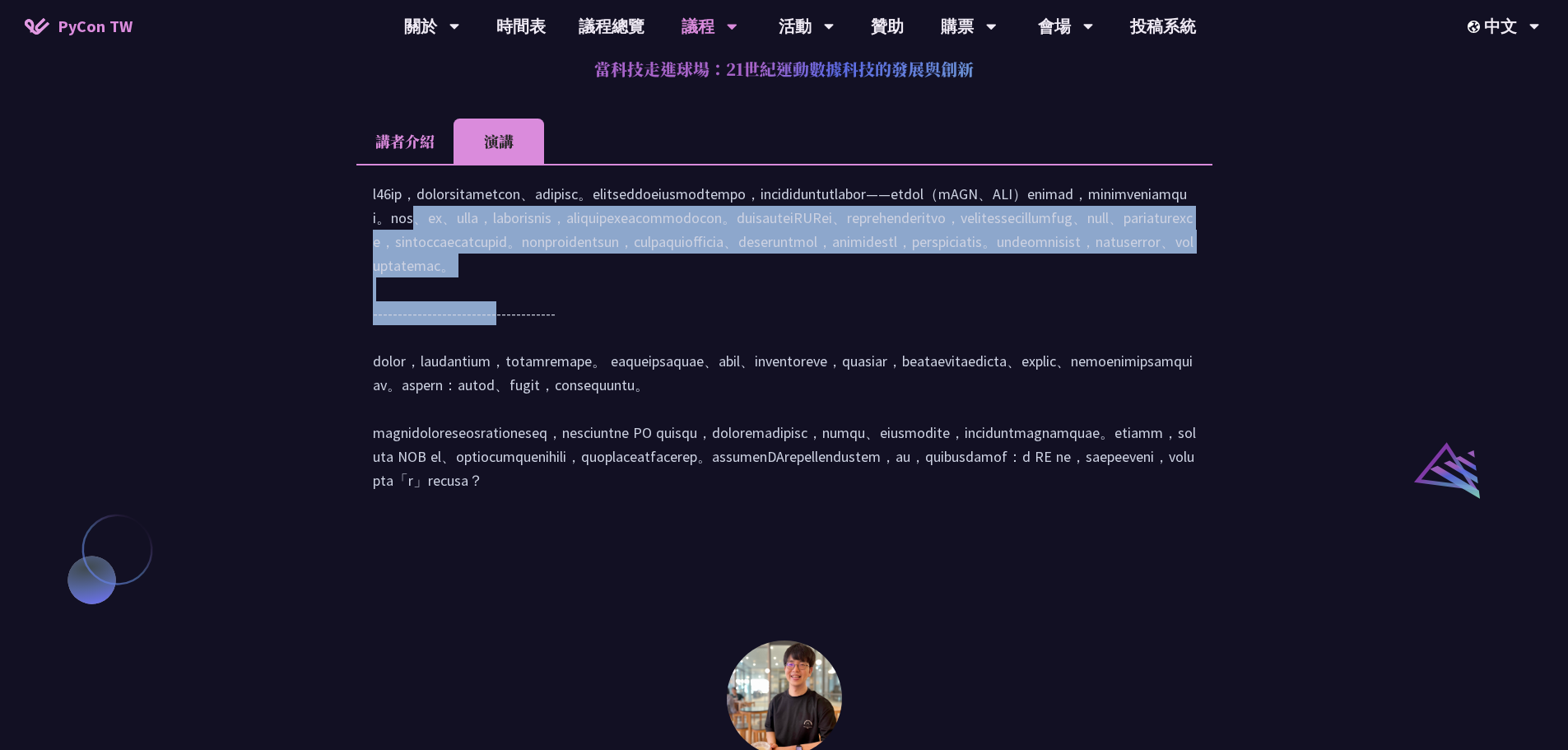
drag, startPoint x: 771, startPoint y: 266, endPoint x: 820, endPoint y: 415, distance: 156.9
click at [820, 415] on div at bounding box center [784, 345] width 823 height 327
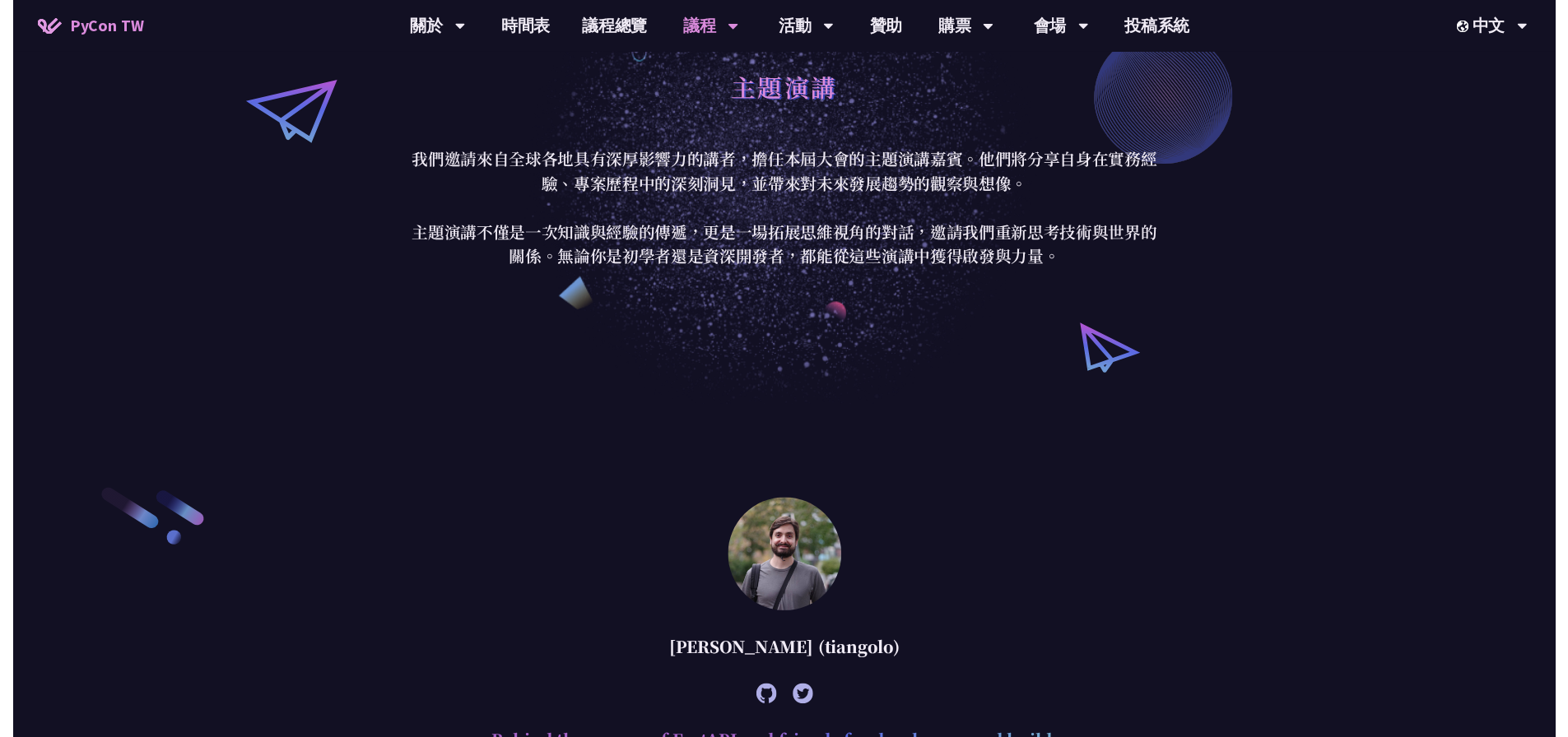
scroll to position [0, 0]
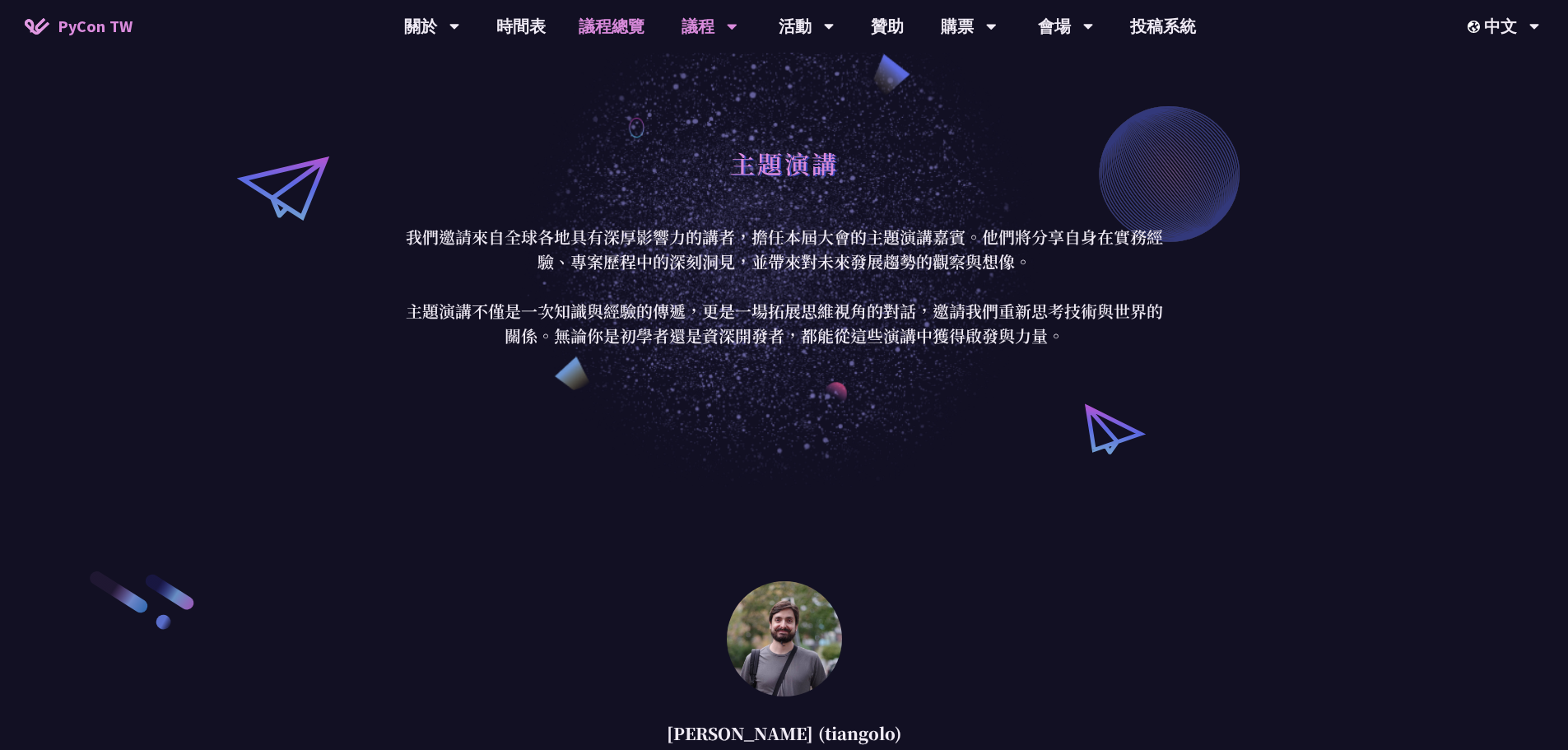
click at [637, 15] on link "議程總覽" at bounding box center [611, 26] width 99 height 53
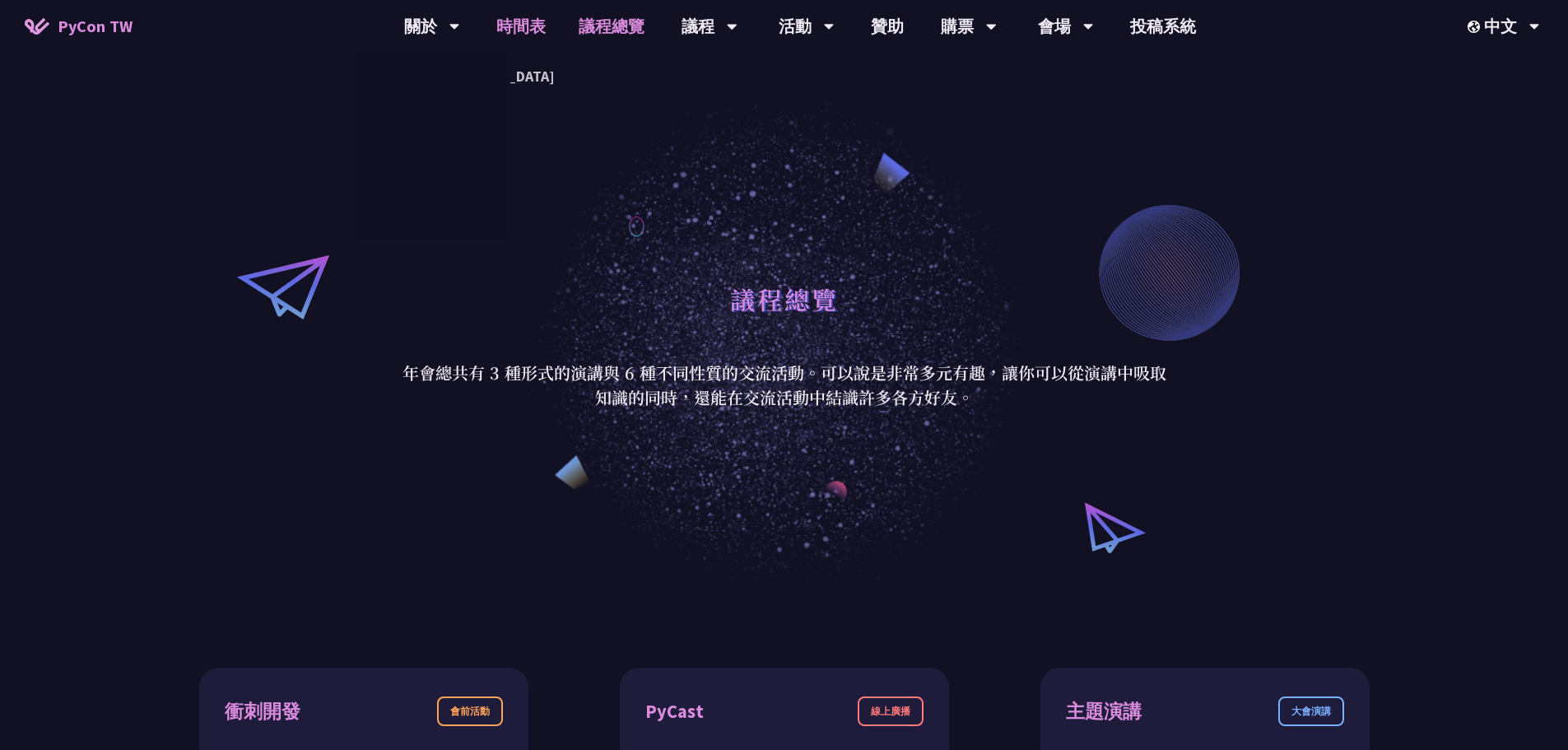
click at [551, 30] on link "時間表" at bounding box center [521, 26] width 82 height 53
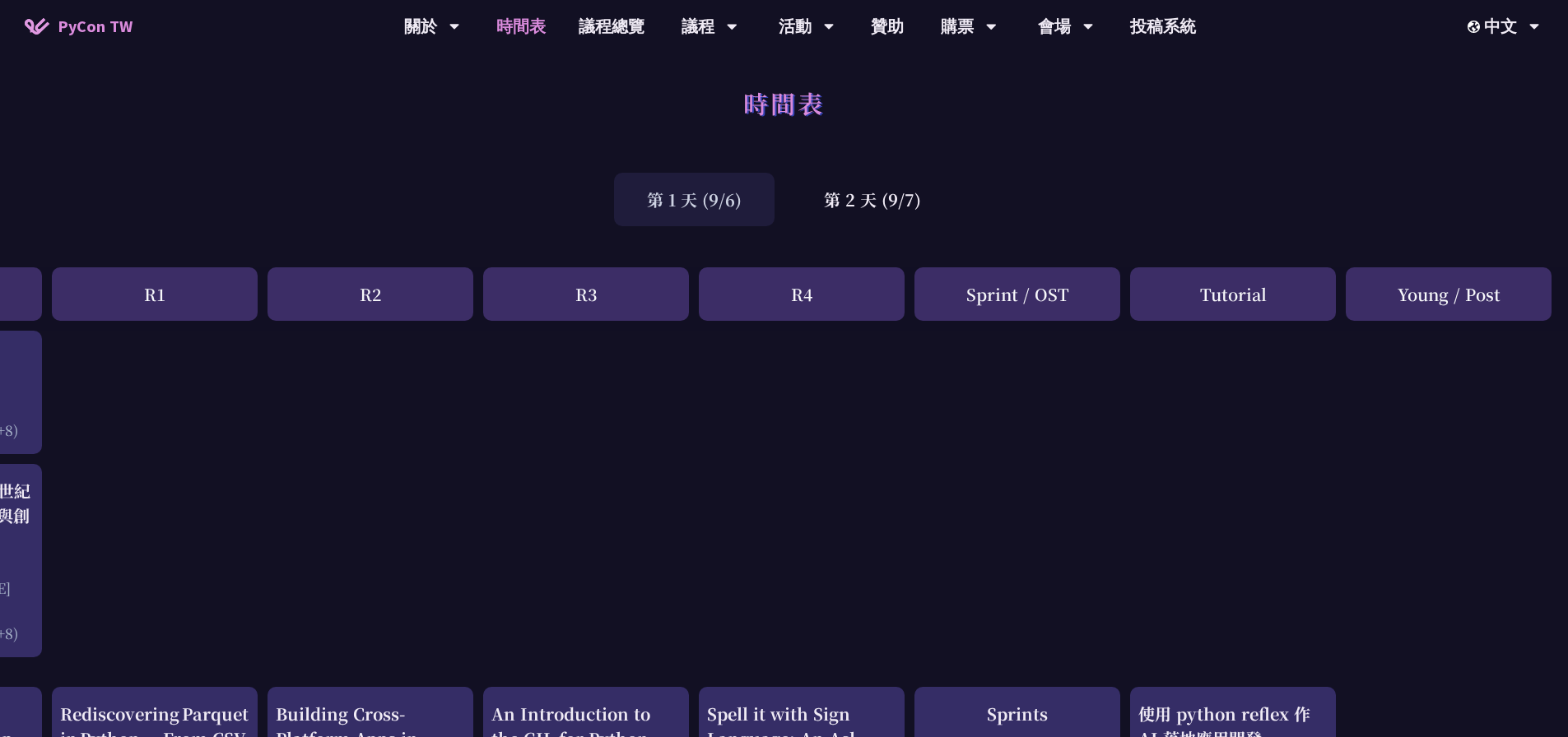
scroll to position [0, 180]
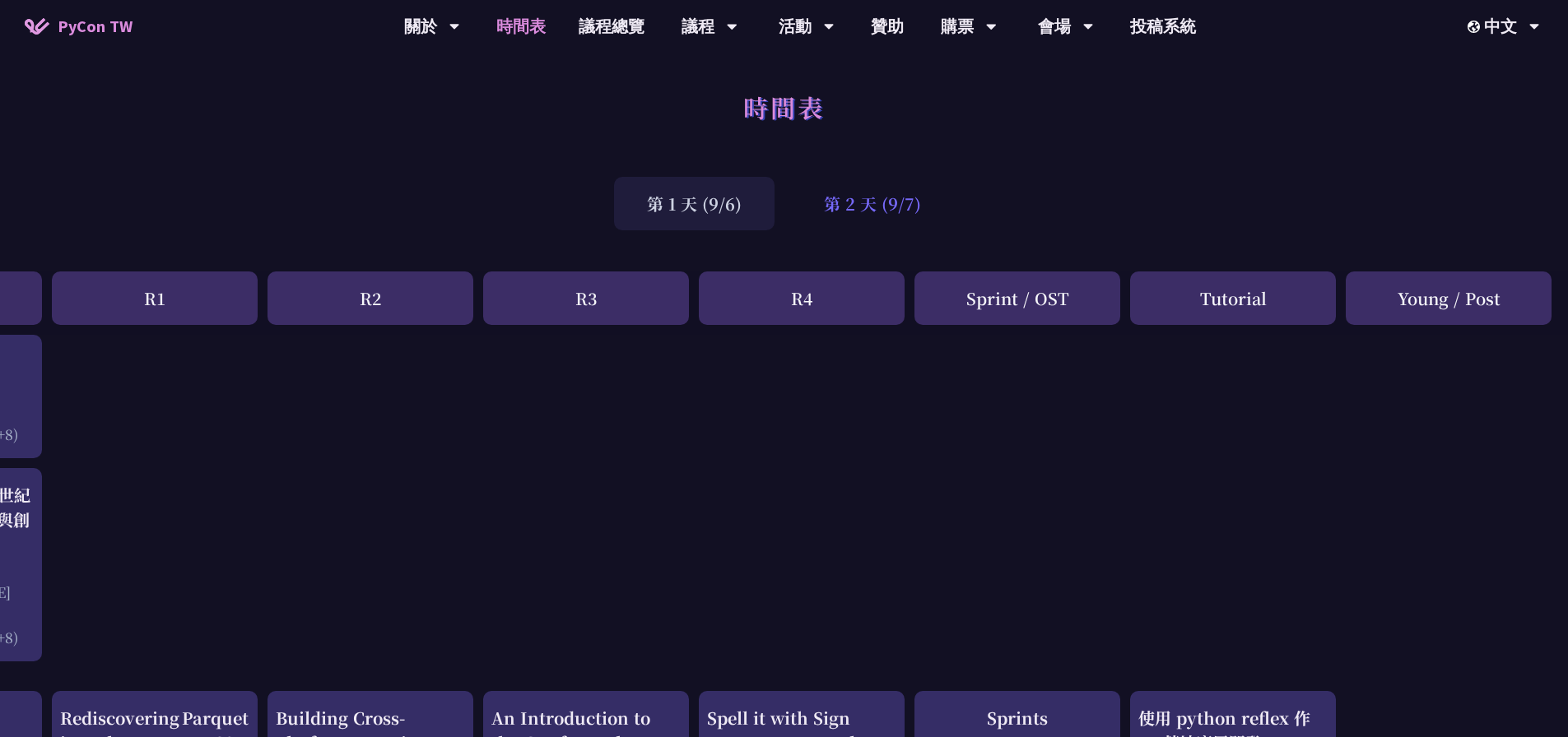
click at [866, 187] on div "第 2 天 (9/7)" at bounding box center [873, 204] width 163 height 54
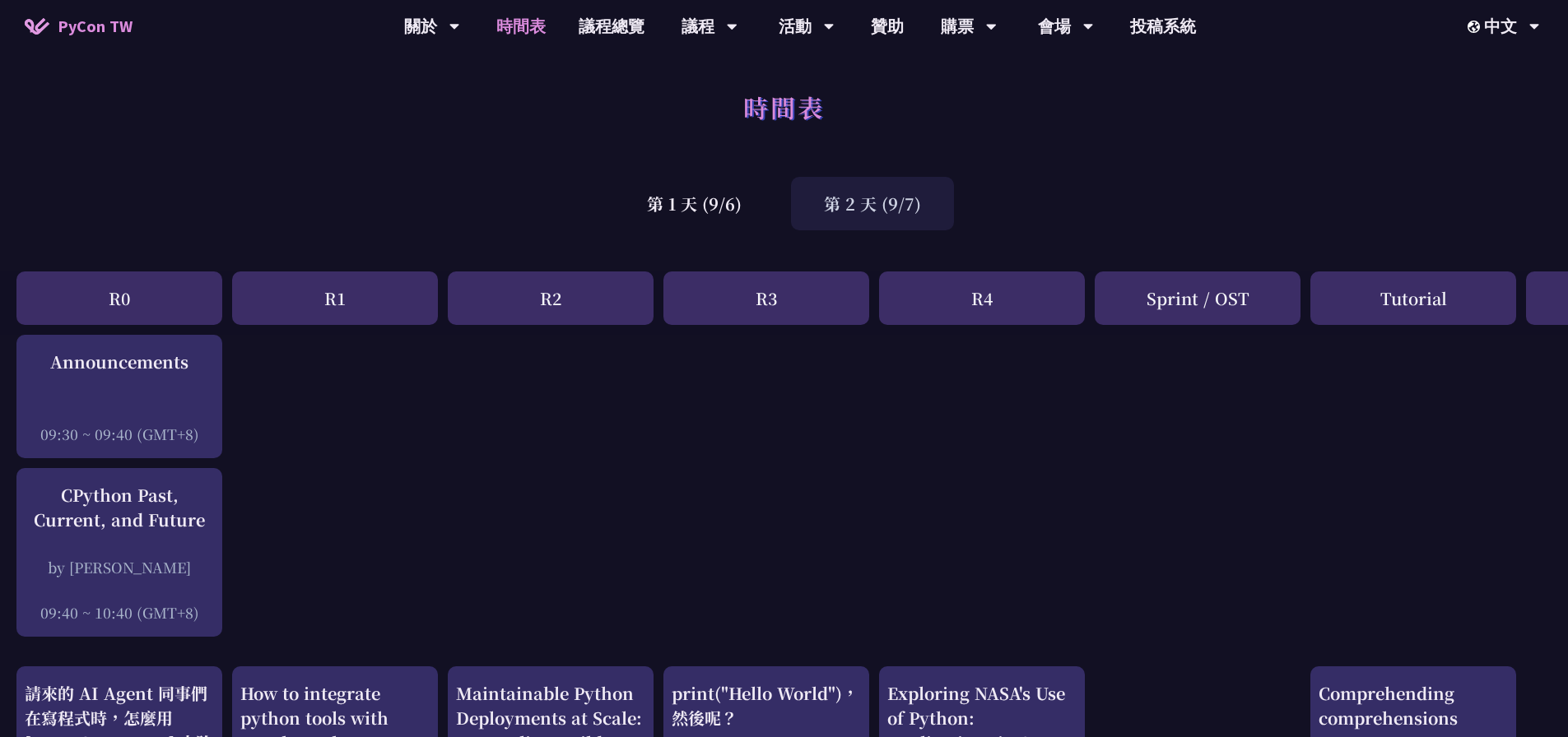
scroll to position [329, 0]
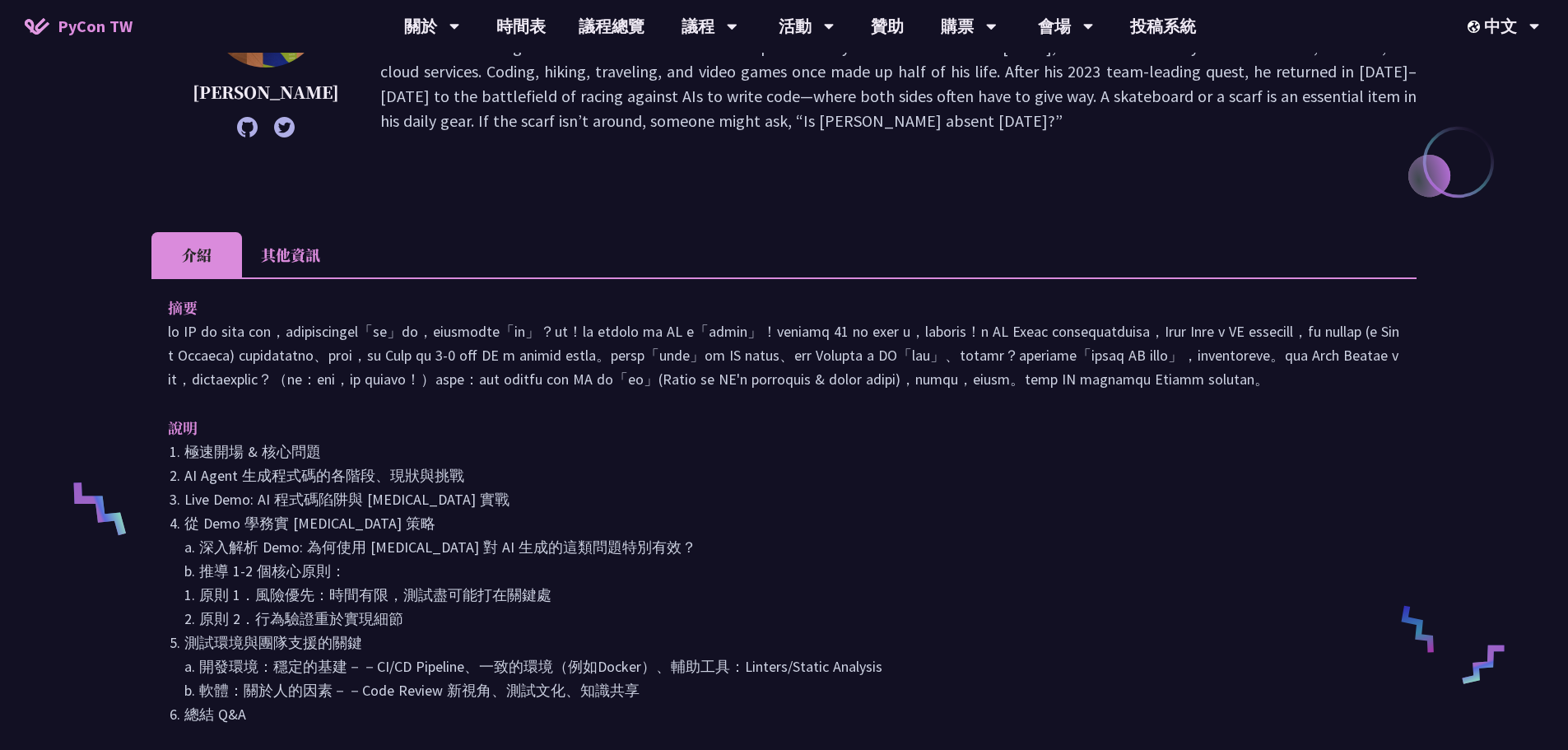
scroll to position [411, 0]
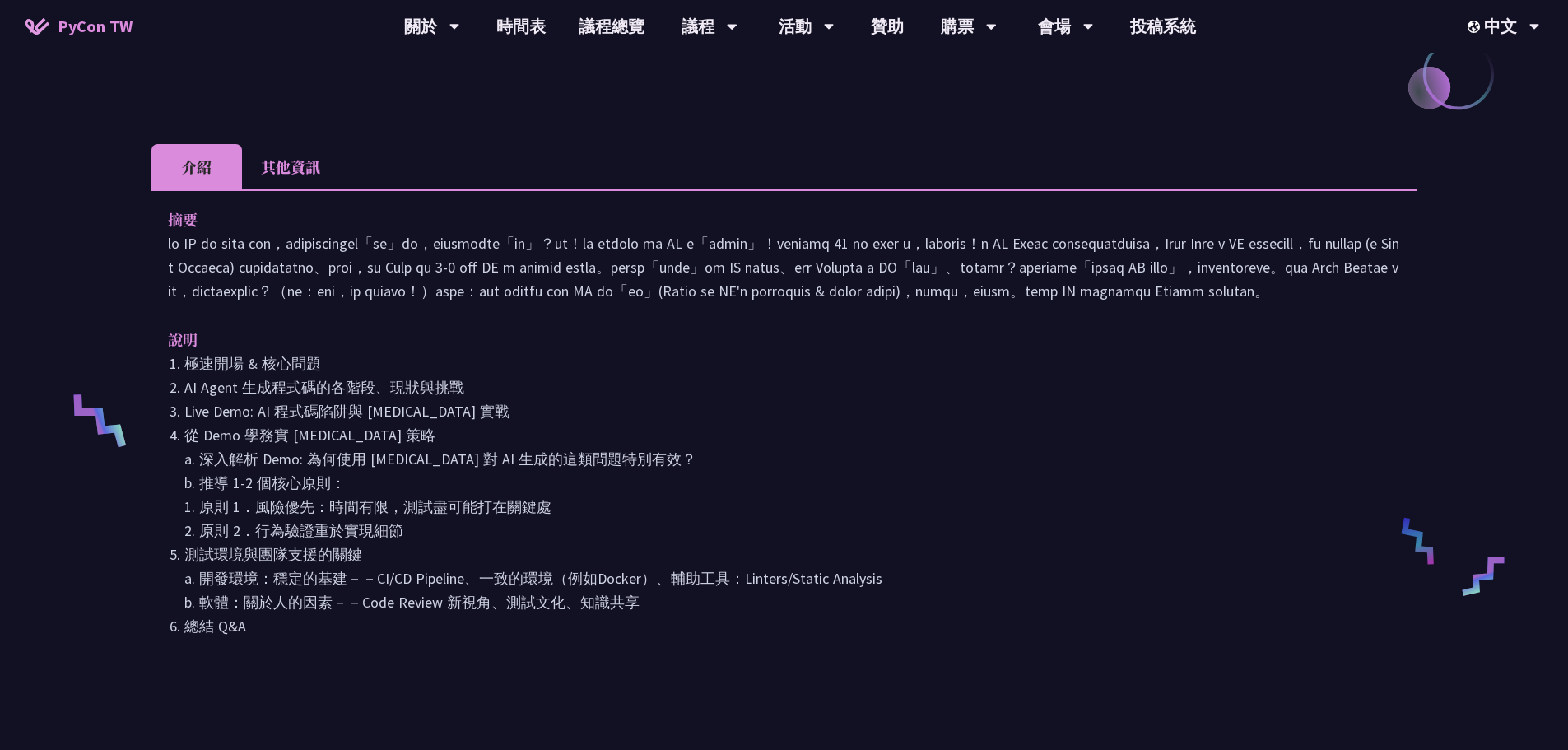
click at [290, 154] on li "其他資訊" at bounding box center [290, 167] width 97 height 46
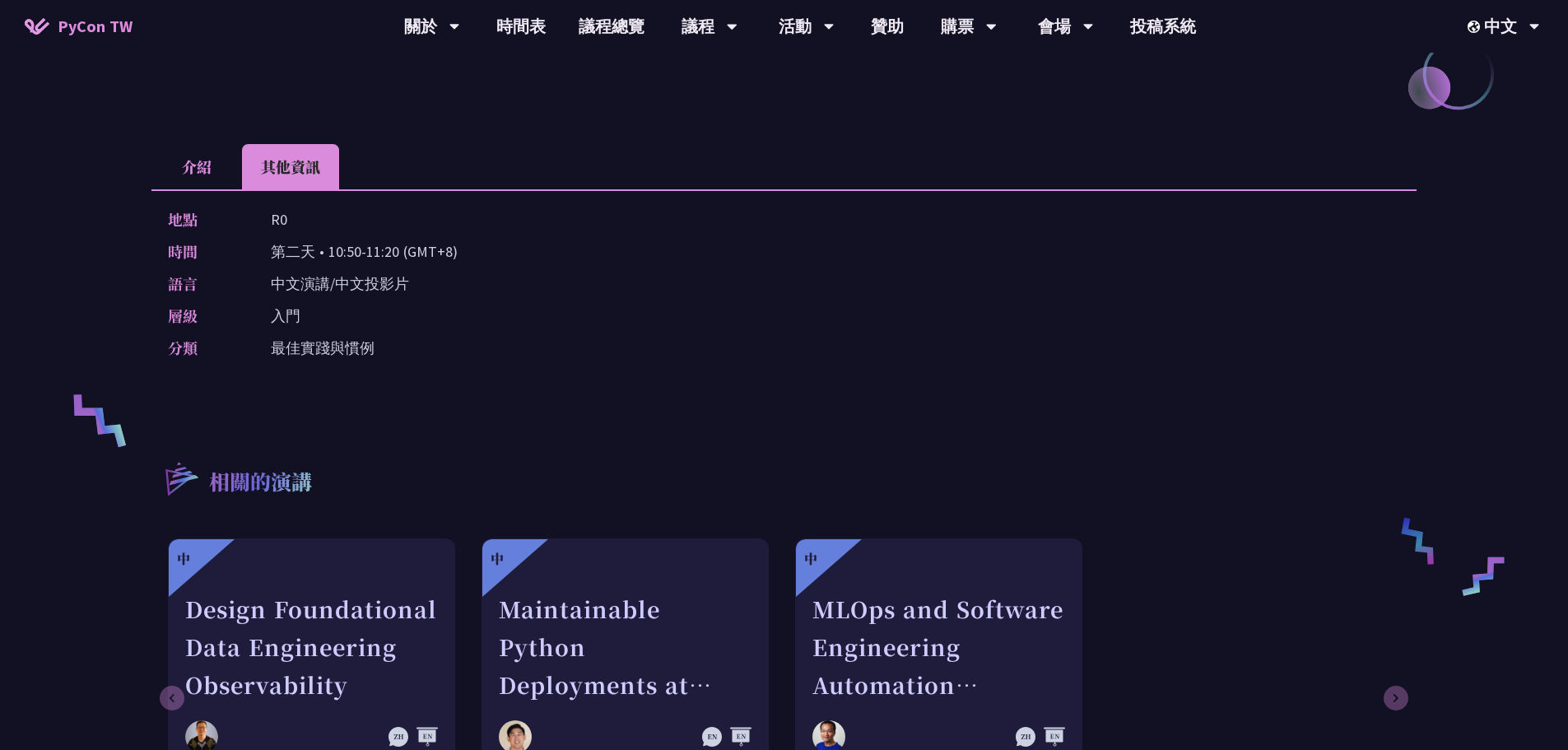
click at [169, 157] on li "介紹" at bounding box center [196, 167] width 90 height 46
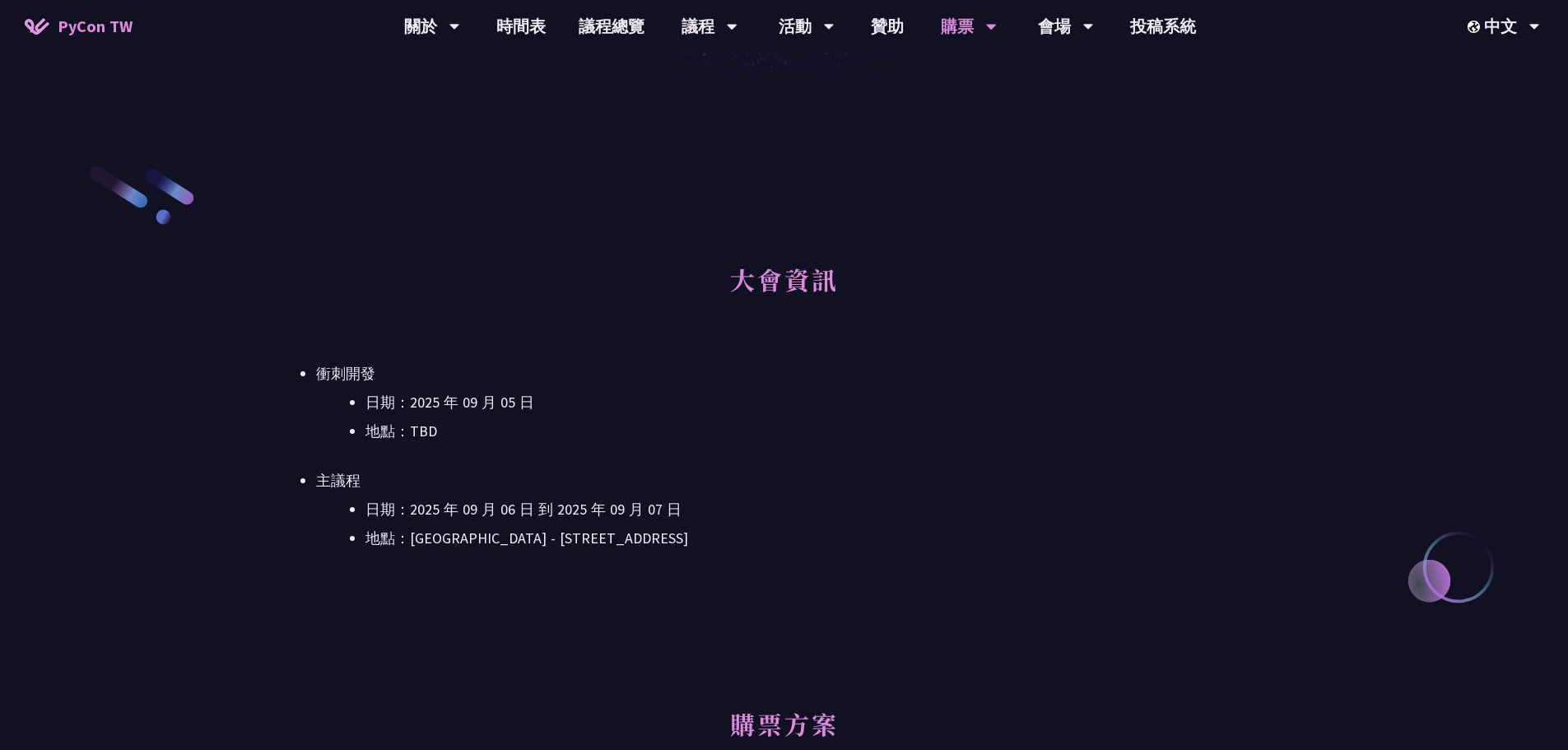
scroll to position [411, 0]
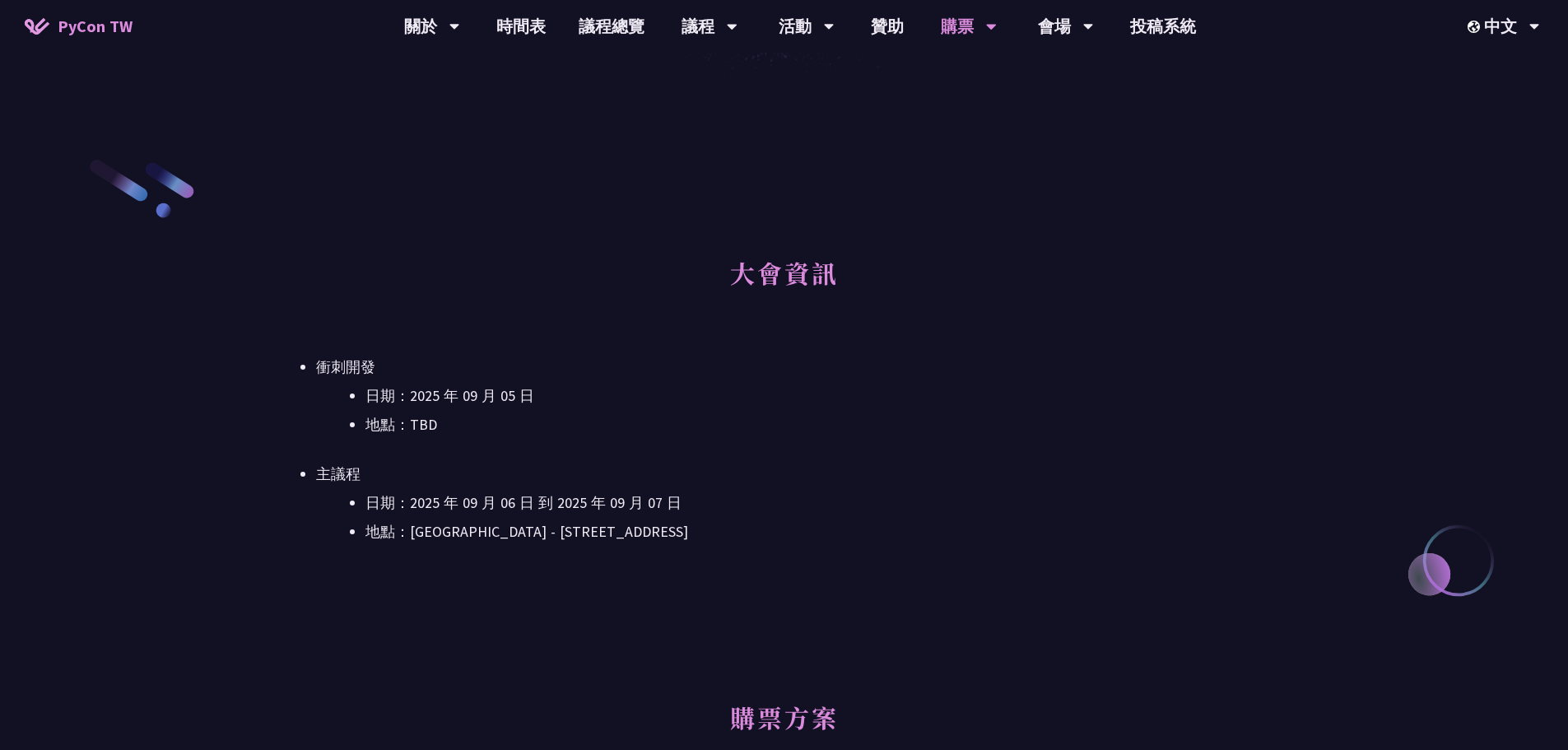
click at [807, 592] on div "大會資訊 衝刺開發 日期：[DATE] 地點：TBD 主議程 日期：[DATE] 到 [DATE] 地點：[GEOGRAPHIC_DATA] - ​[STRE…" at bounding box center [784, 420] width 1035 height 362
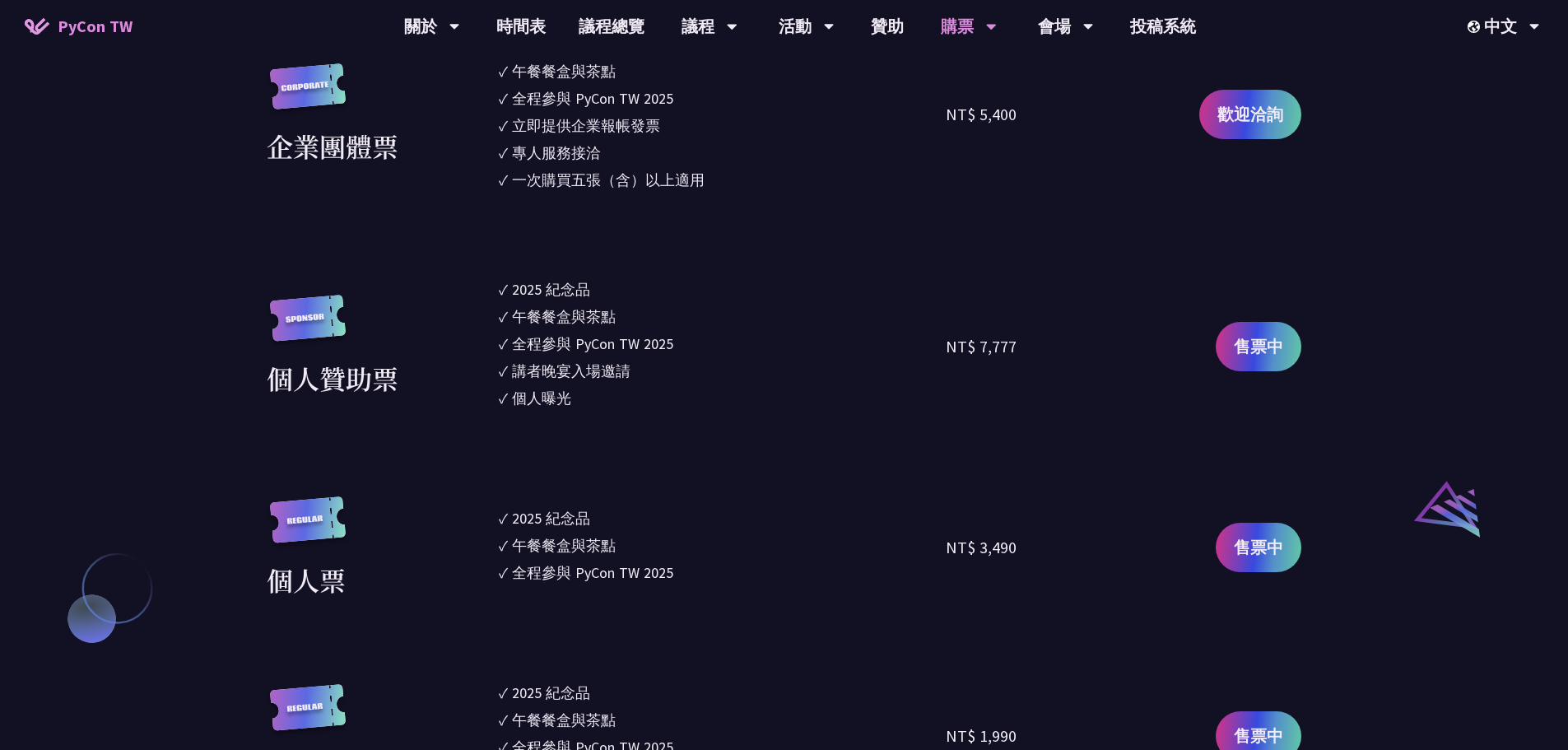
scroll to position [1565, 0]
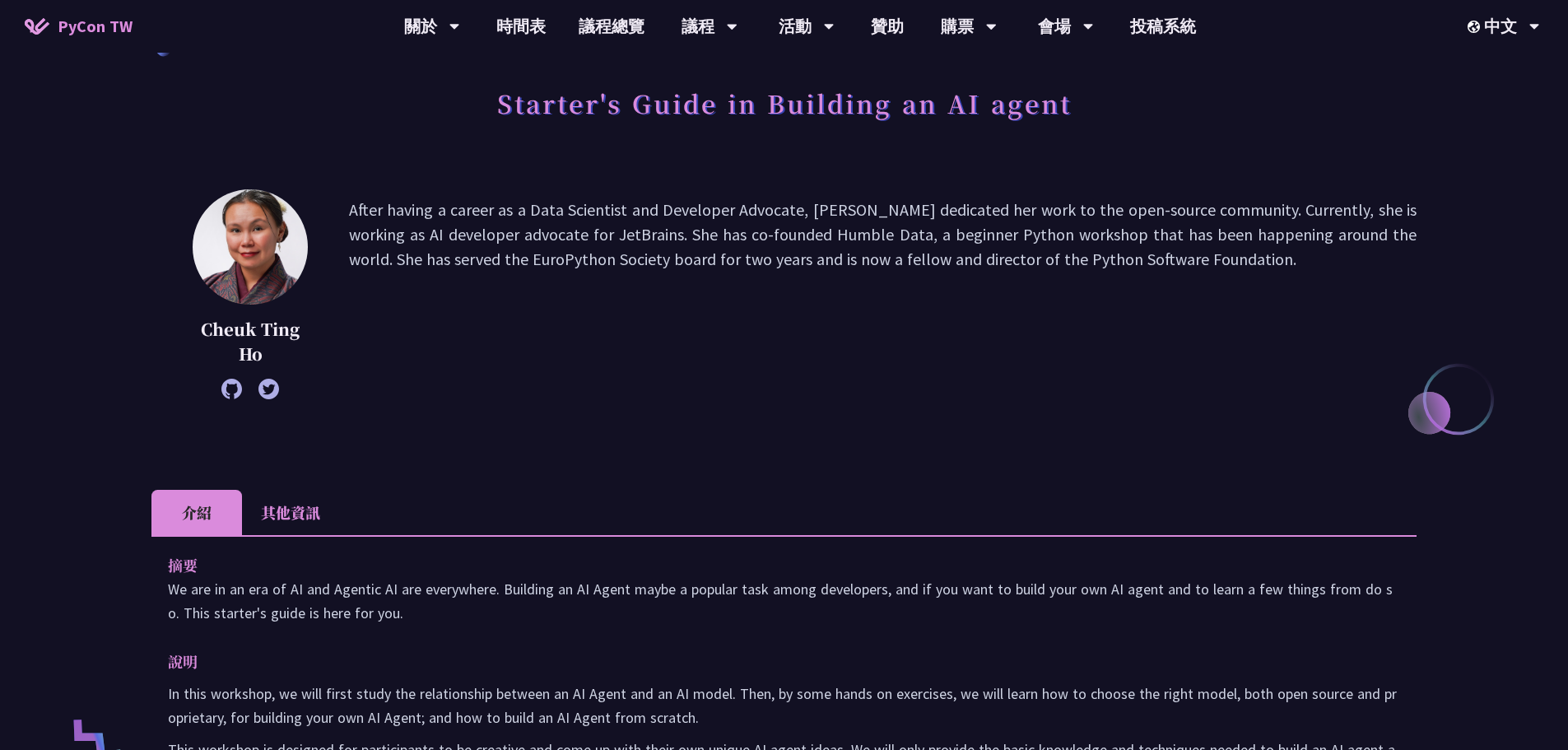
scroll to position [247, 0]
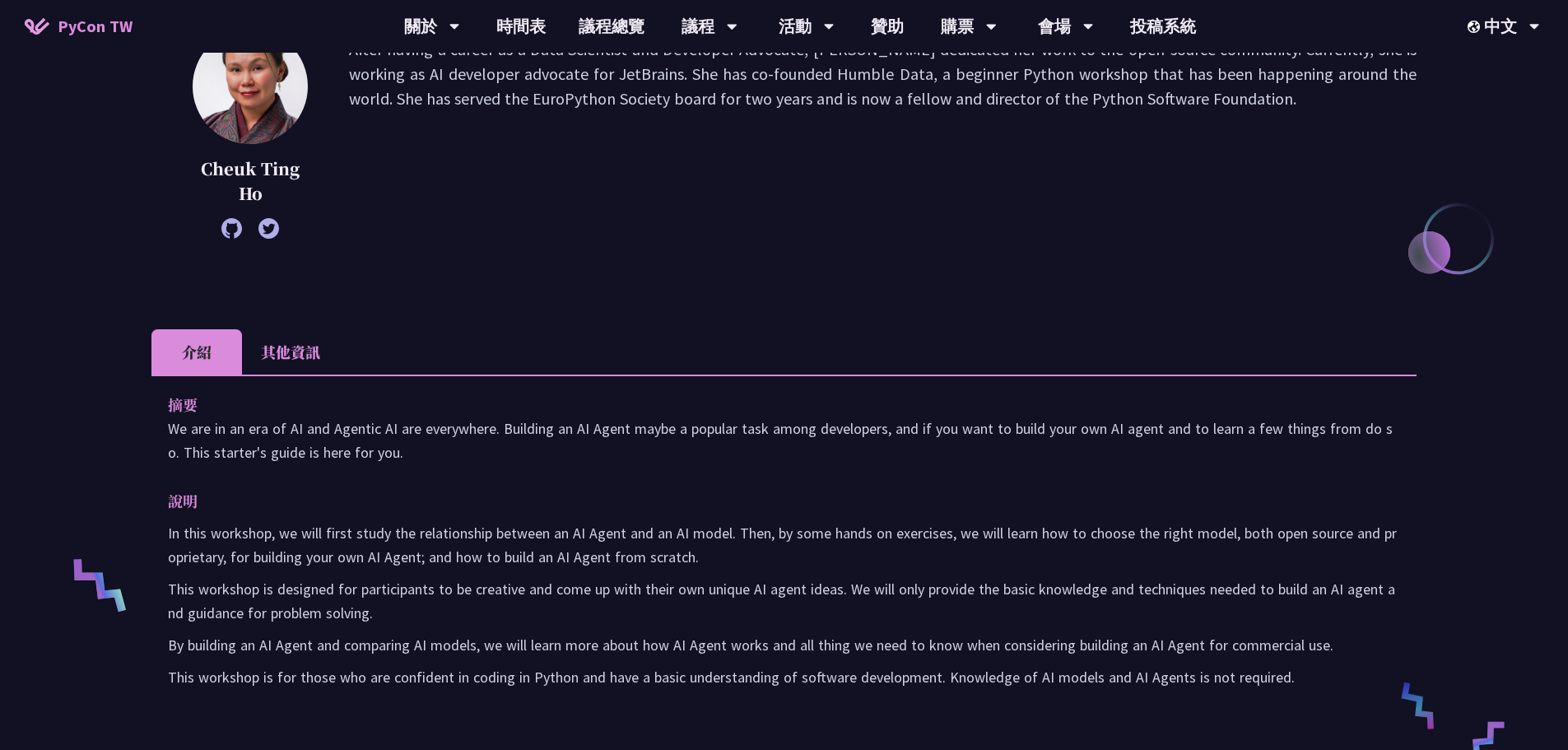
click at [318, 340] on li "其他資訊" at bounding box center [290, 351] width 97 height 46
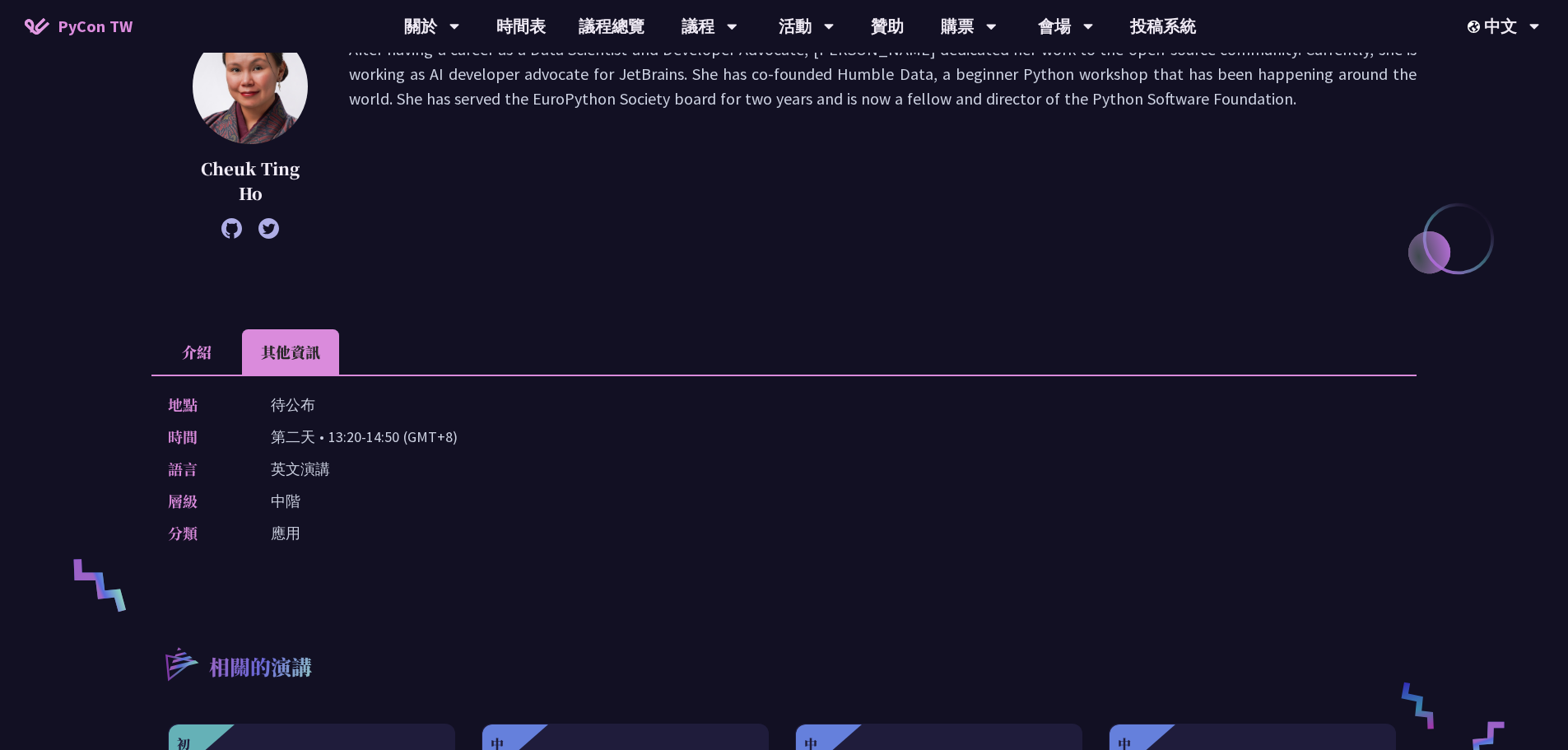
click at [173, 346] on li "介紹" at bounding box center [196, 351] width 90 height 46
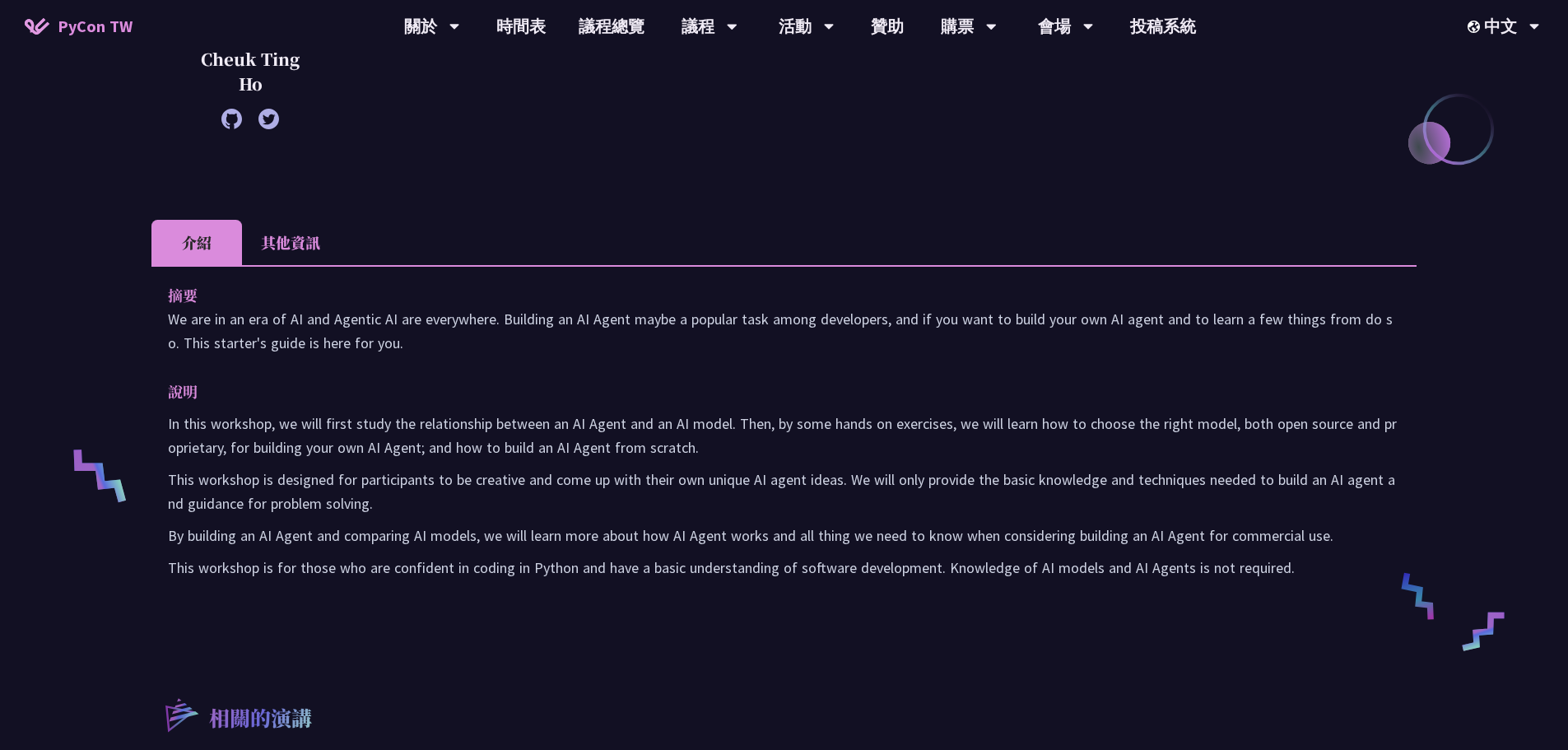
scroll to position [165, 0]
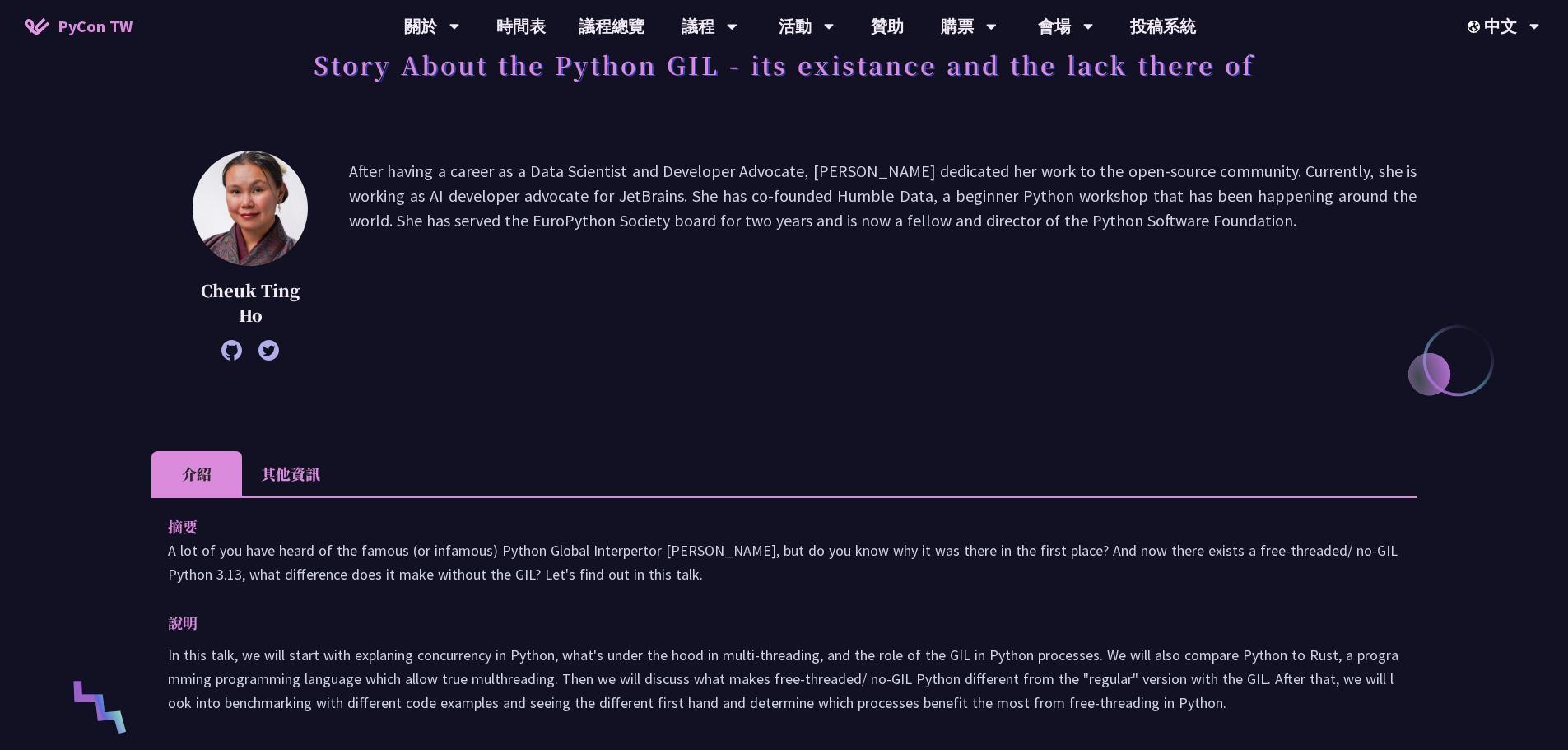
scroll to position [329, 0]
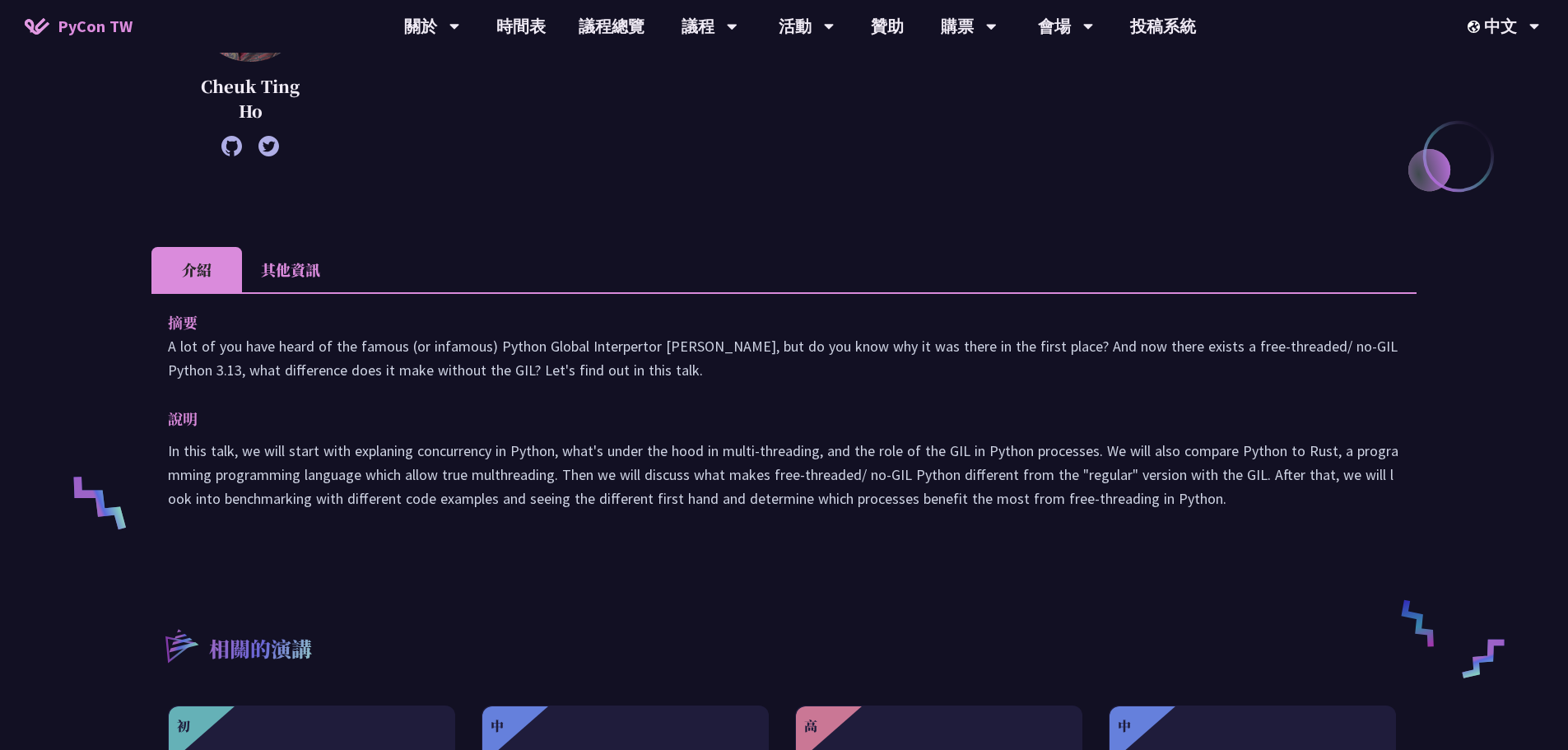
drag, startPoint x: 233, startPoint y: 373, endPoint x: 691, endPoint y: 370, distance: 458.0
click at [691, 370] on p "A lot of you have heard of the famous (or infamous) Python Global Interpertor […" at bounding box center [783, 358] width 1232 height 47
click at [319, 289] on li "其他資訊" at bounding box center [290, 270] width 97 height 46
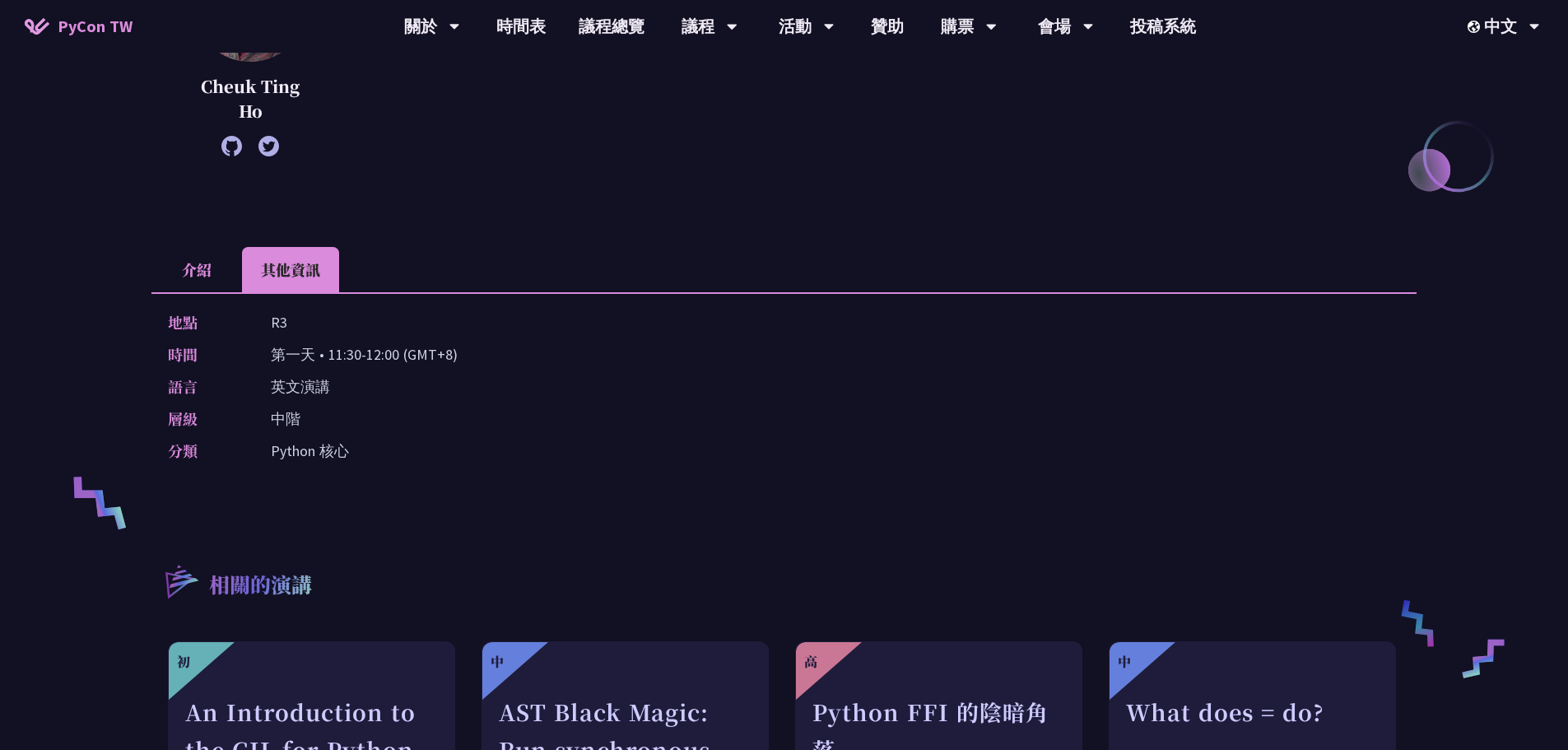
click at [168, 268] on li "介紹" at bounding box center [196, 270] width 90 height 46
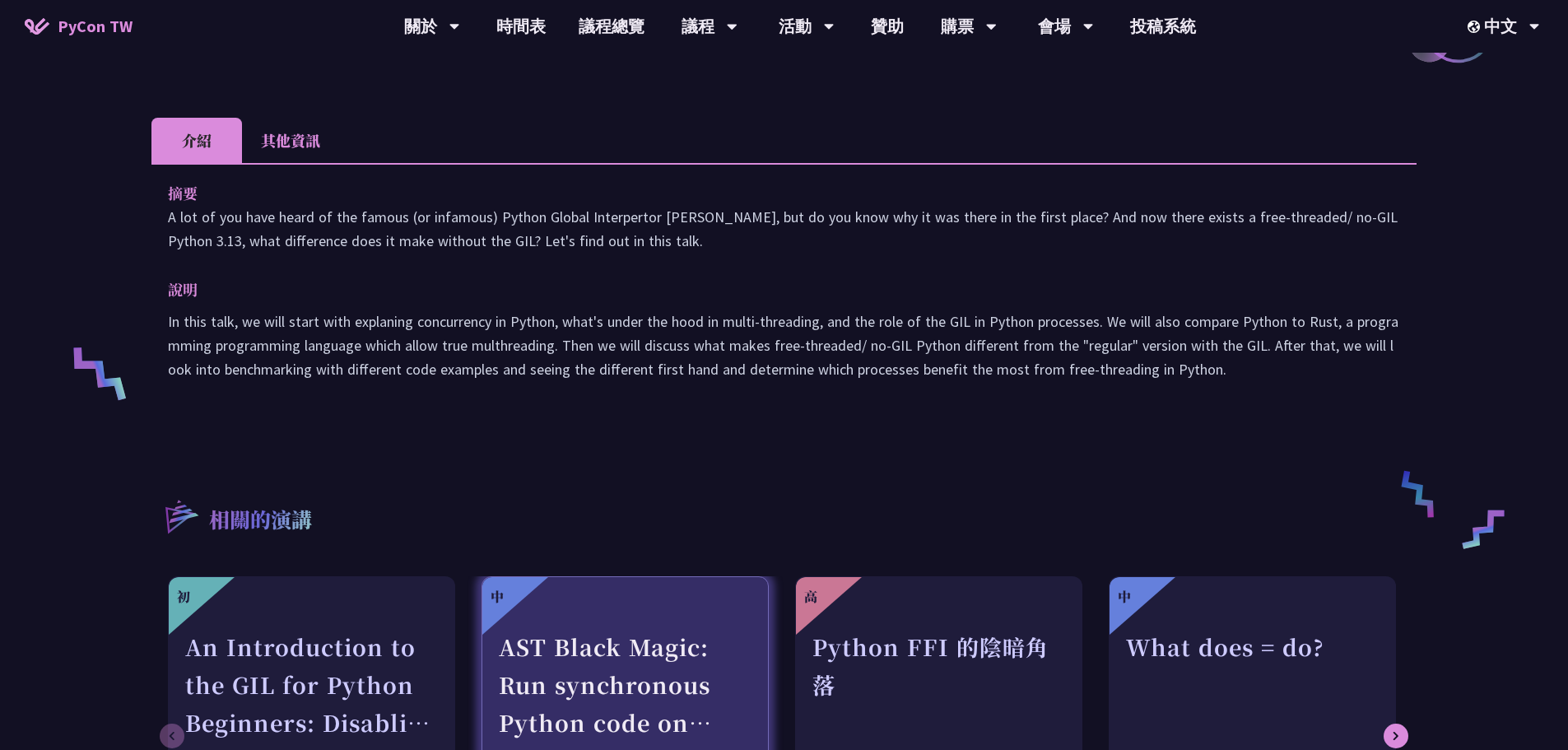
scroll to position [411, 0]
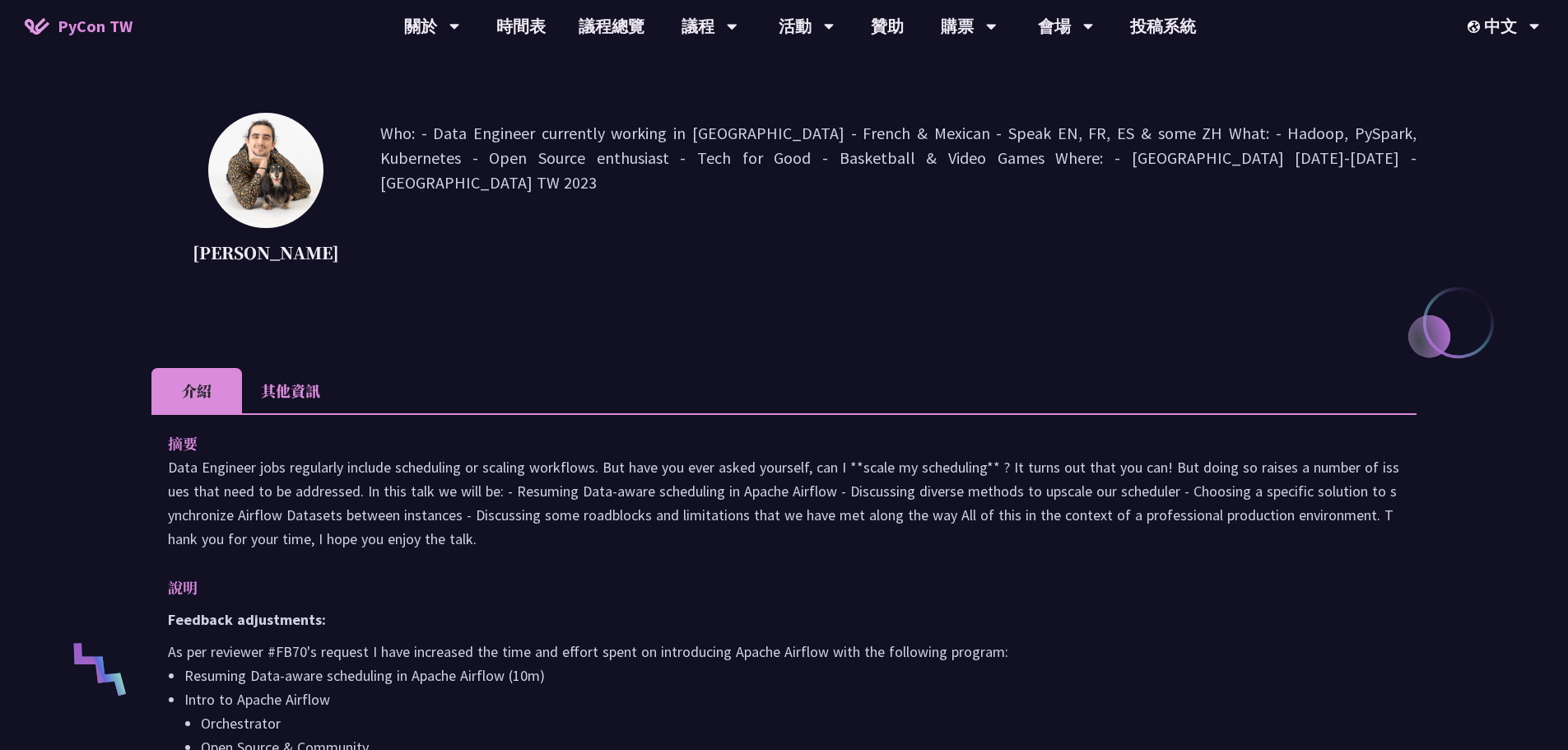
scroll to position [165, 0]
click at [306, 411] on li "其他資訊" at bounding box center [290, 389] width 97 height 46
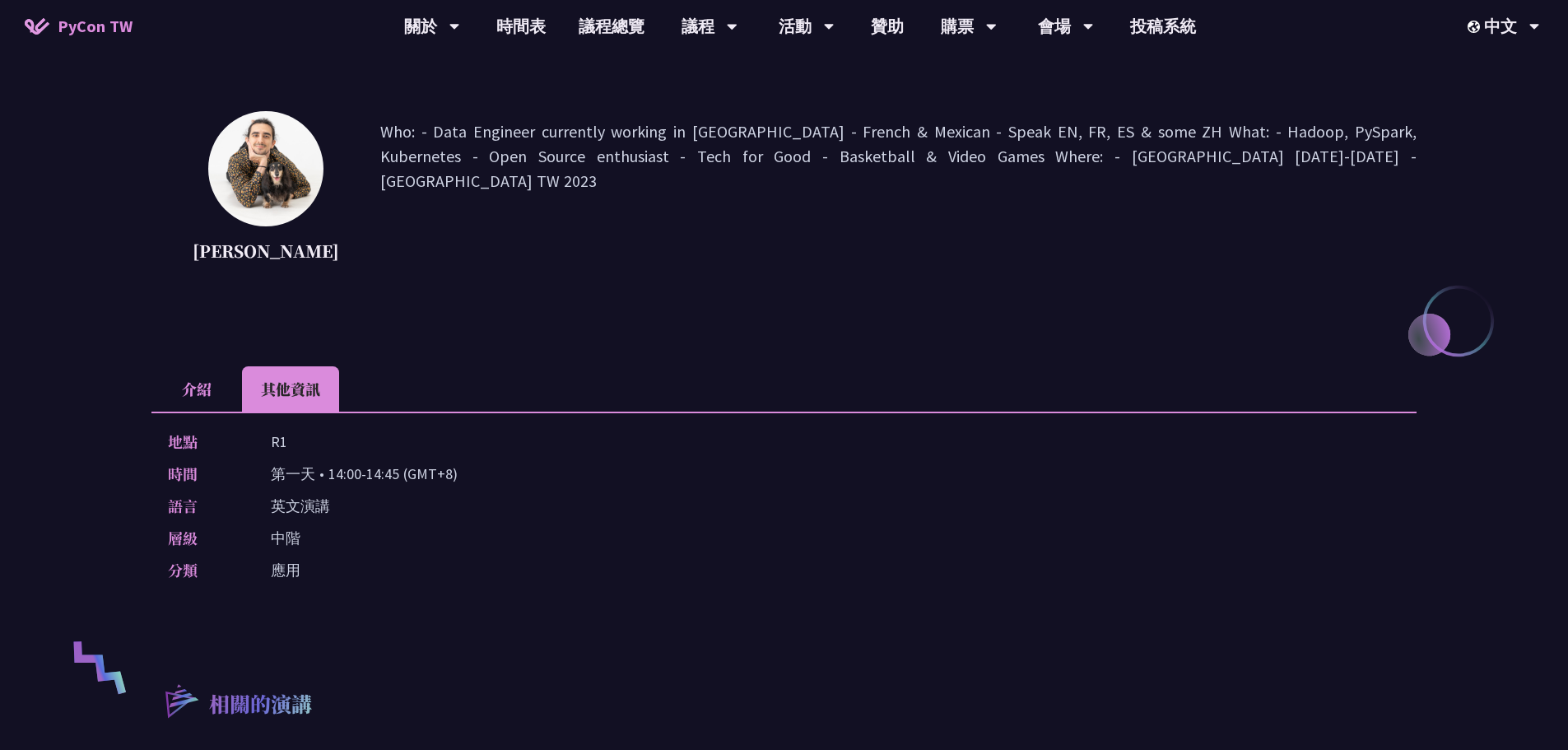
click at [176, 411] on li "介紹" at bounding box center [196, 389] width 90 height 46
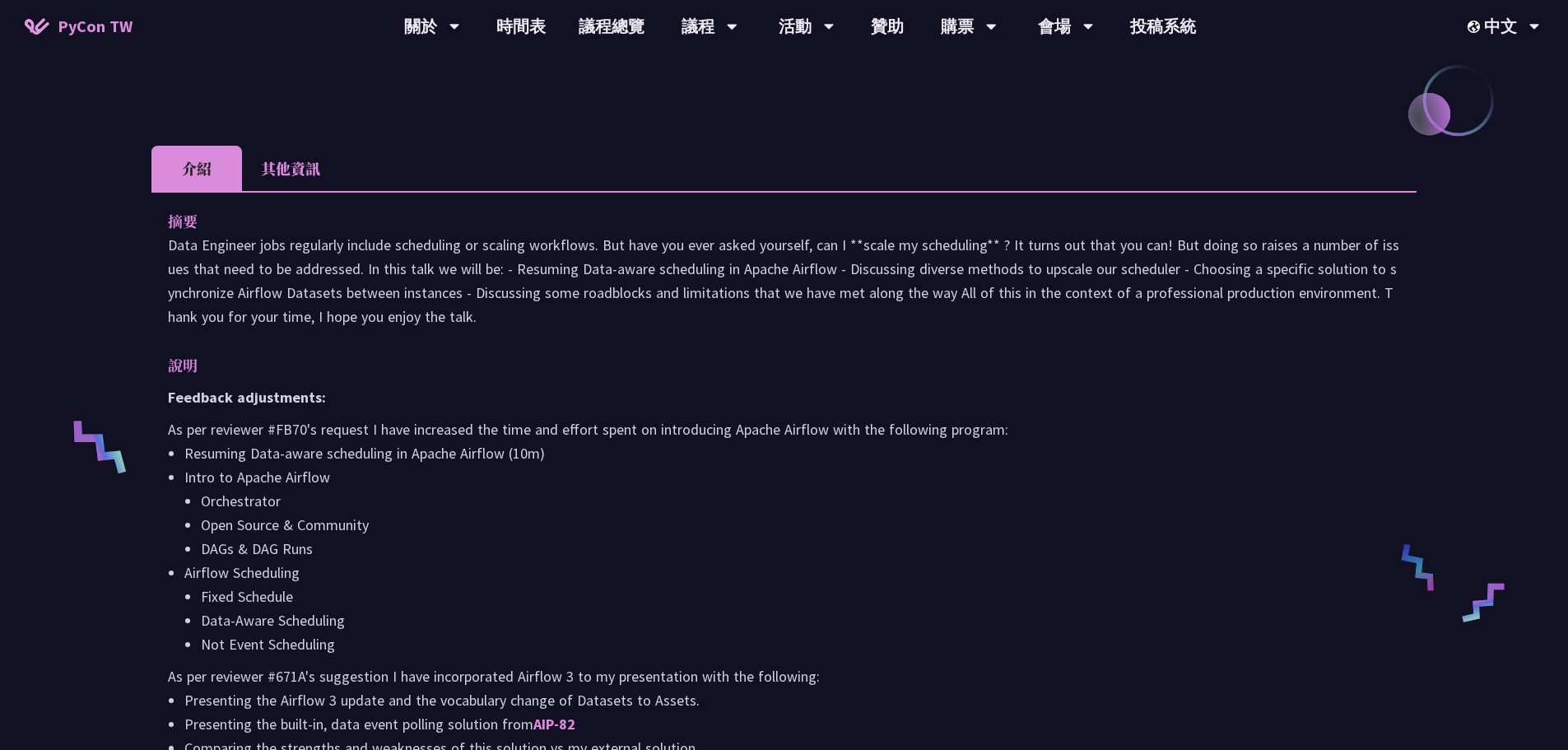
scroll to position [411, 0]
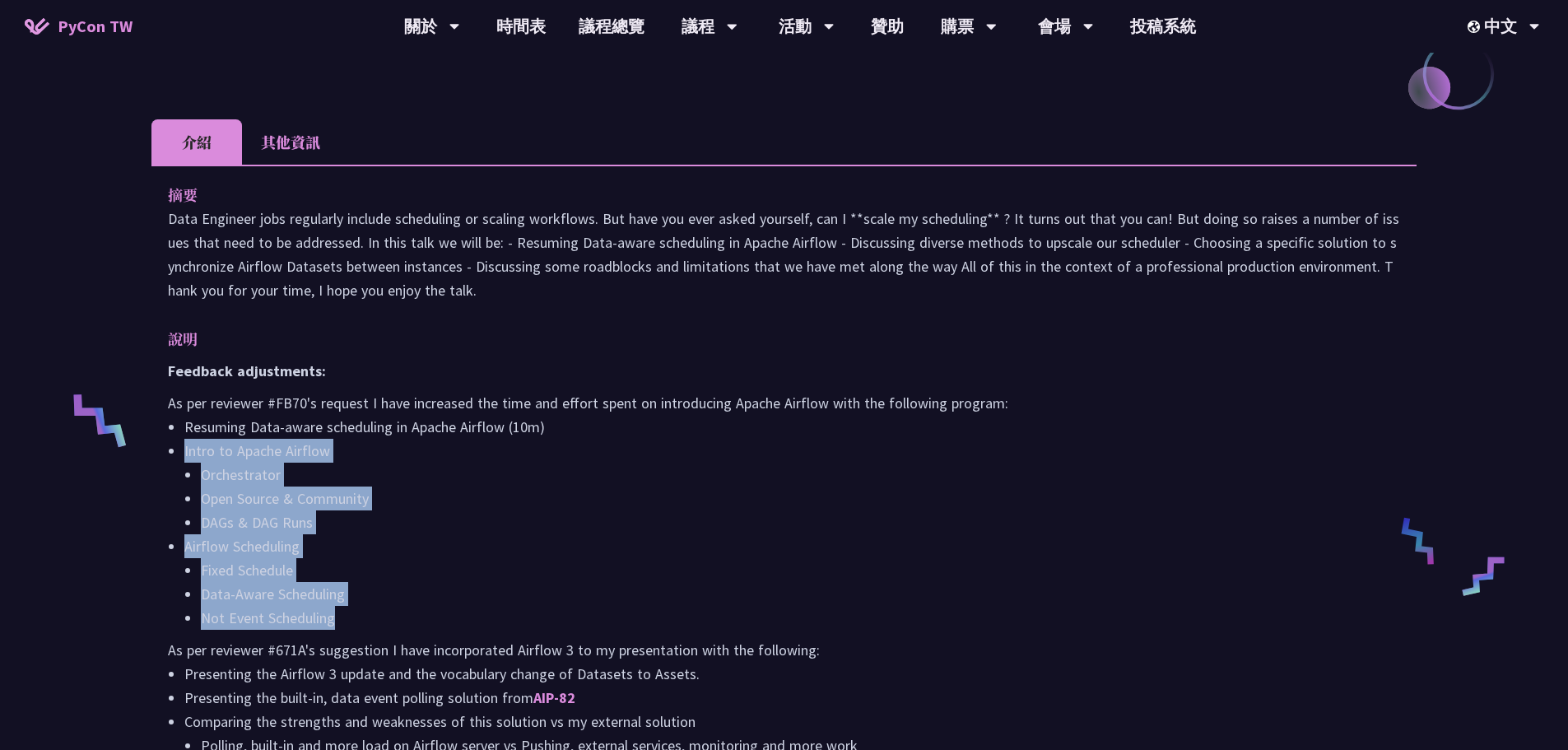
drag, startPoint x: 188, startPoint y: 487, endPoint x: 481, endPoint y: 651, distance: 335.8
click at [481, 630] on ul "Resuming Data-aware scheduling in Apache Airflow (10m) Intro to Apache Airflow …" at bounding box center [783, 522] width 1232 height 215
click at [481, 630] on li "Not Event Scheduling" at bounding box center [800, 617] width 1200 height 24
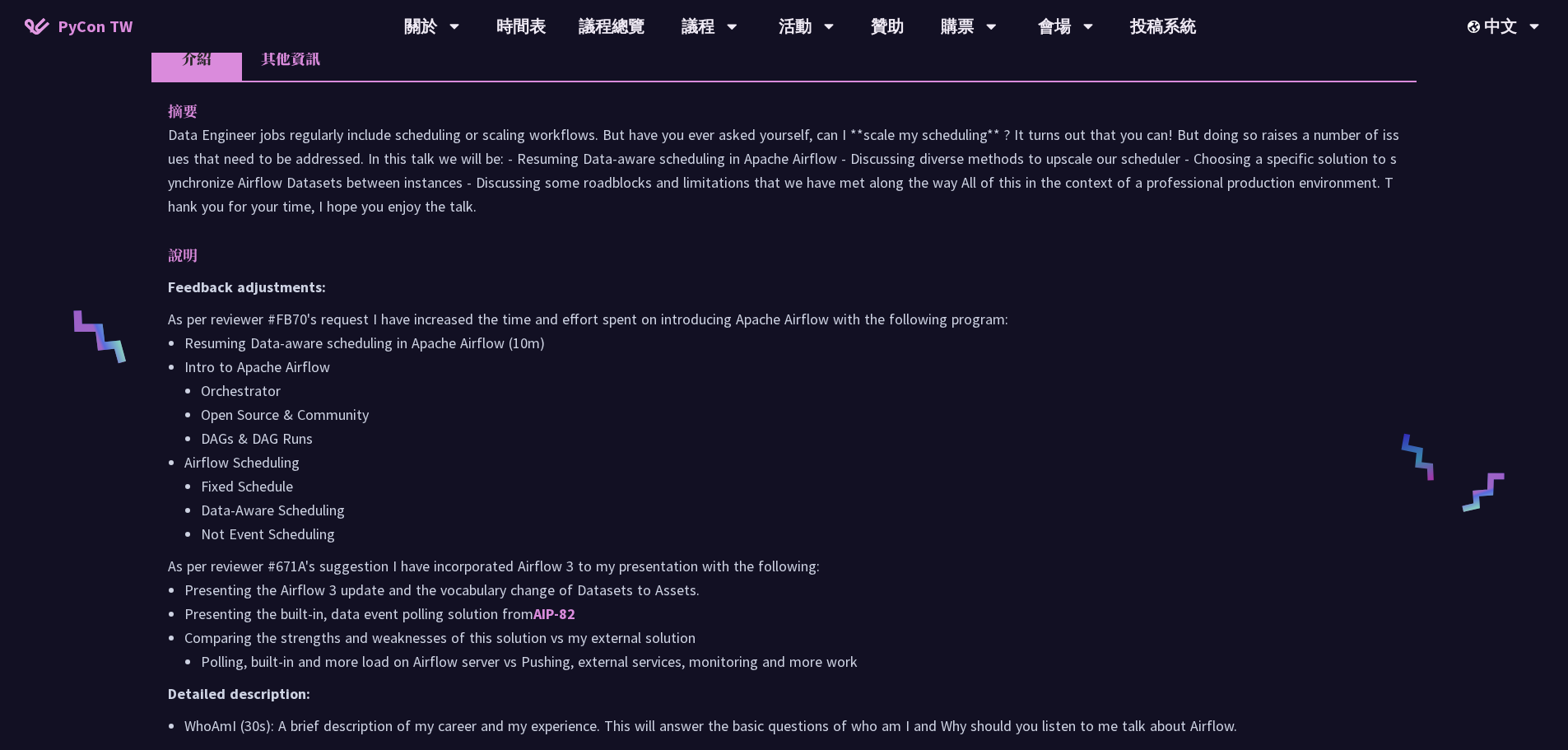
scroll to position [329, 0]
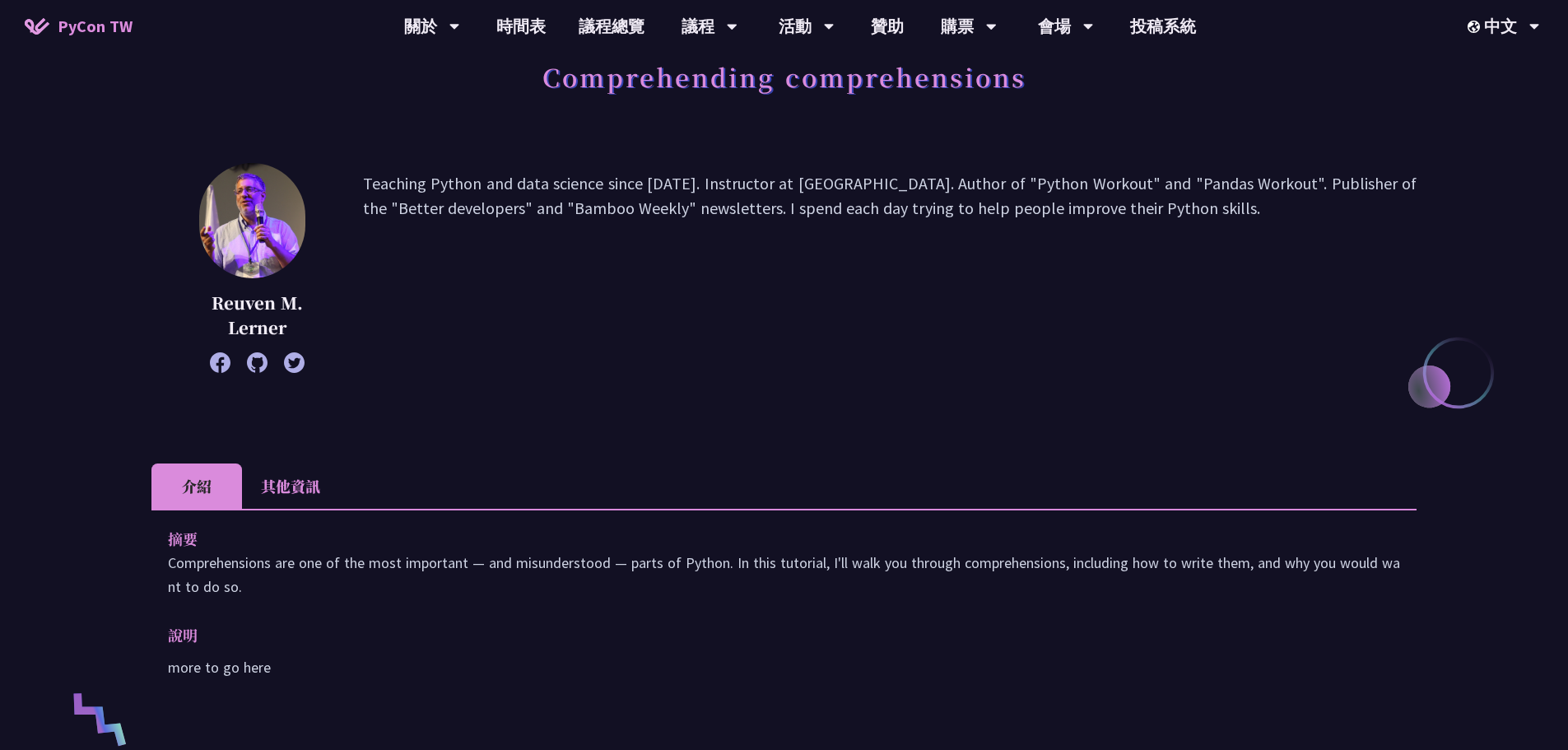
scroll to position [247, 0]
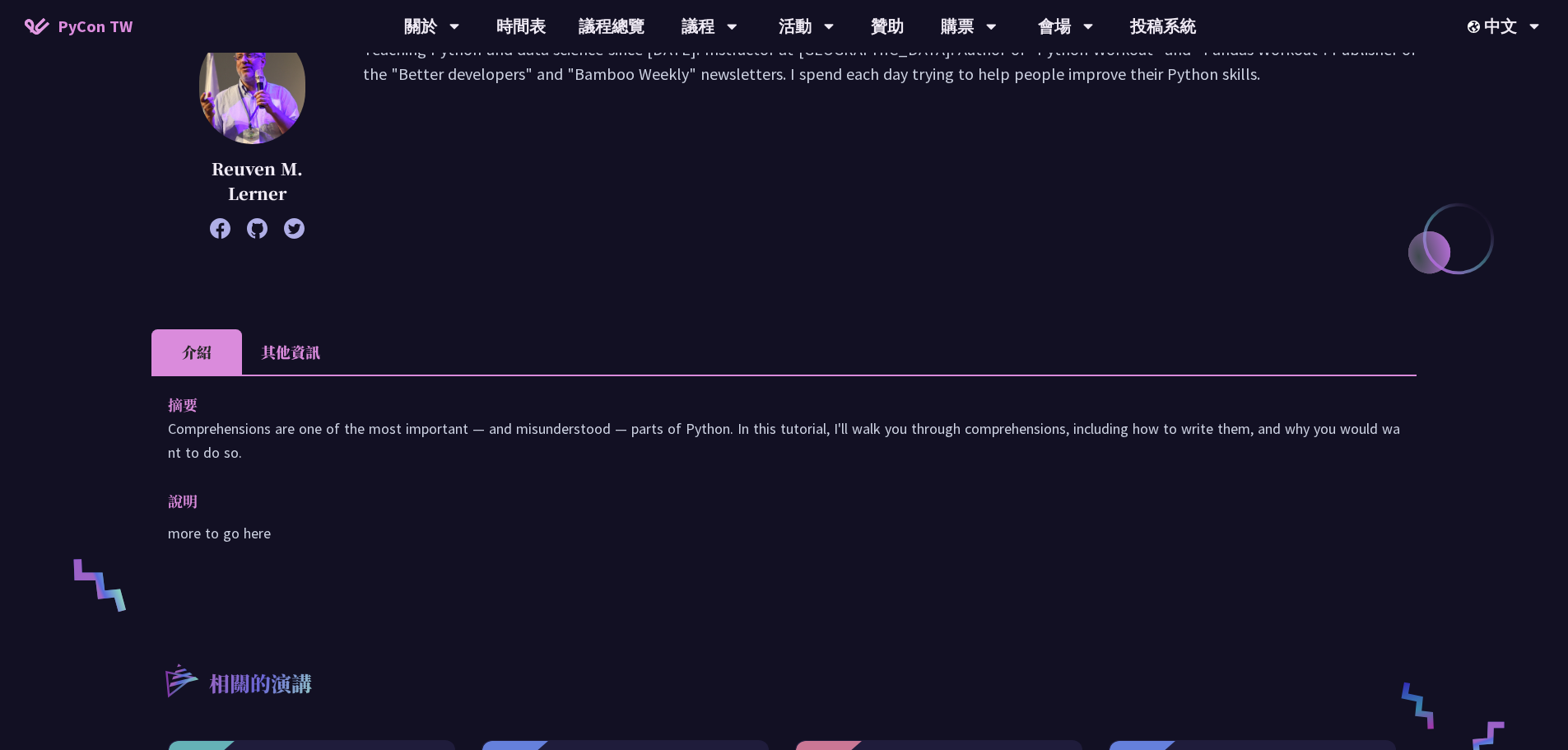
click at [274, 349] on li "其他資訊" at bounding box center [290, 351] width 97 height 46
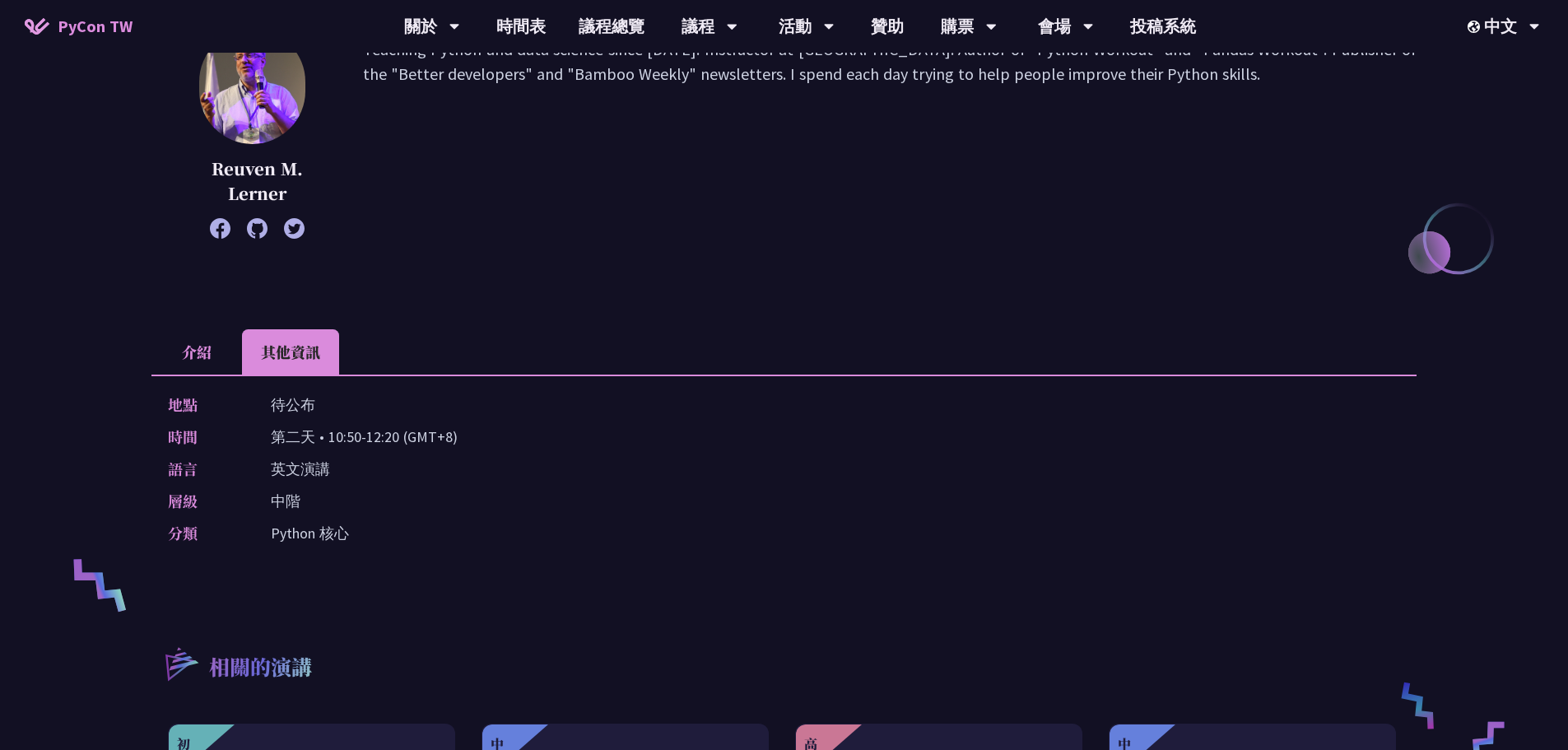
click at [173, 346] on li "介紹" at bounding box center [196, 351] width 90 height 46
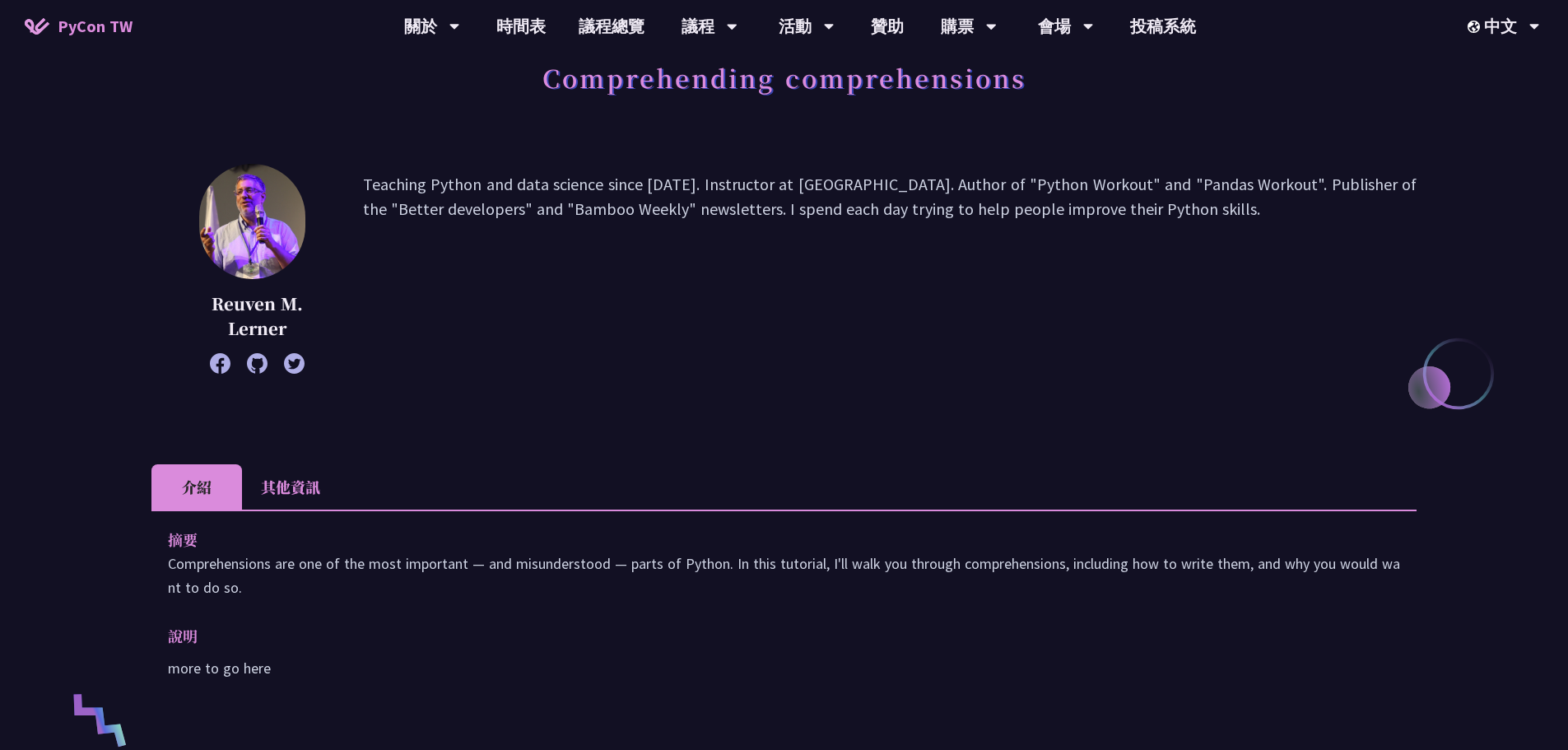
scroll to position [82, 0]
